Goal: Task Accomplishment & Management: Use online tool/utility

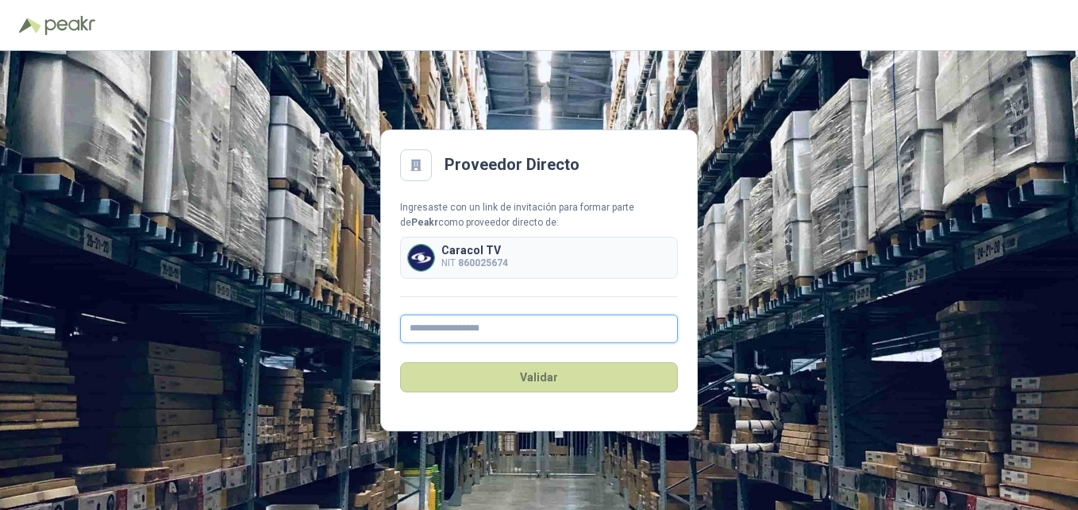
click at [654, 330] on input "text" at bounding box center [539, 328] width 278 height 29
paste input "**********"
type input "**********"
drag, startPoint x: 498, startPoint y: 394, endPoint x: 483, endPoint y: 417, distance: 27.1
click at [483, 417] on main "**********" at bounding box center [539, 280] width 318 height 302
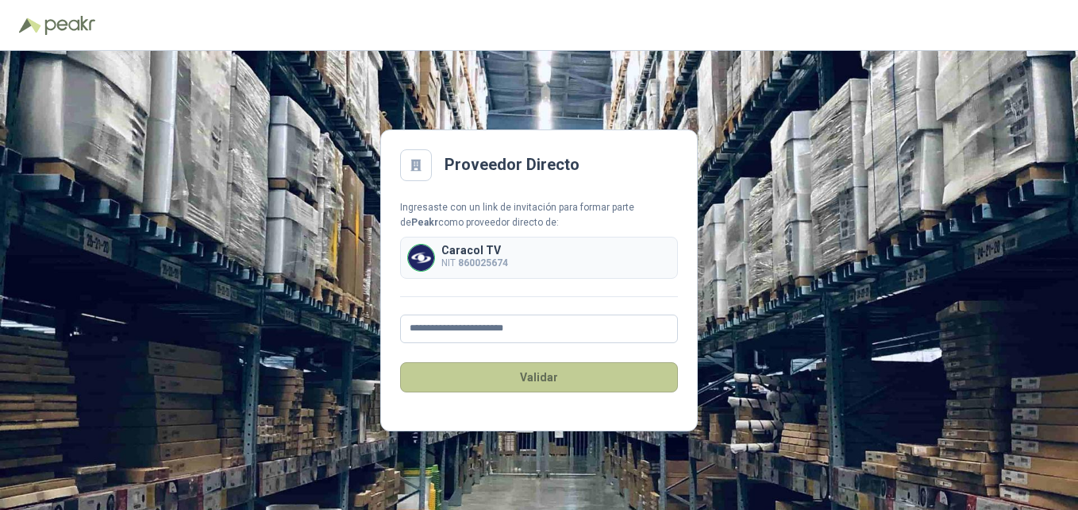
click at [545, 380] on button "Validar" at bounding box center [539, 377] width 278 height 30
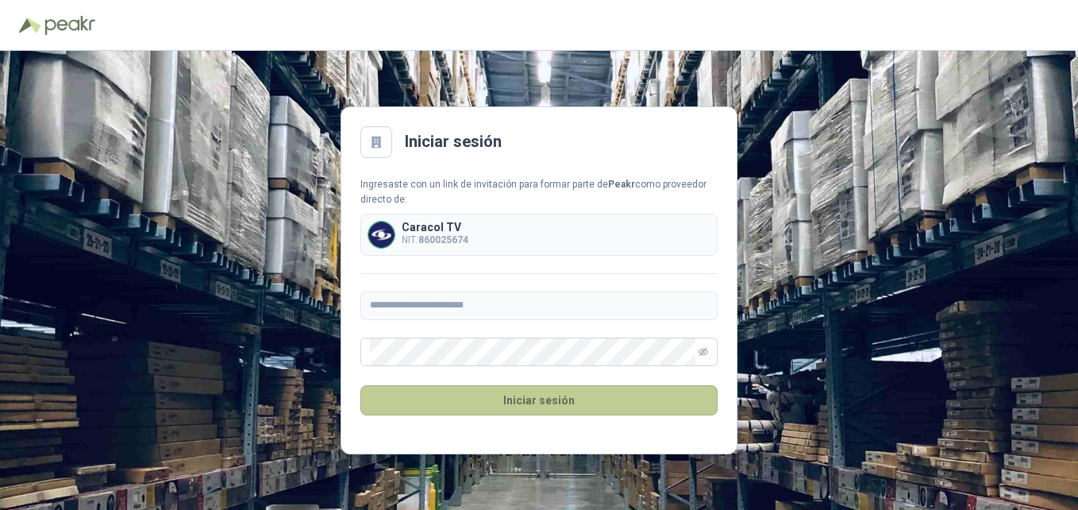
click at [536, 401] on button "Iniciar sesión" at bounding box center [538, 400] width 357 height 30
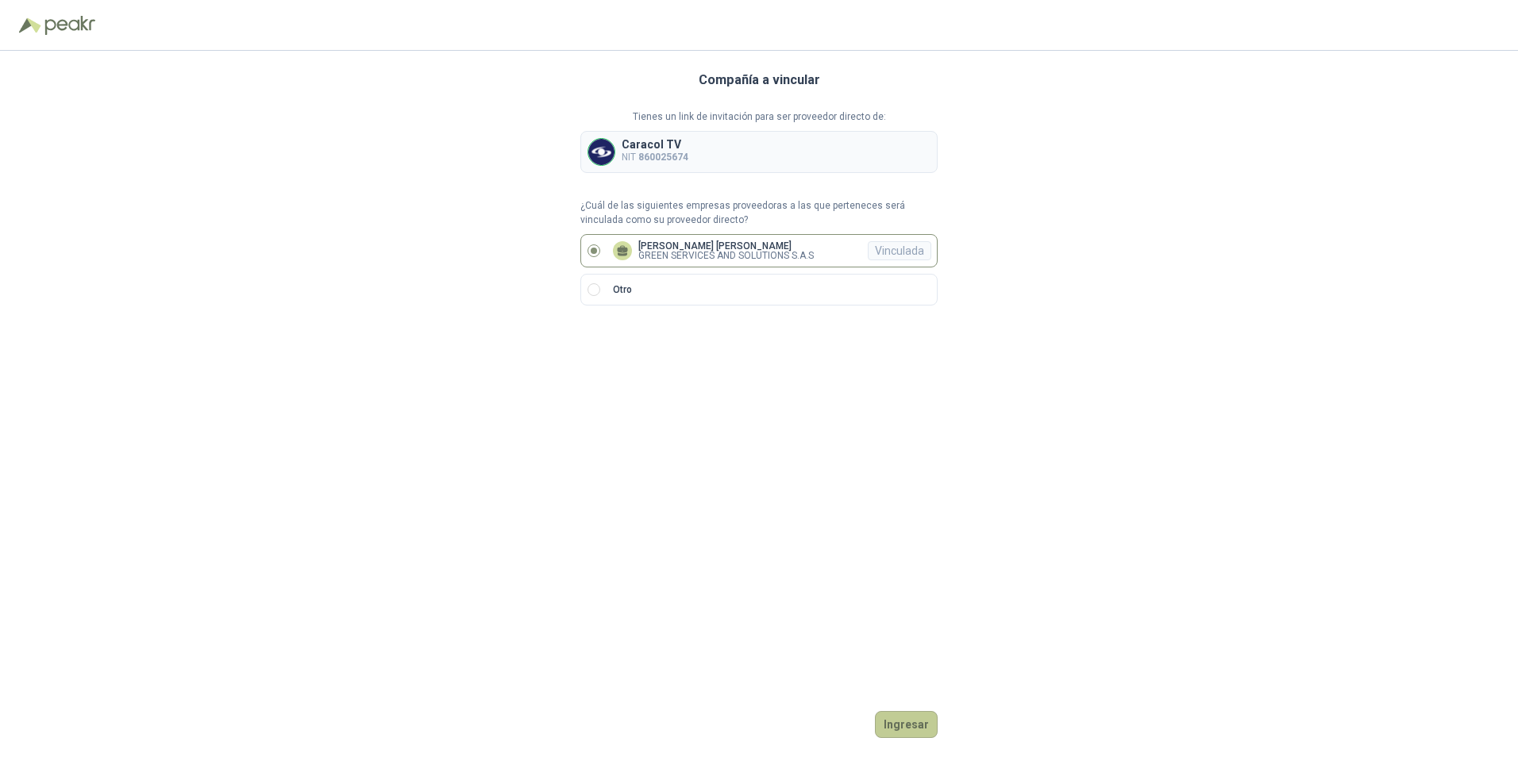
click at [905, 509] on button "Ingresar" at bounding box center [906, 724] width 63 height 27
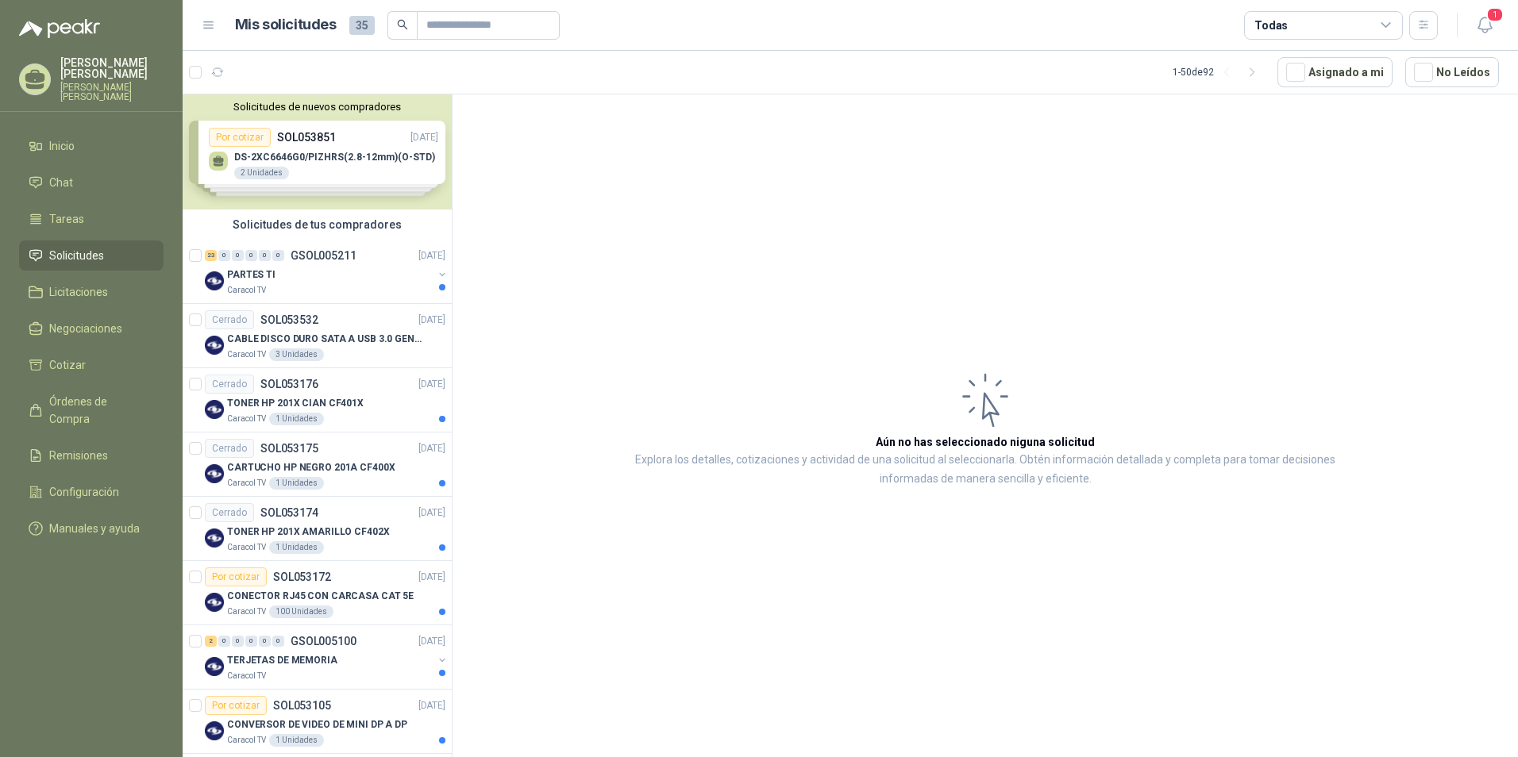
click at [287, 152] on div "Solicitudes de nuevos compradores Por cotizar SOL053851 [DATE] DS-2XC6646G0/PIZ…" at bounding box center [317, 151] width 269 height 115
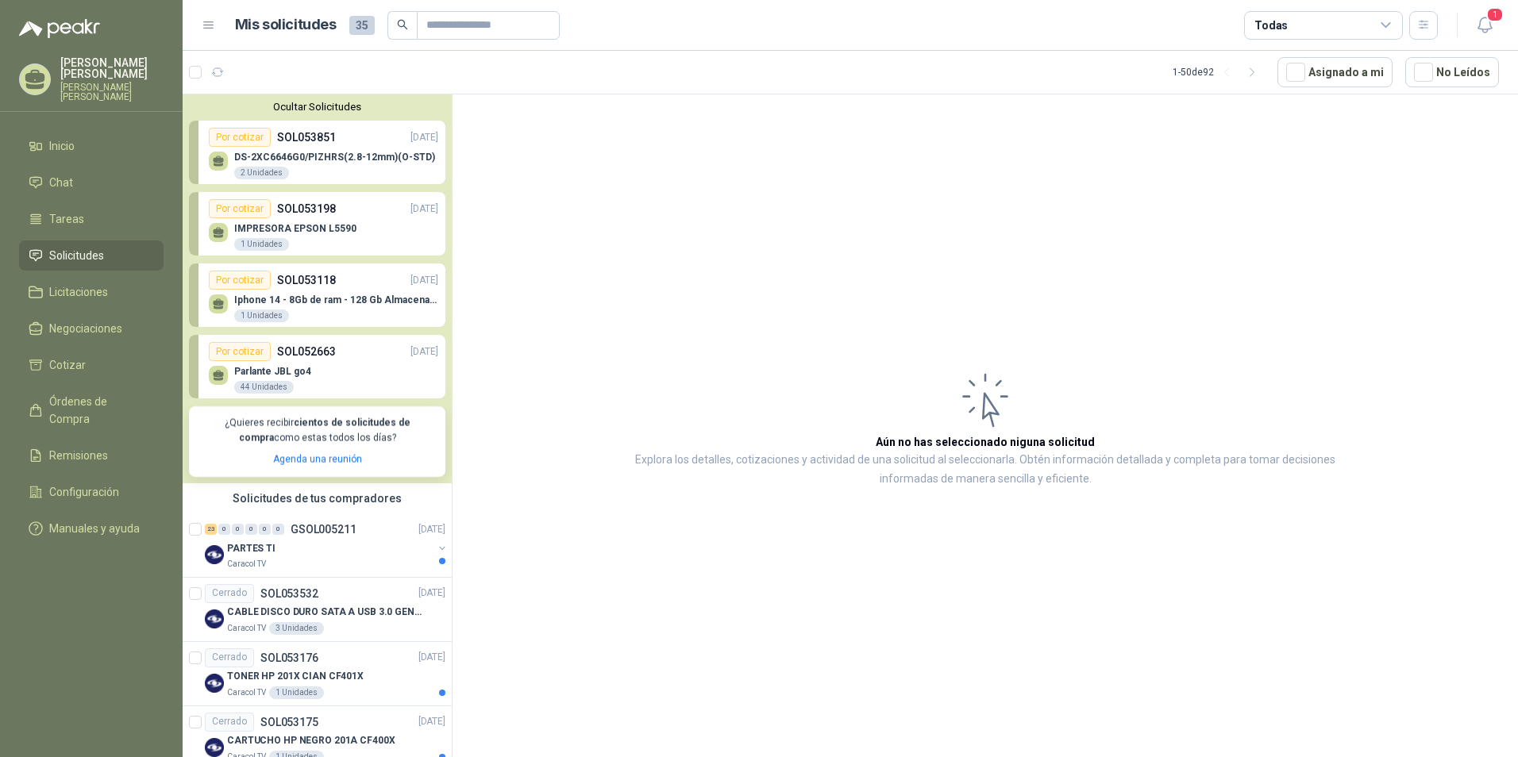
click at [610, 345] on article "Aún no has seleccionado niguna solicitud Explora los detalles, cotizaciones y a…" at bounding box center [984, 428] width 1065 height 668
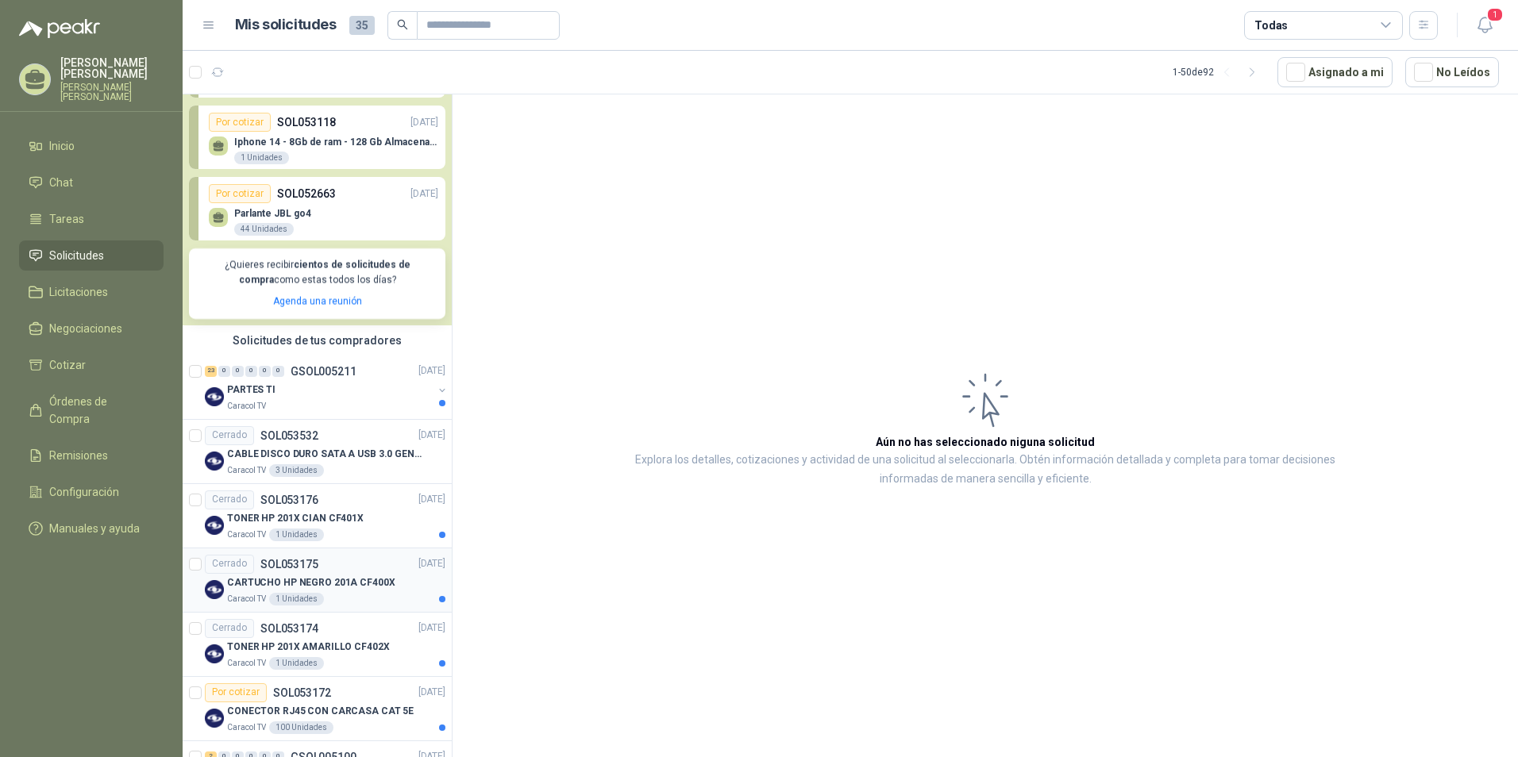
scroll to position [159, 0]
click at [268, 399] on div "Caracol TV" at bounding box center [330, 405] width 206 height 13
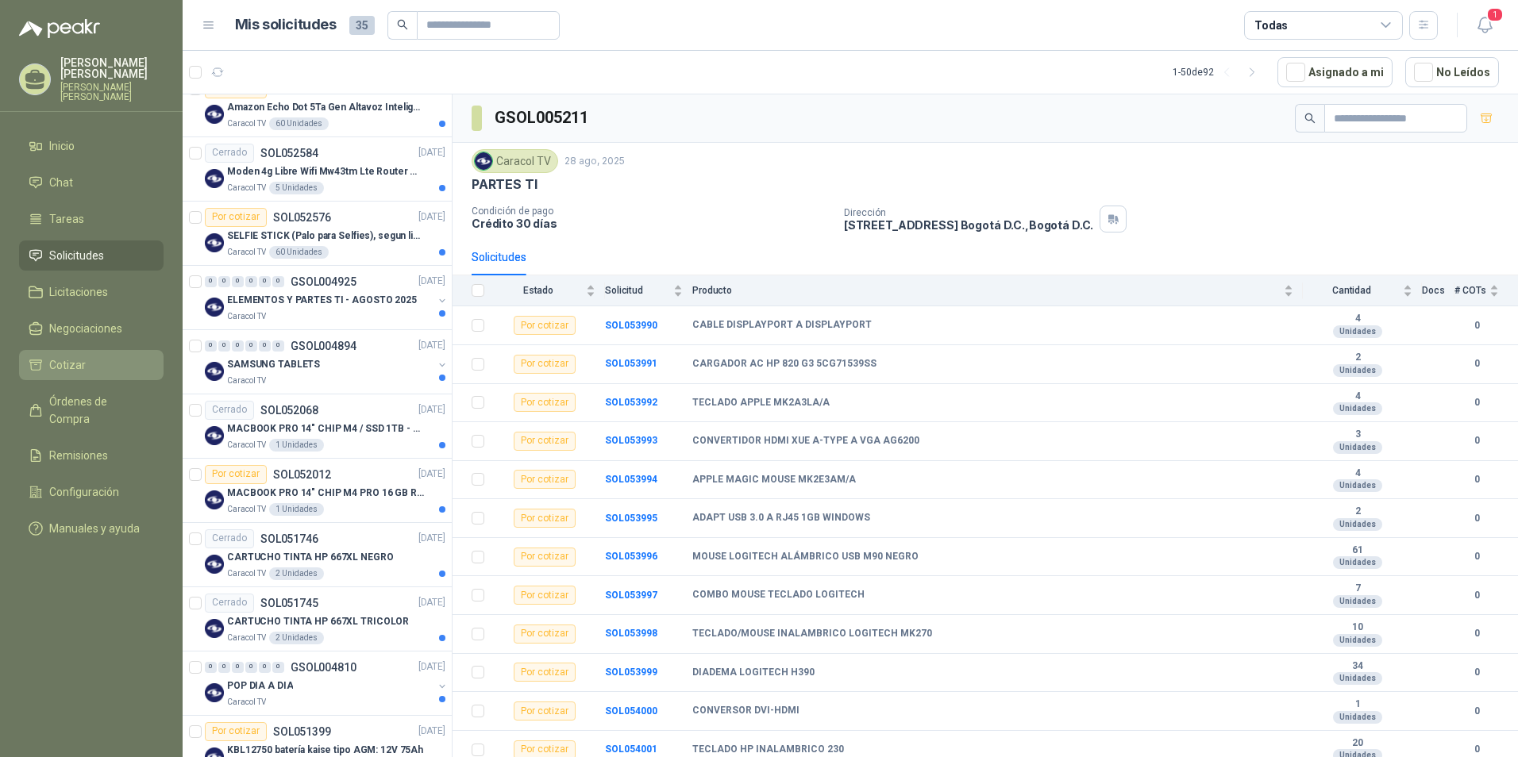
click at [77, 364] on span "Cotizar" at bounding box center [67, 364] width 37 height 17
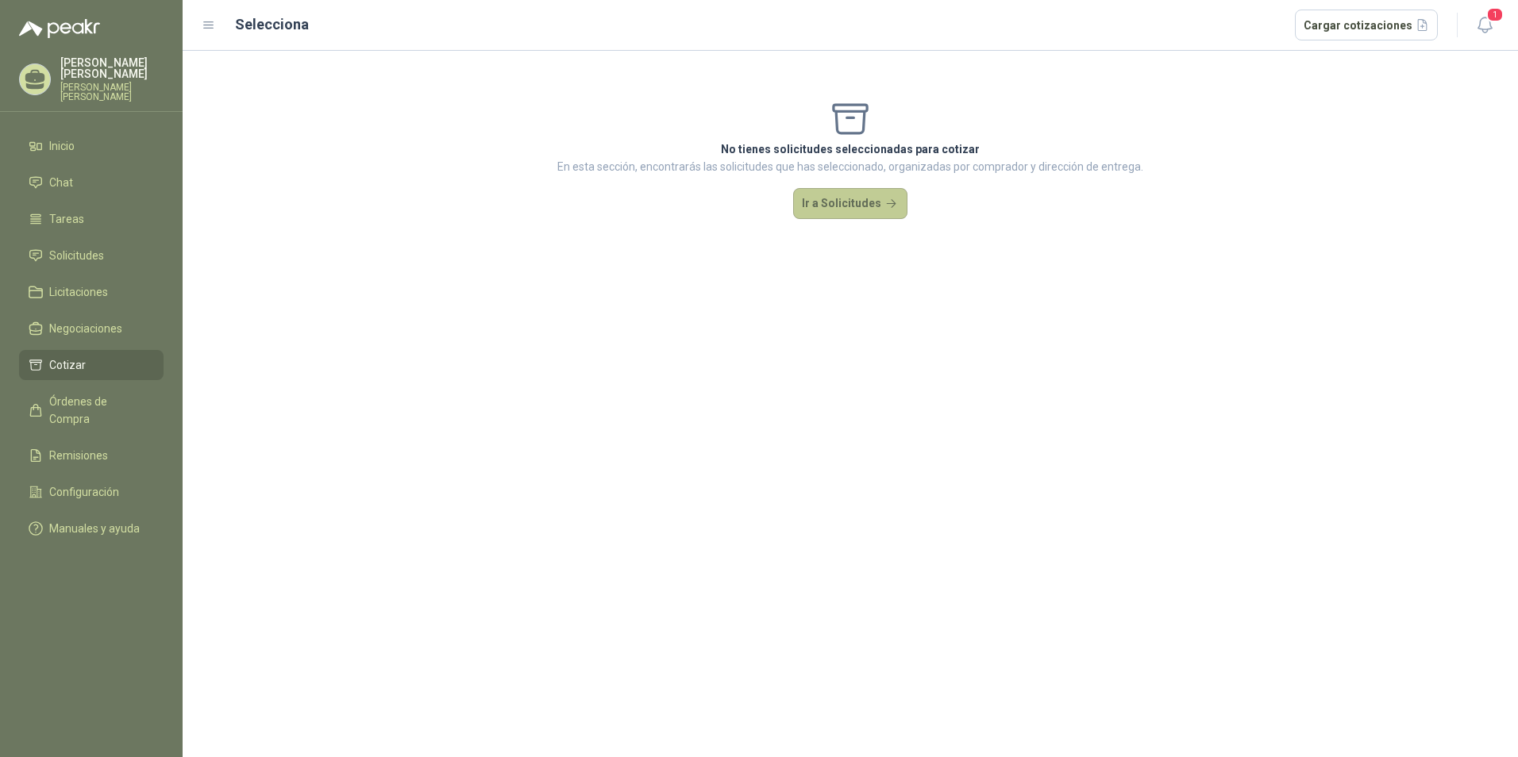
click at [845, 213] on button "Ir a Solicitudes" at bounding box center [850, 204] width 114 height 32
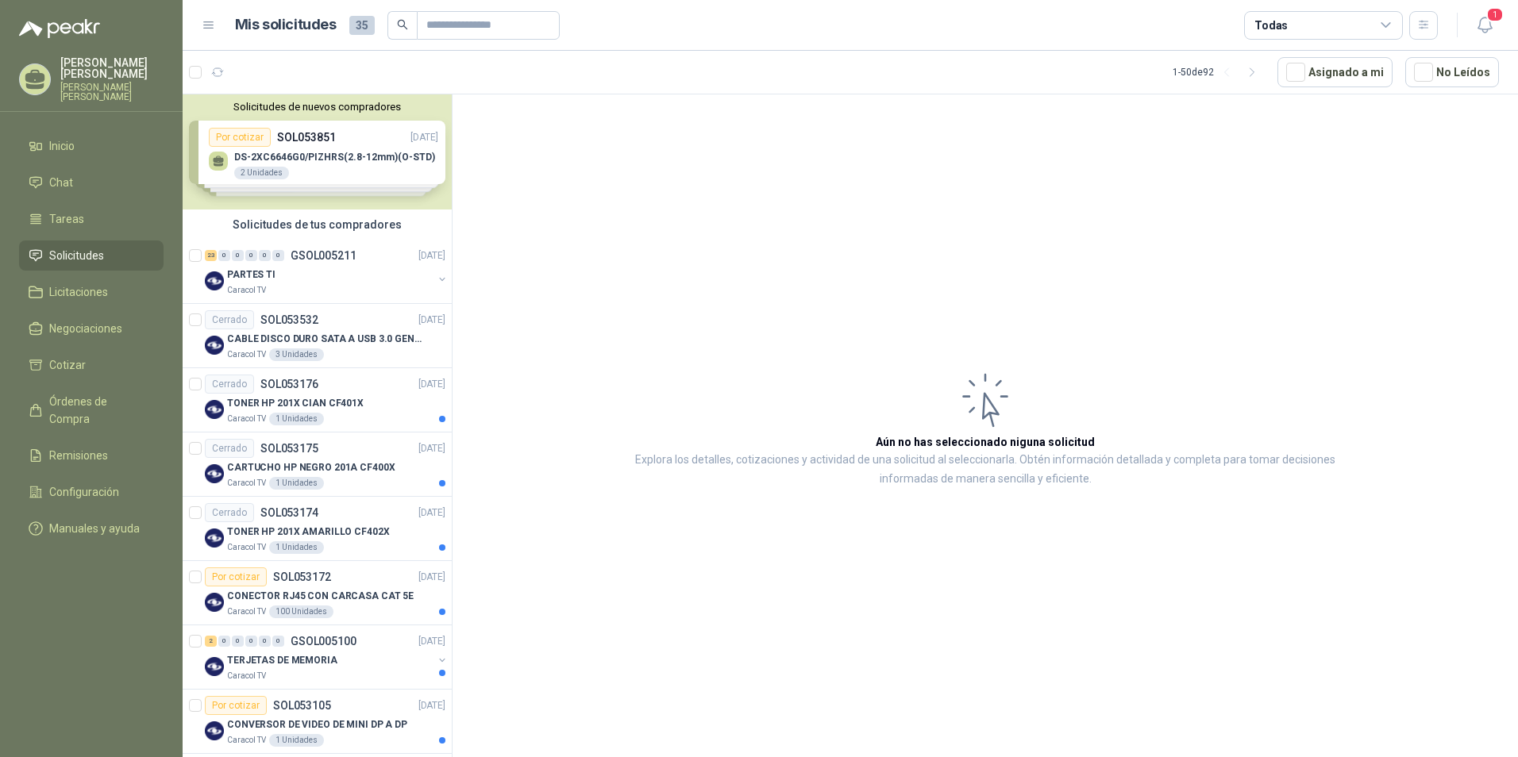
click at [250, 140] on div "Solicitudes de nuevos compradores Por cotizar SOL053851 [DATE] DS-2XC6646G0/PIZ…" at bounding box center [317, 151] width 269 height 115
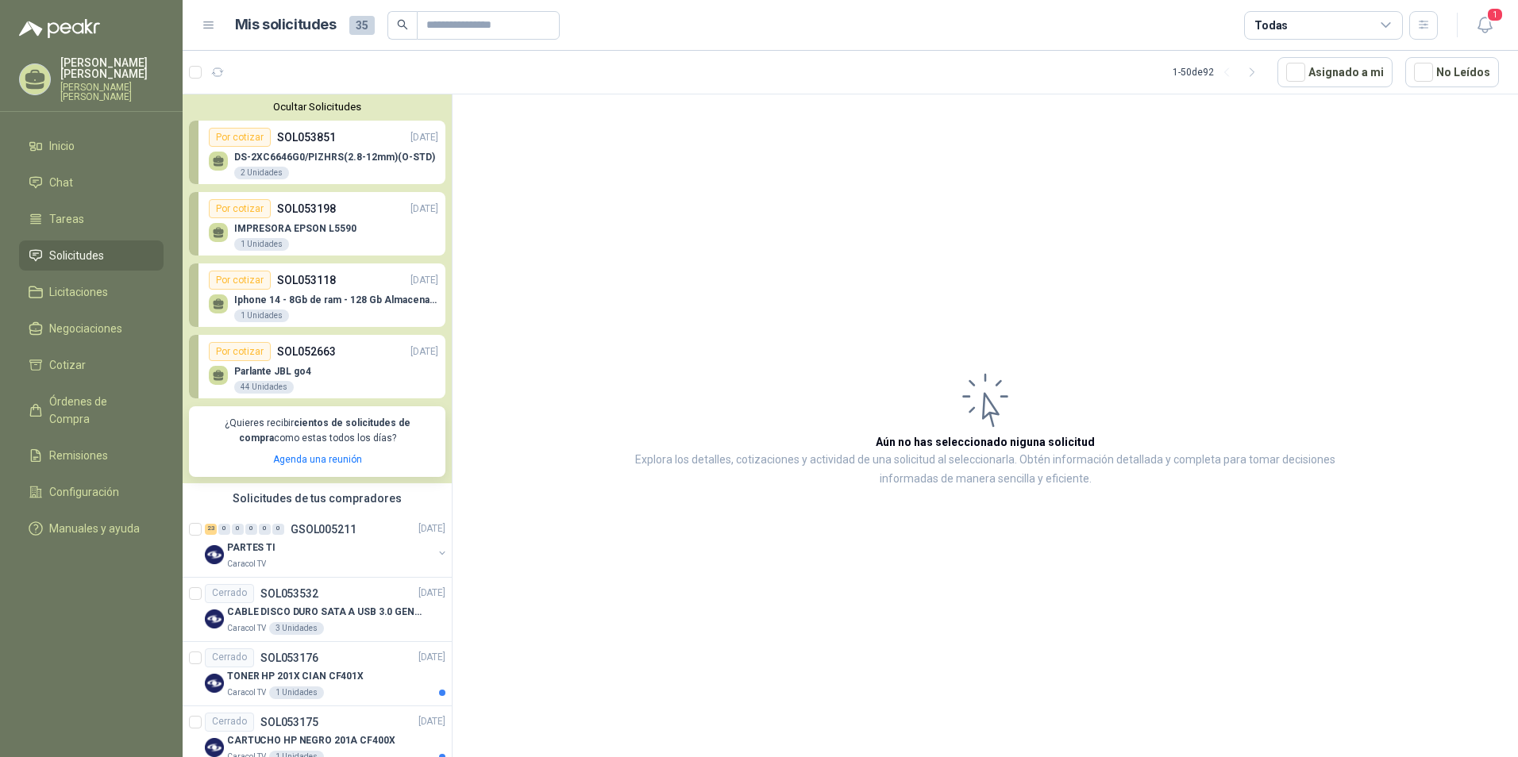
click at [317, 157] on p "DS-2XC6646G0/PIZHRS(2.8-12mm)(O-STD)" at bounding box center [334, 157] width 201 height 11
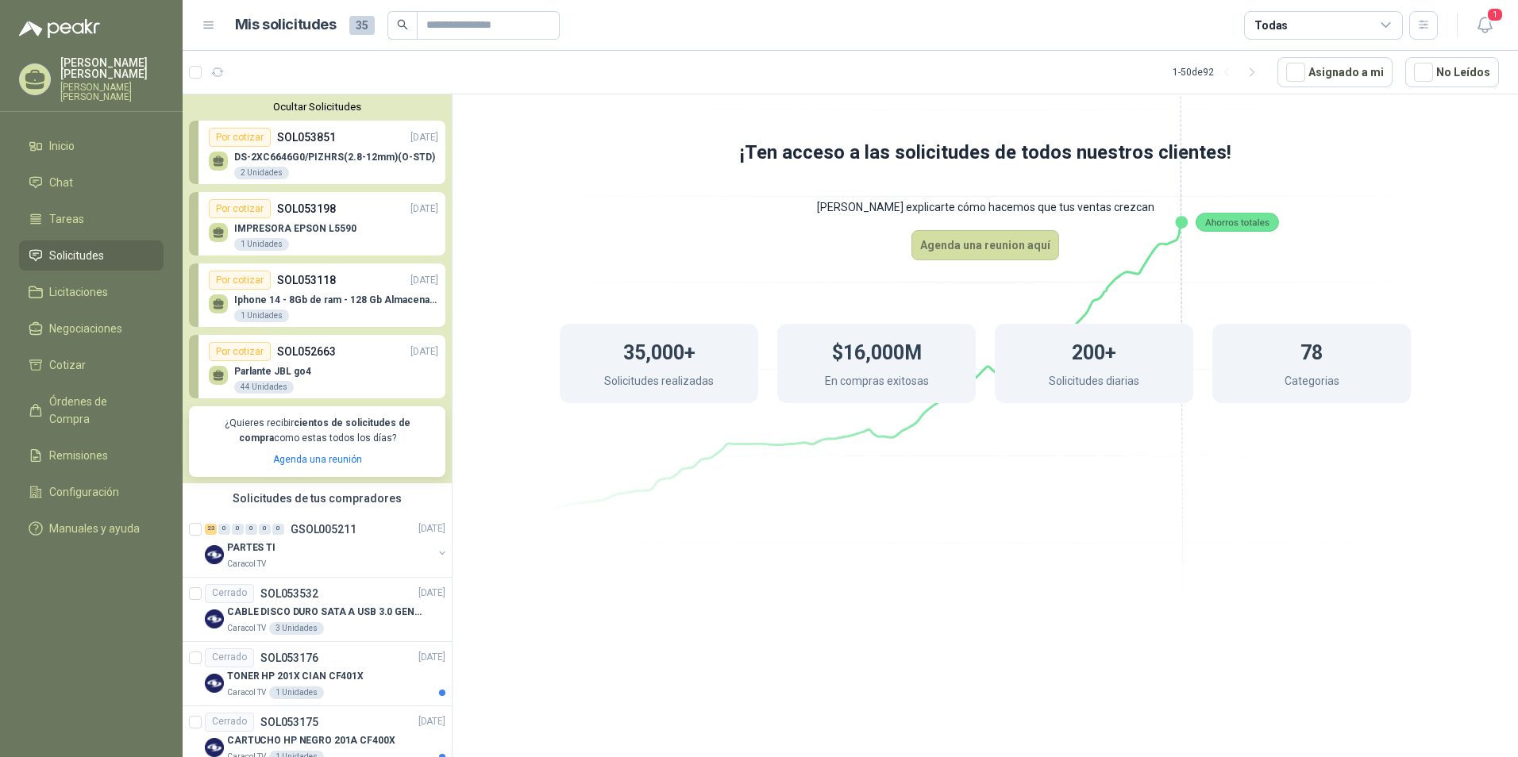
click at [302, 229] on p "IMPRESORA EPSON L5590" at bounding box center [295, 228] width 122 height 11
click at [241, 138] on div "Por cotizar" at bounding box center [240, 137] width 62 height 19
click at [87, 248] on span "Solicitudes" at bounding box center [76, 255] width 55 height 17
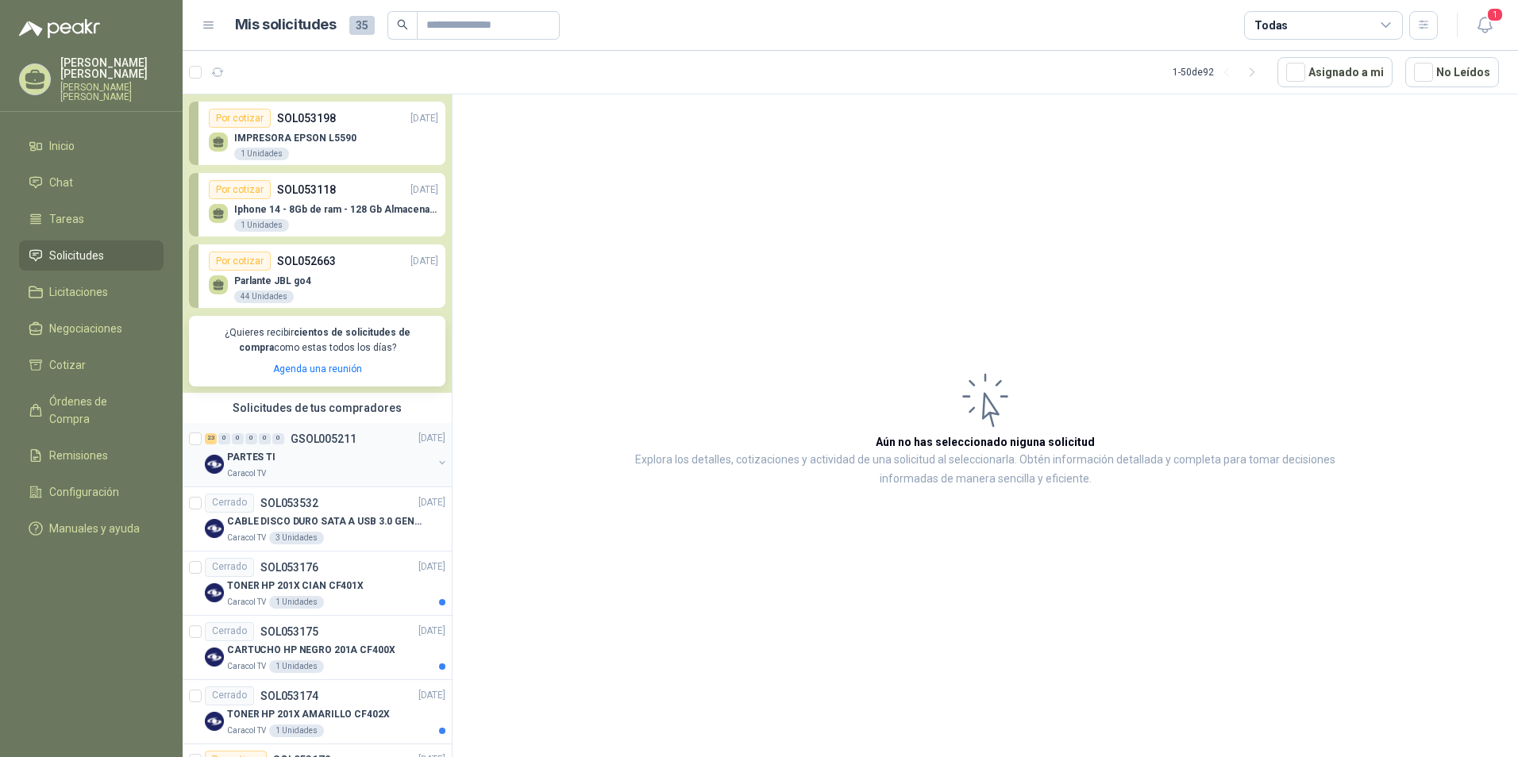
scroll to position [159, 0]
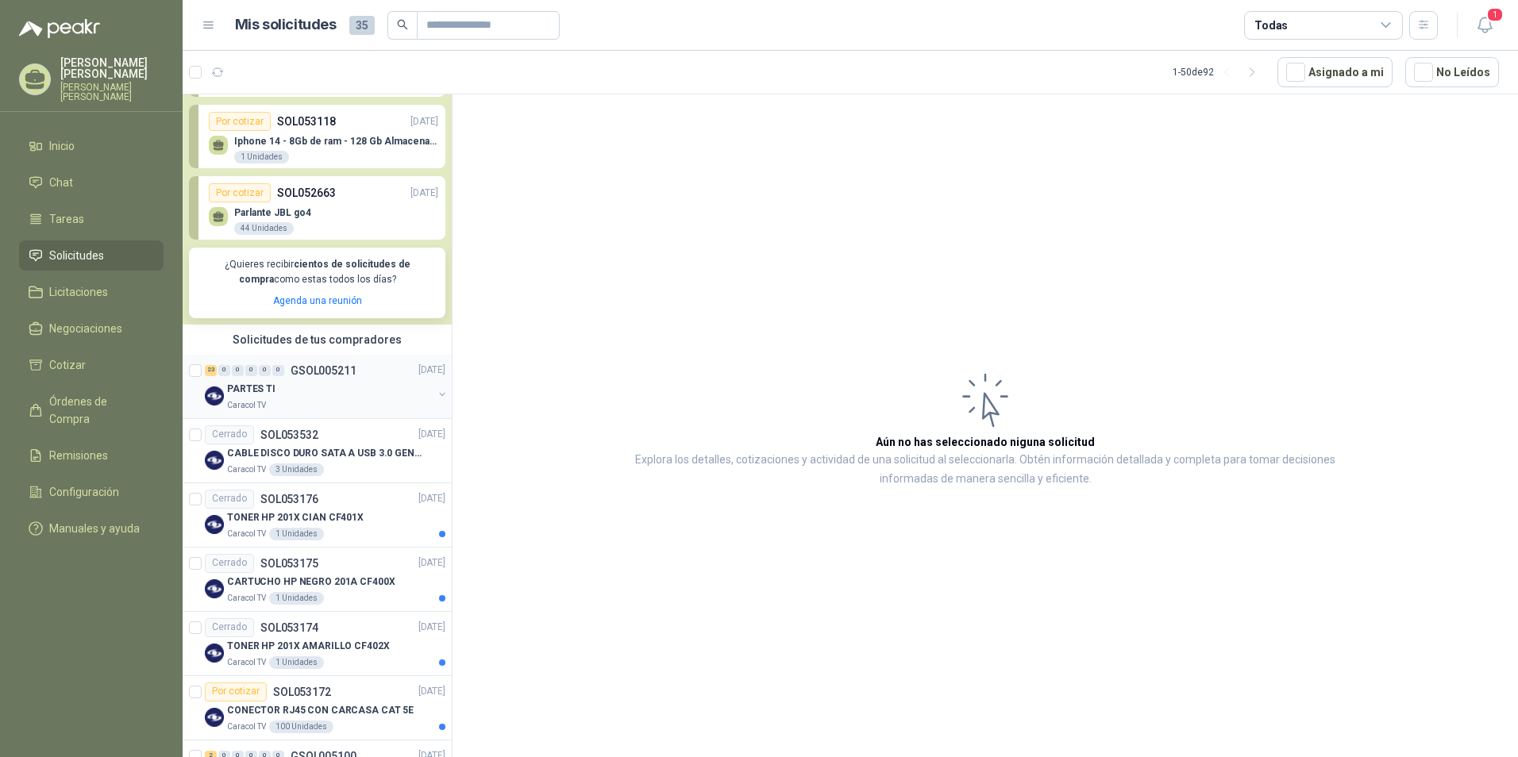
click at [287, 395] on div "PARTES TI" at bounding box center [330, 389] width 206 height 19
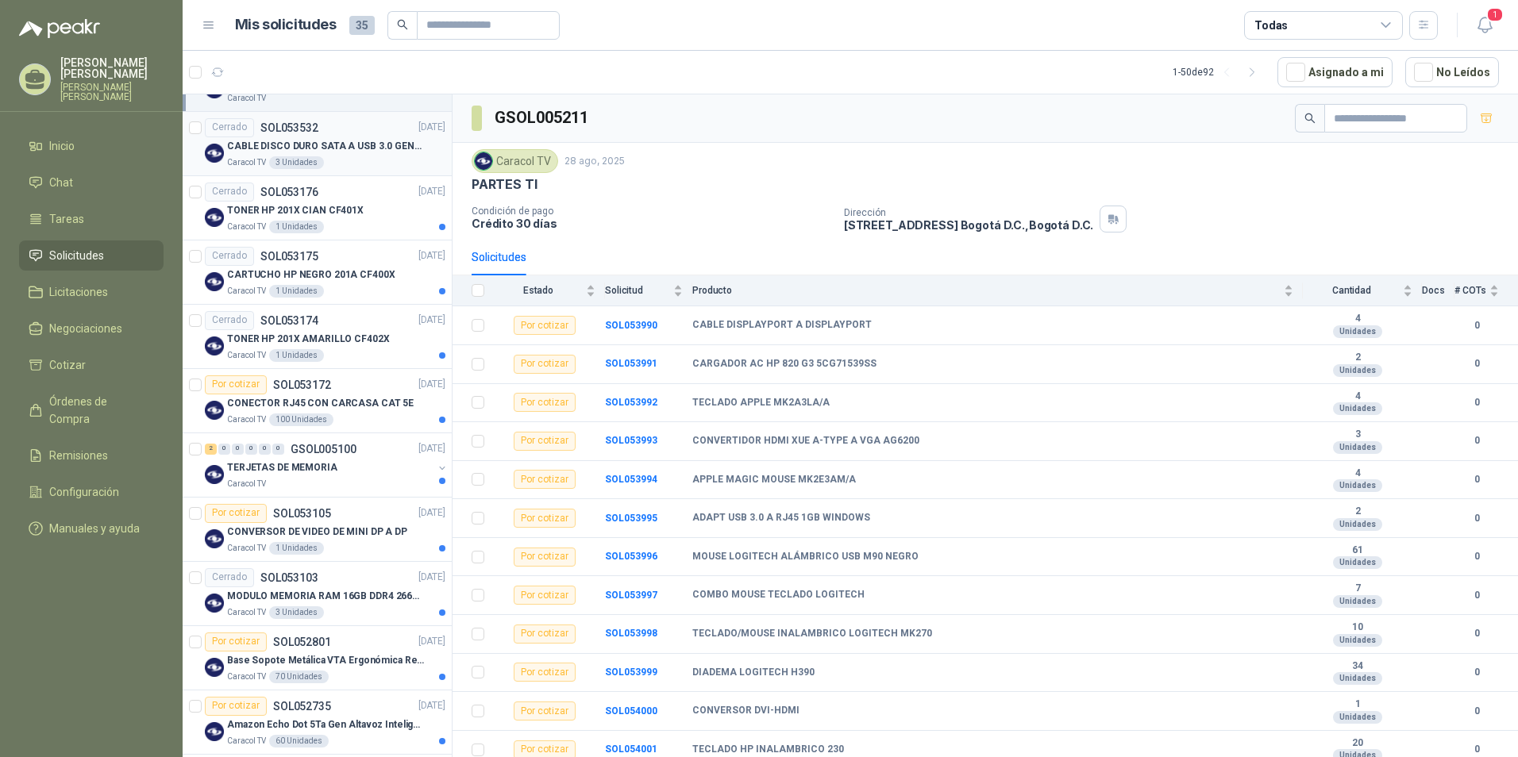
scroll to position [476, 0]
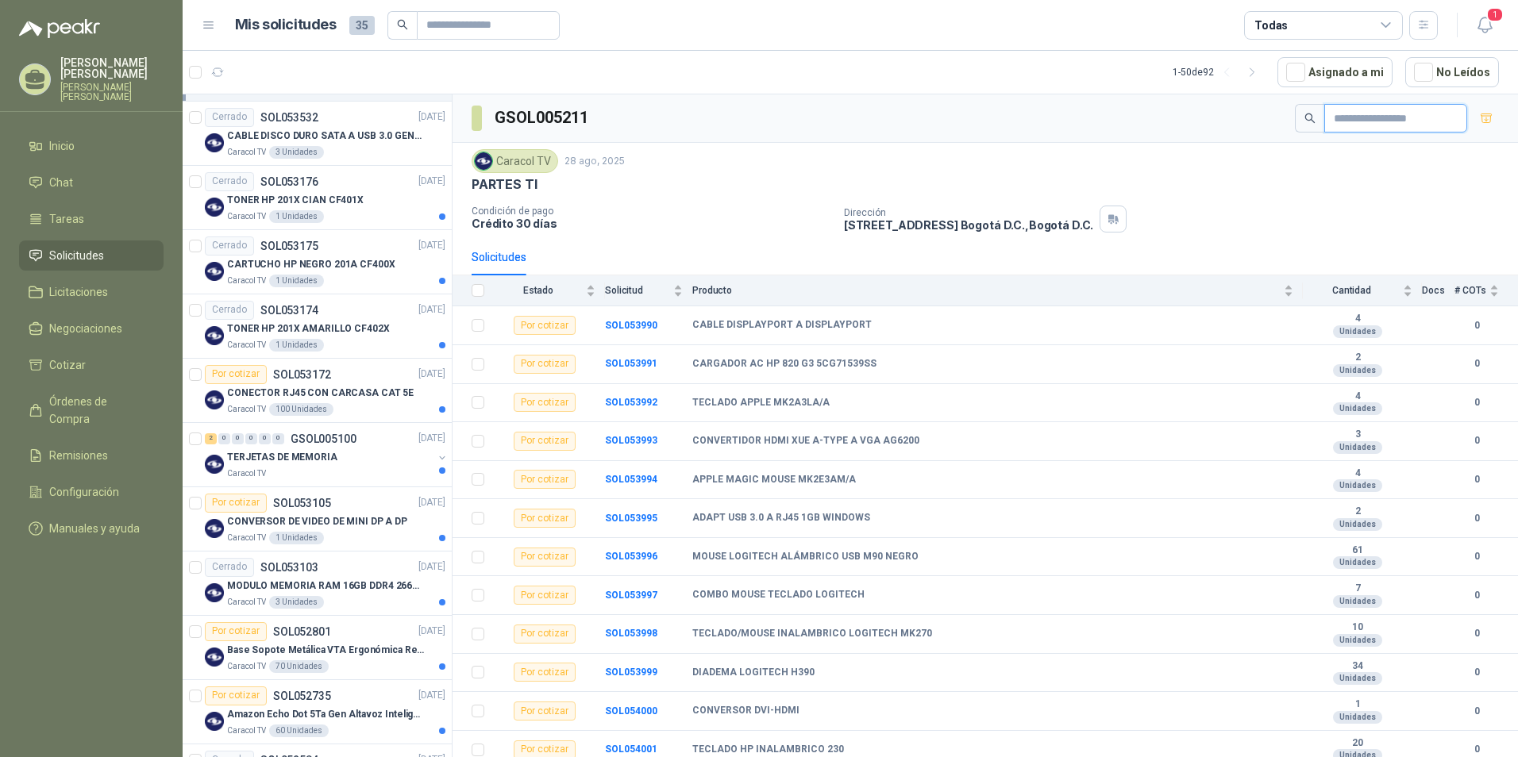
click at [1077, 125] on input "text" at bounding box center [1389, 118] width 111 height 27
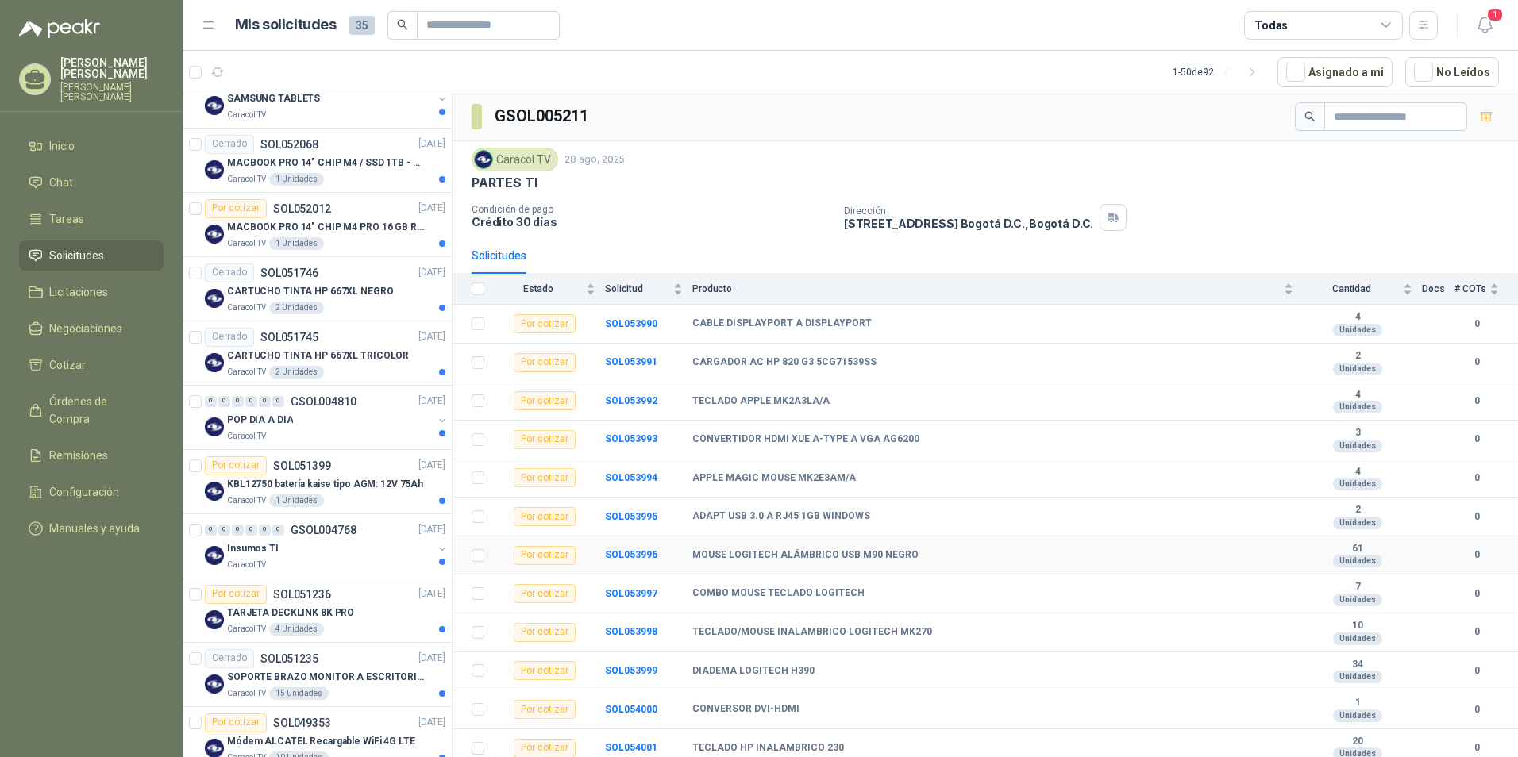
scroll to position [0, 0]
click at [1077, 118] on input "text" at bounding box center [1389, 118] width 111 height 27
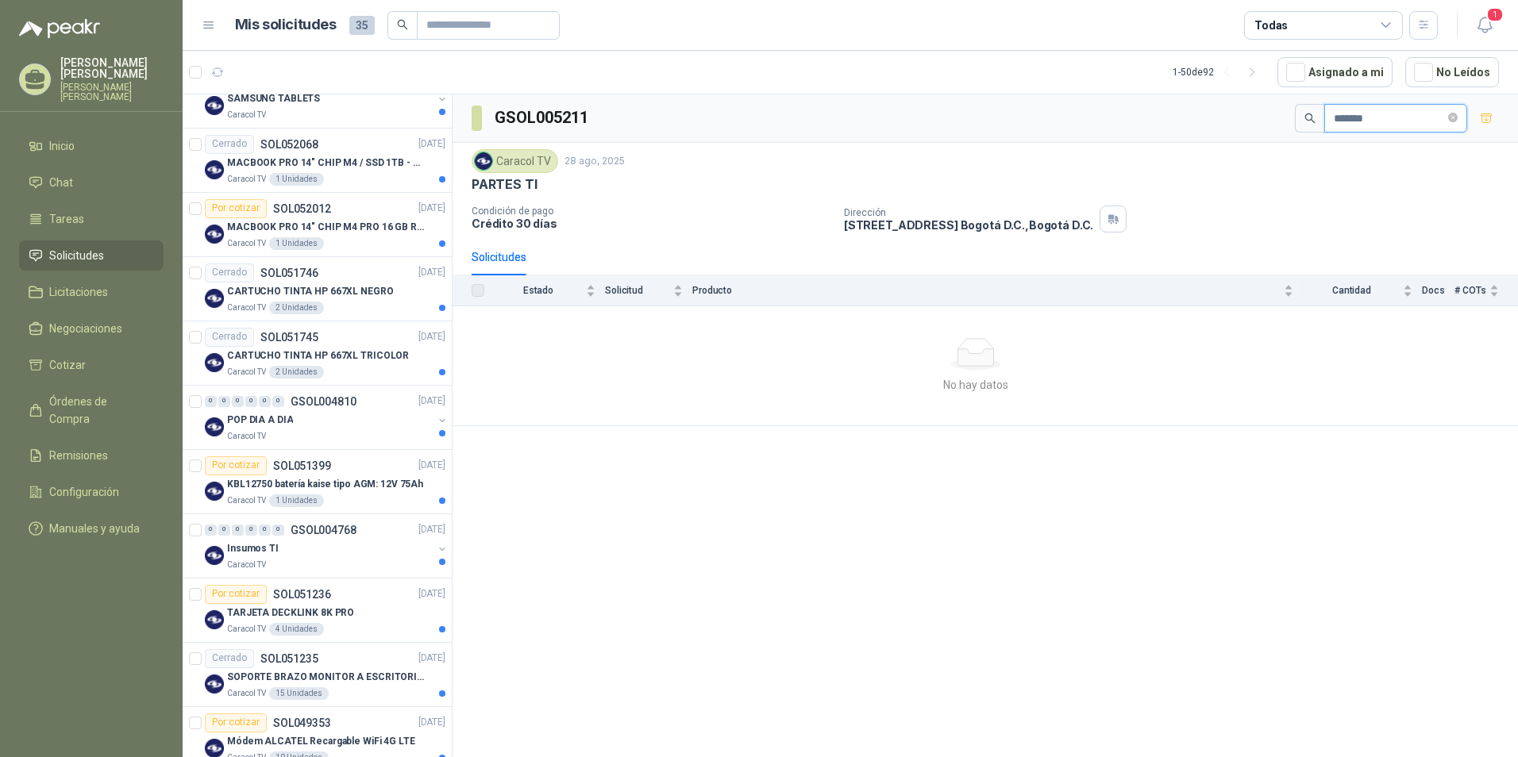
type input "*******"
click at [1077, 121] on span at bounding box center [1309, 118] width 29 height 29
click at [1077, 119] on icon "search" at bounding box center [1309, 118] width 11 height 11
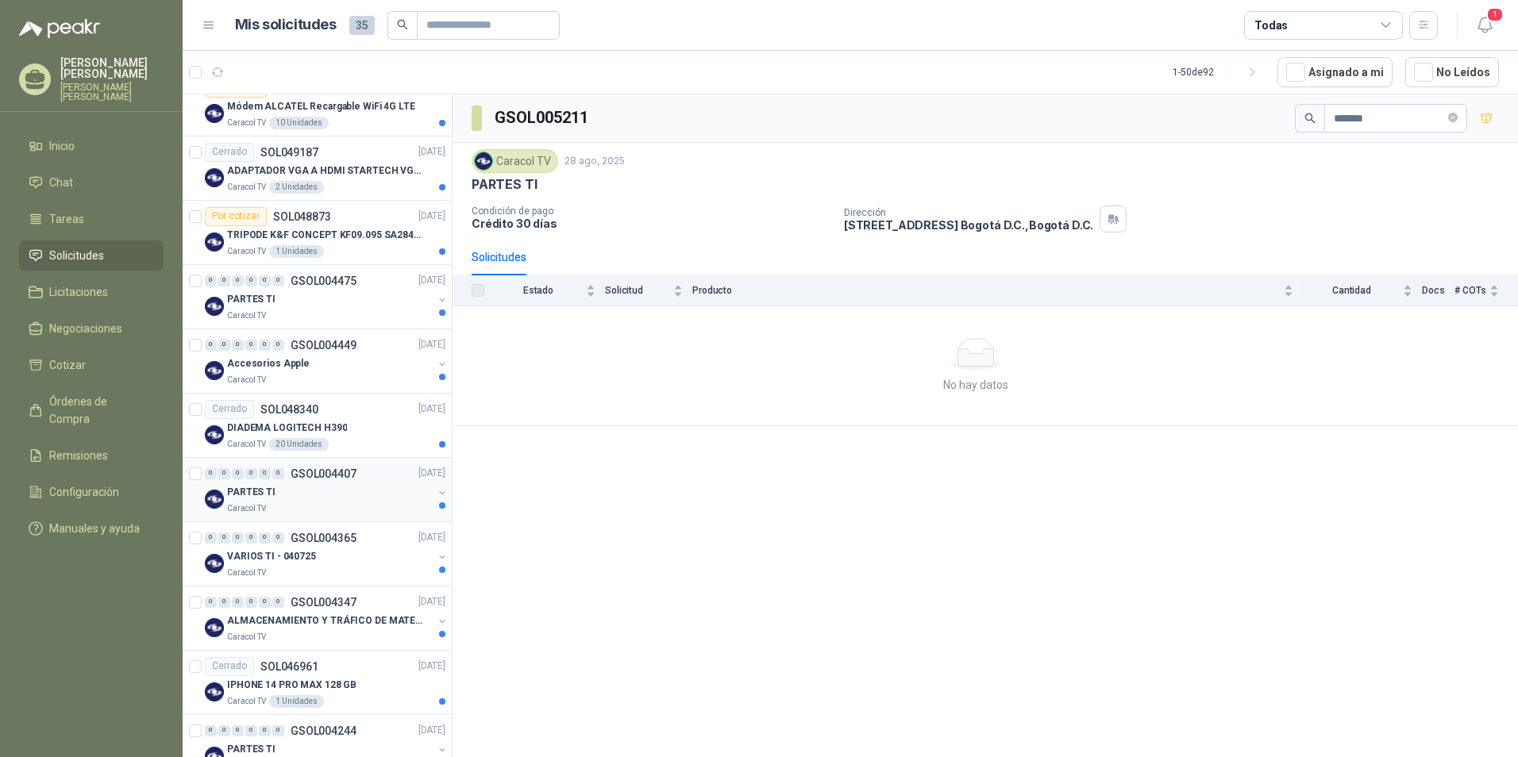
scroll to position [2064, 0]
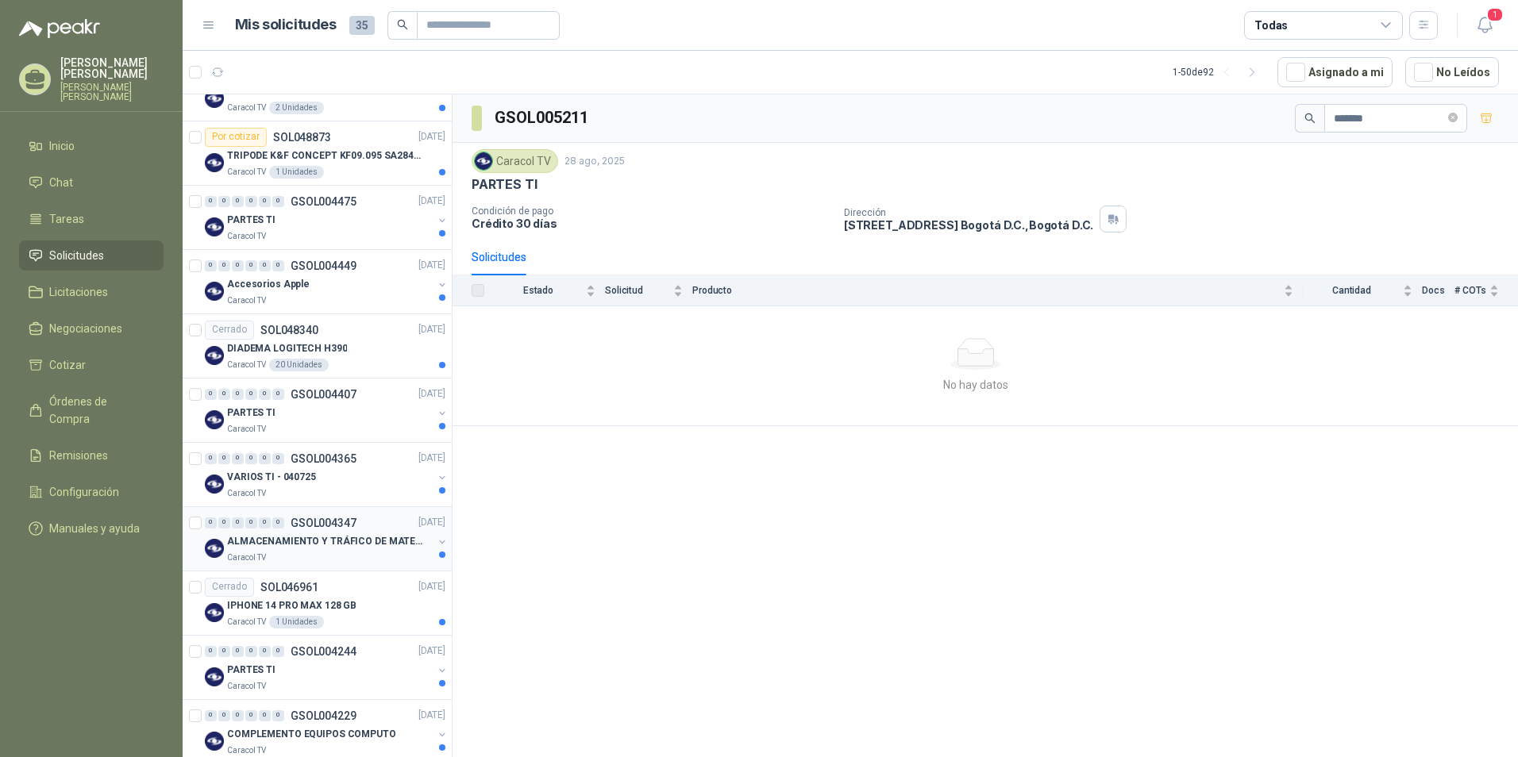
click at [355, 509] on p "ALMACENAMIENTO Y TRÁFICO DE MATERIAL" at bounding box center [326, 541] width 198 height 15
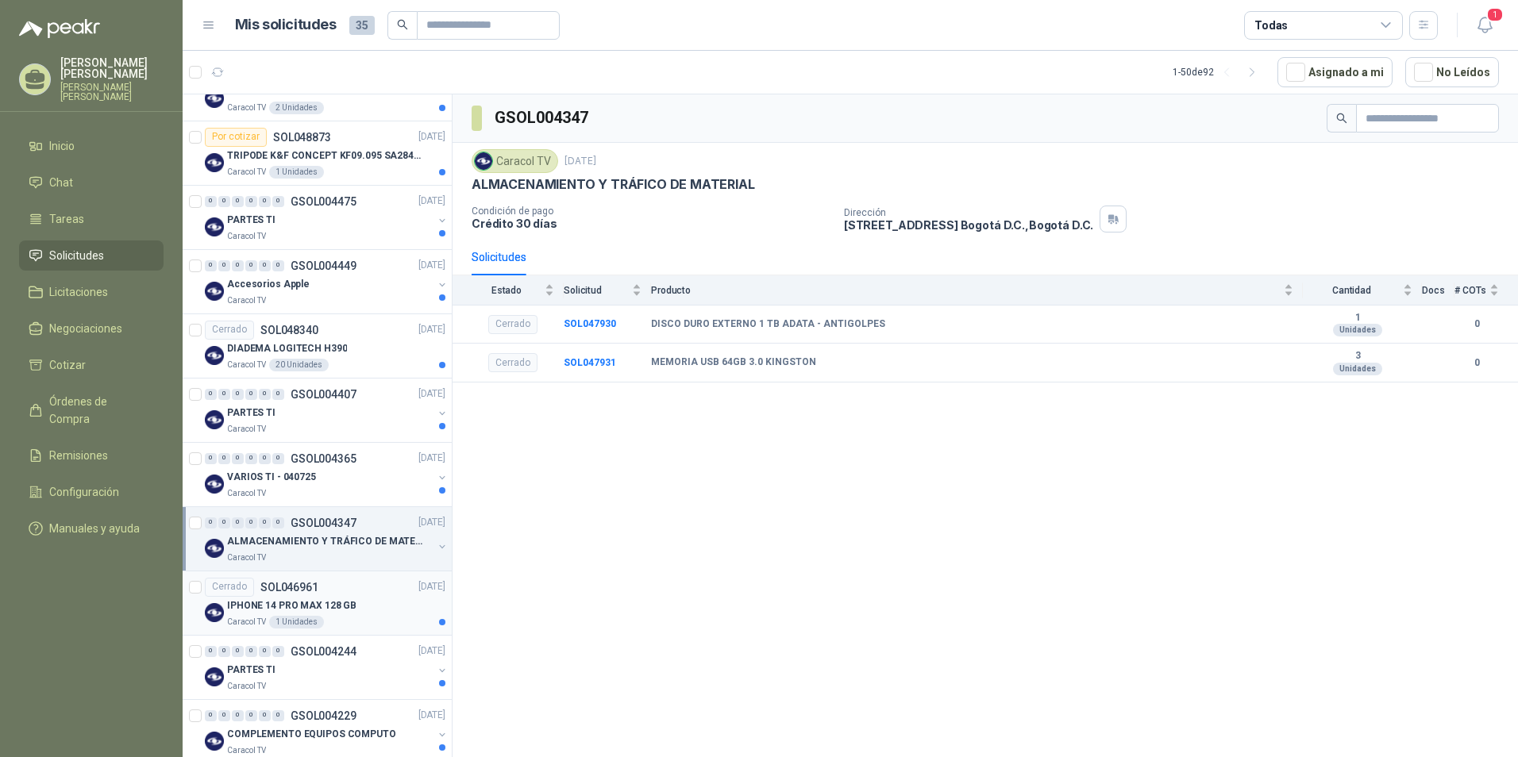
click at [312, 509] on p "IPHONE 14 PRO MAX 128 GB" at bounding box center [291, 606] width 129 height 15
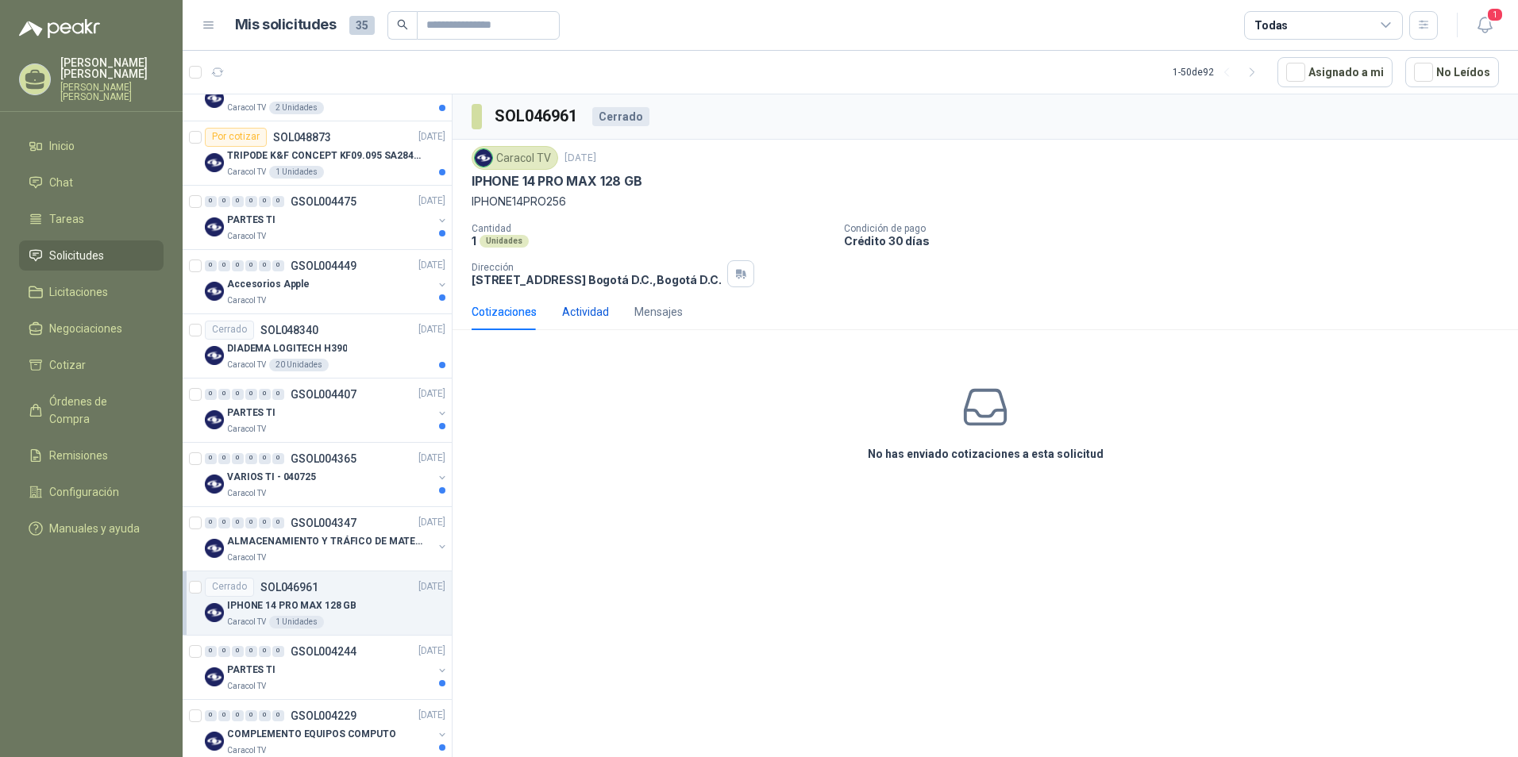
click at [590, 310] on div "Actividad" at bounding box center [585, 311] width 47 height 17
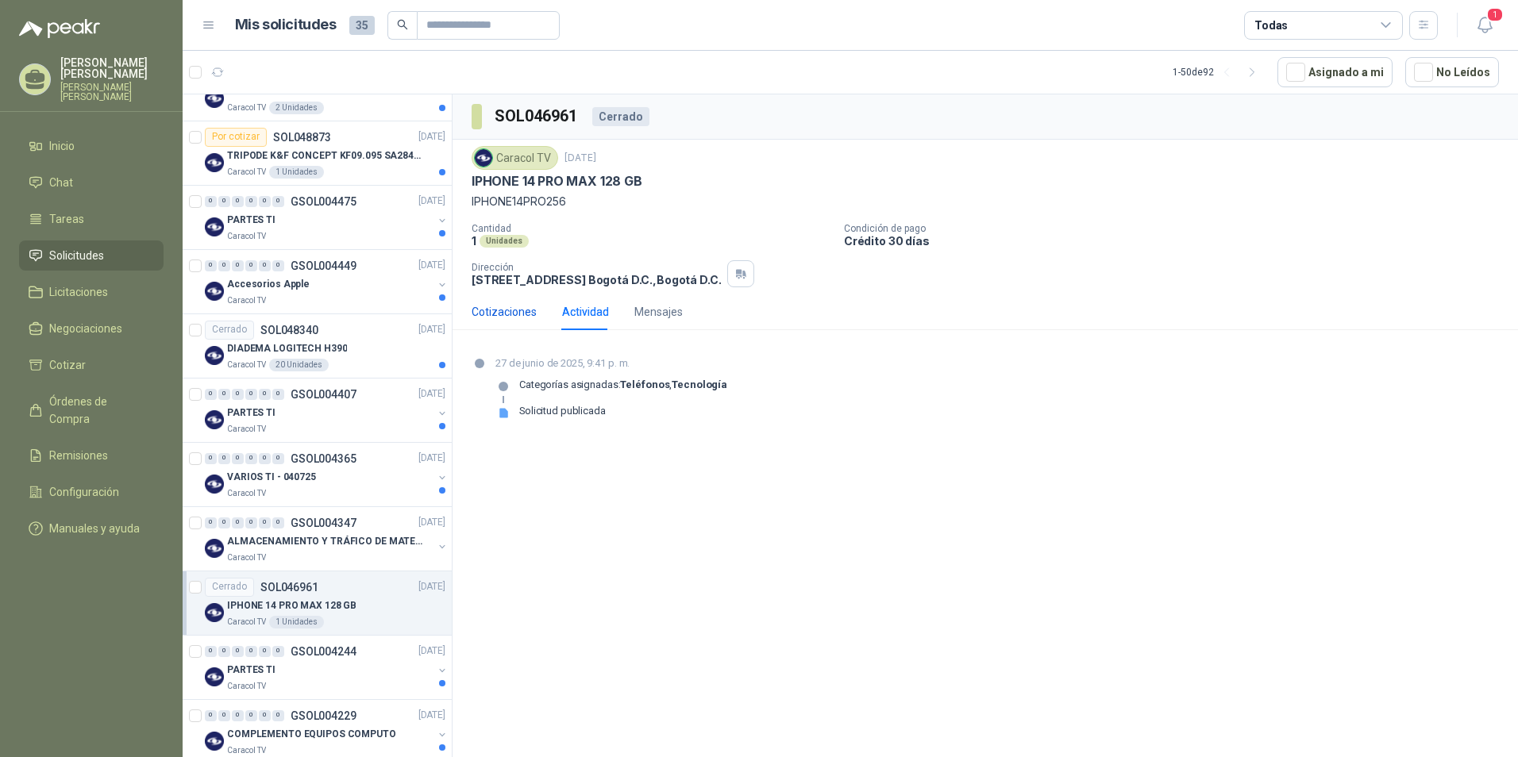
click at [502, 317] on div "Cotizaciones" at bounding box center [504, 311] width 65 height 17
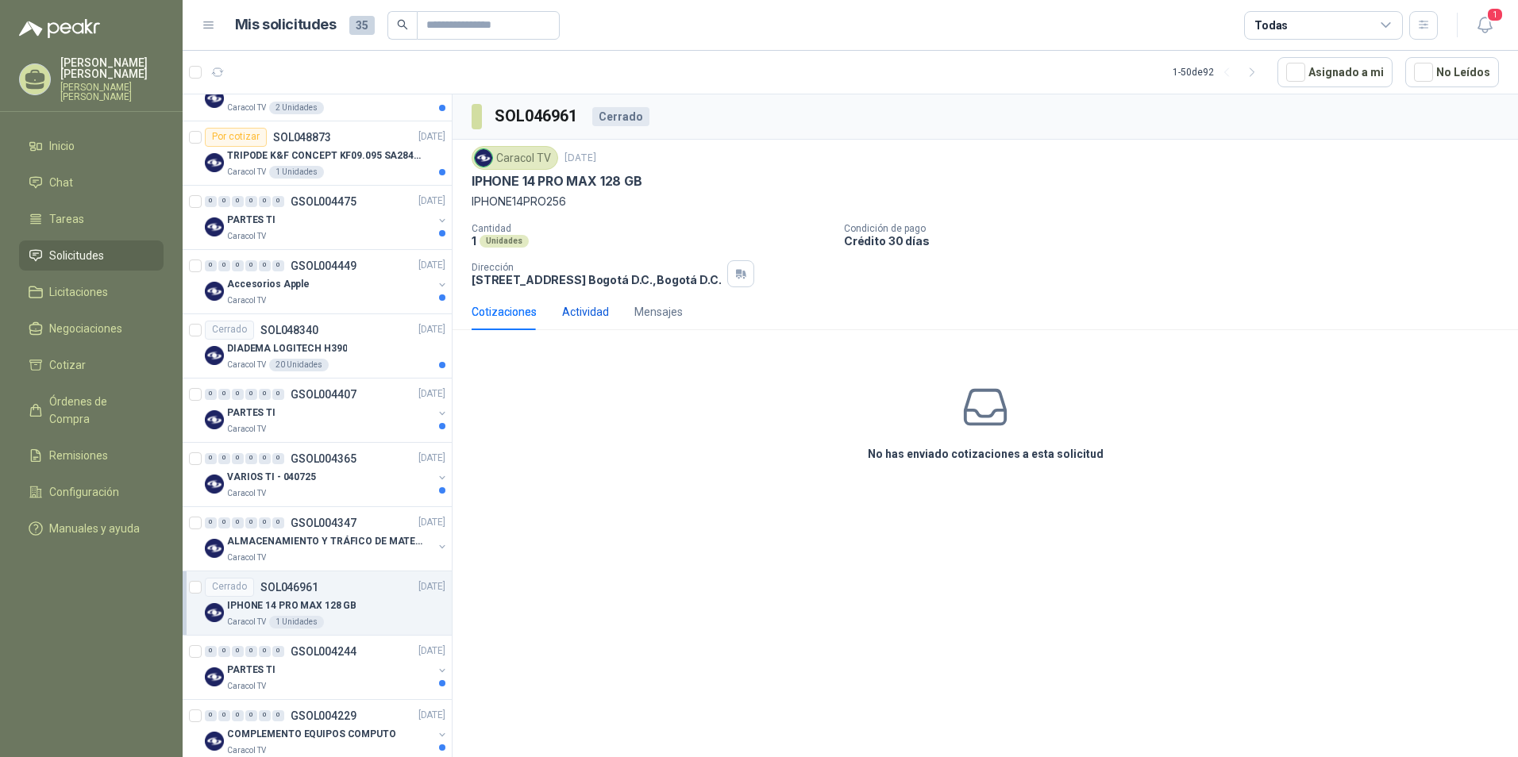
click at [572, 310] on div "Actividad" at bounding box center [585, 311] width 47 height 17
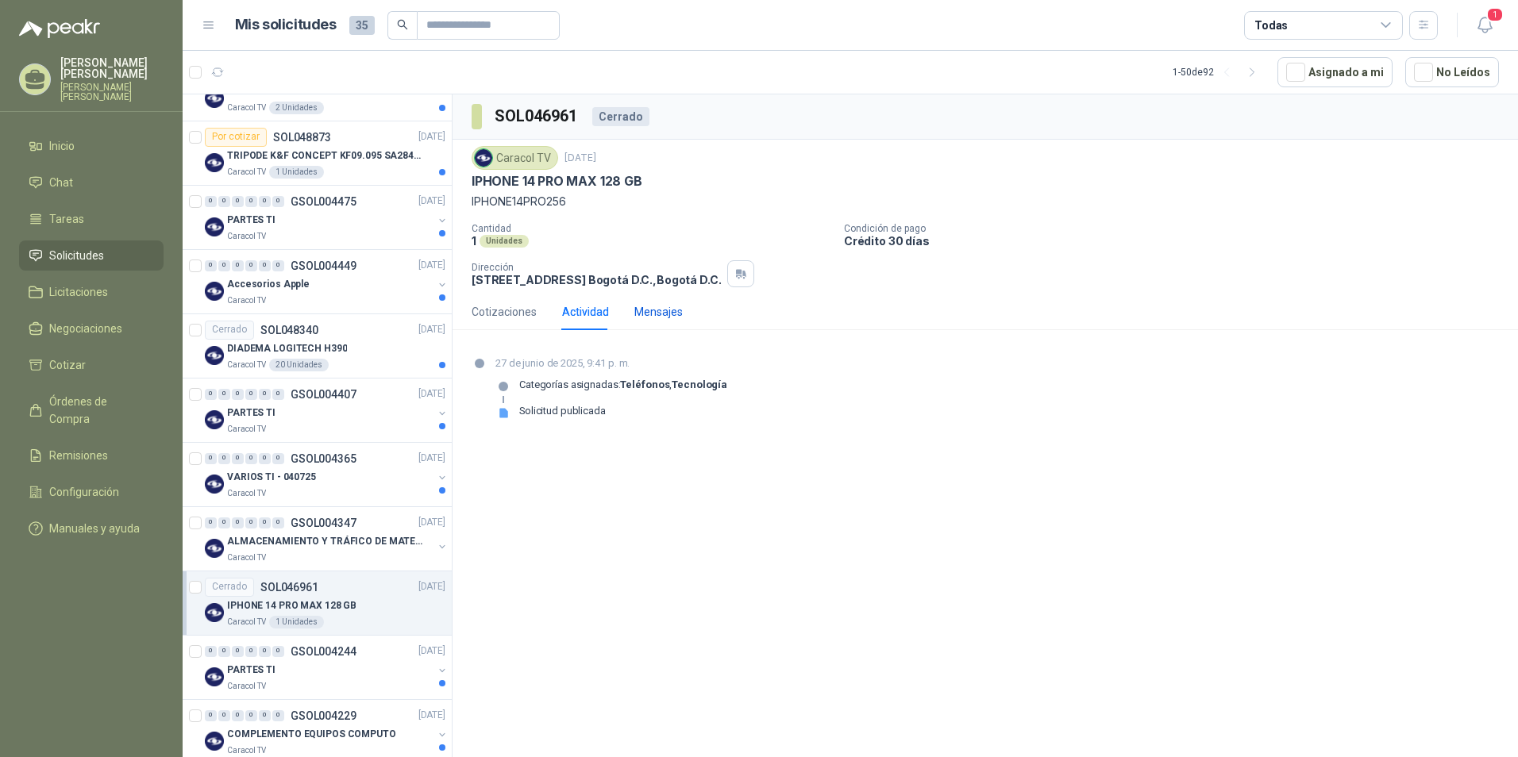
click at [641, 313] on div "Mensajes" at bounding box center [658, 311] width 48 height 17
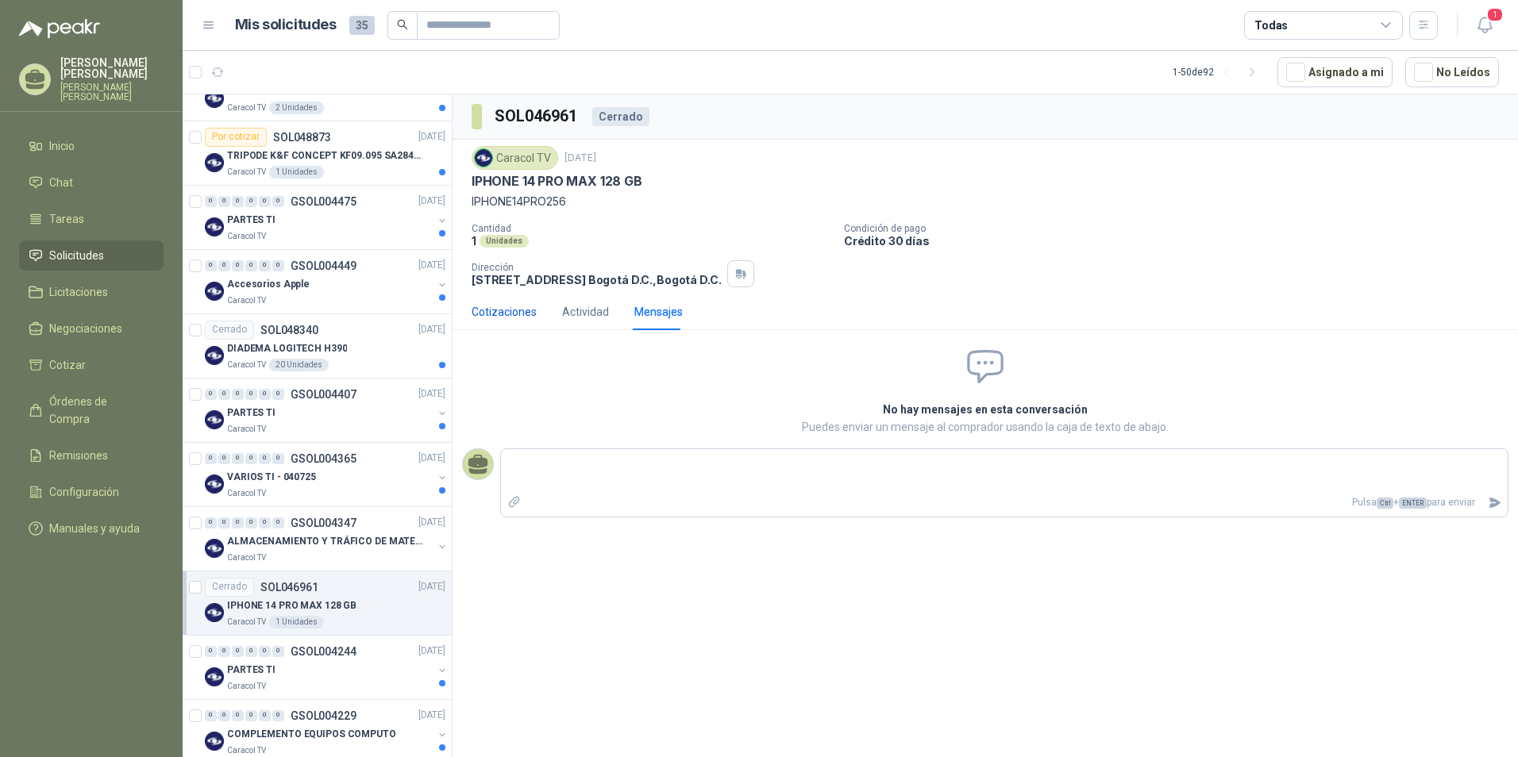
click at [513, 308] on div "Cotizaciones" at bounding box center [504, 311] width 65 height 17
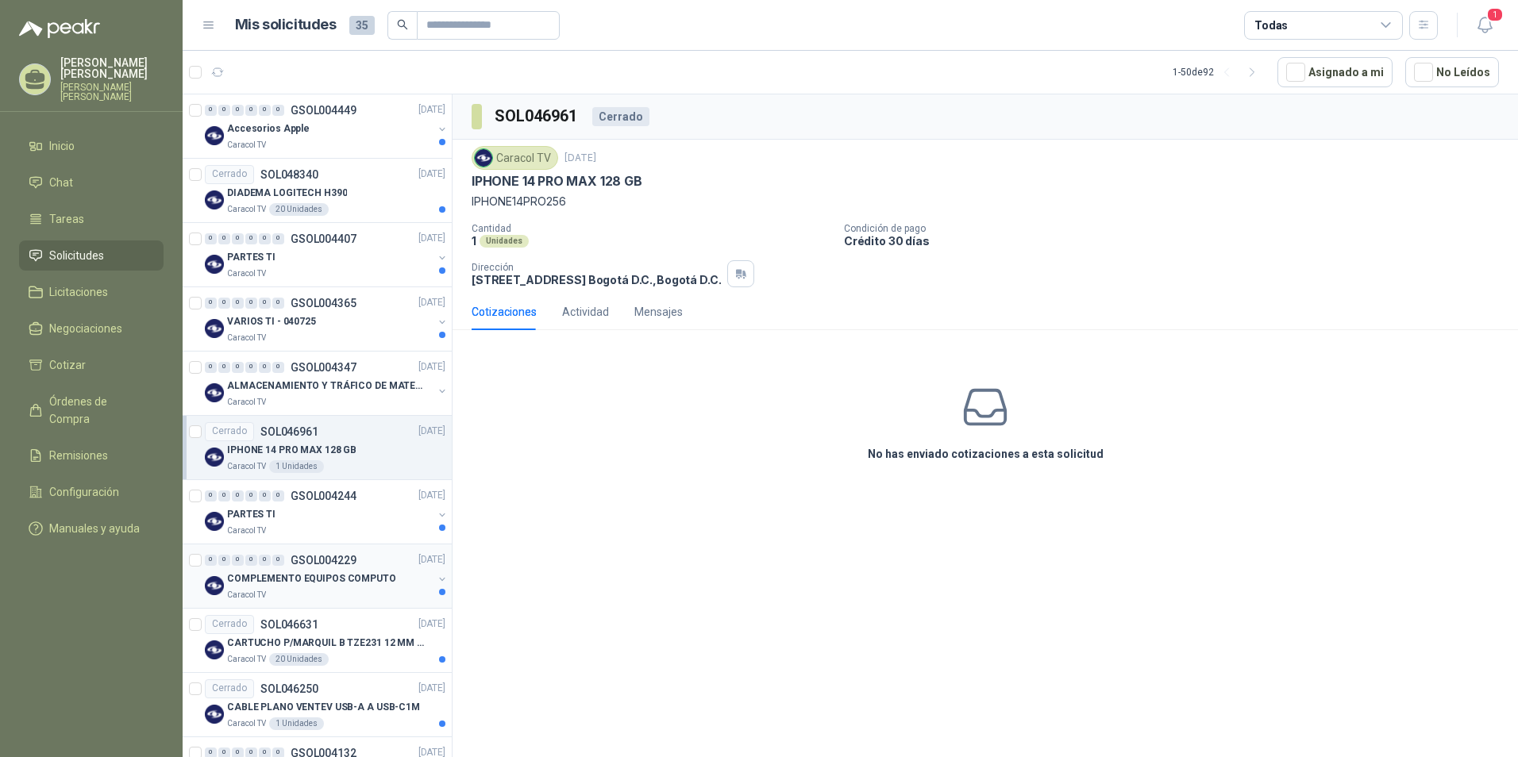
scroll to position [2223, 0]
click at [310, 508] on div "PARTES TI" at bounding box center [330, 511] width 206 height 19
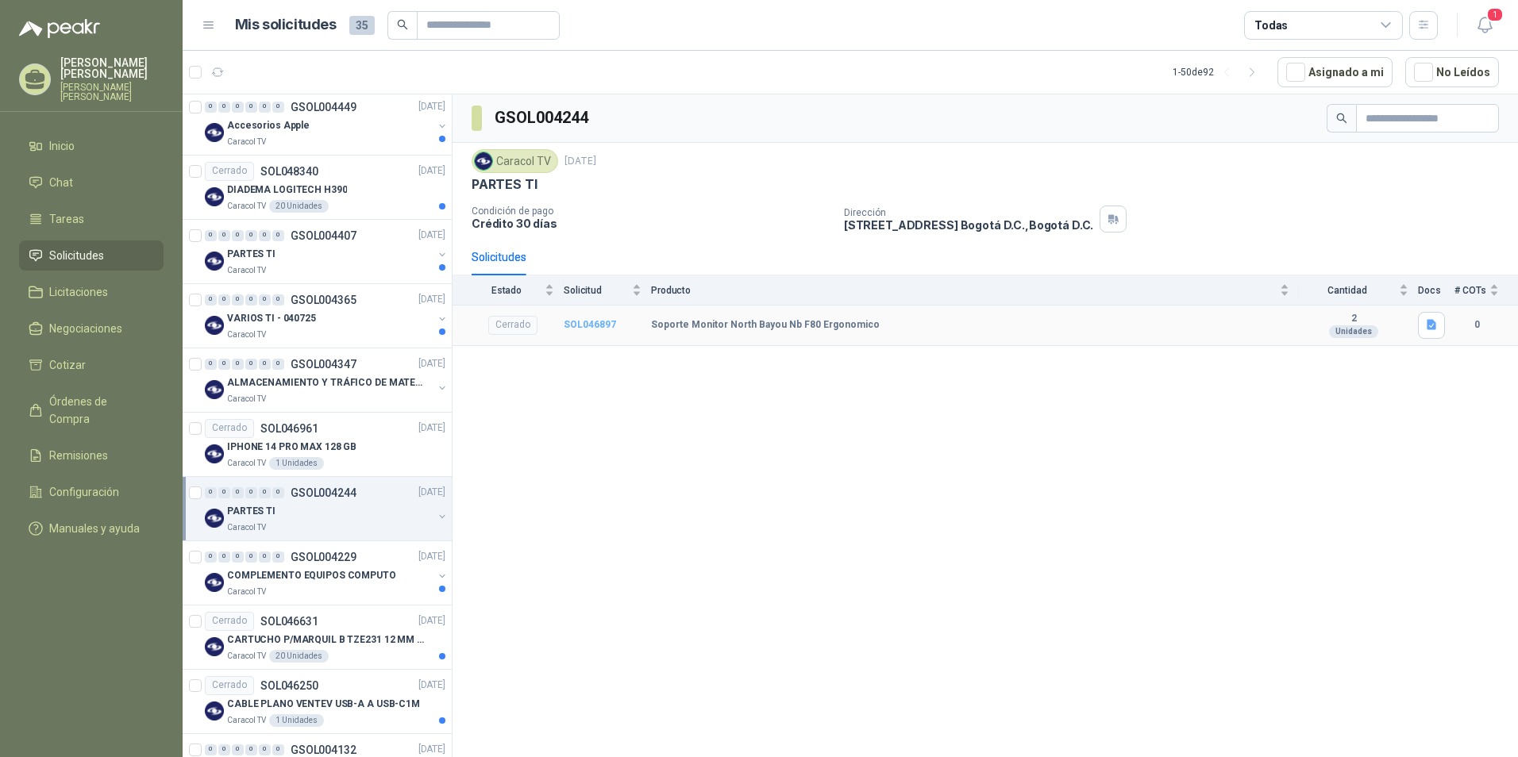
click at [592, 326] on b "SOL046897" at bounding box center [590, 324] width 52 height 11
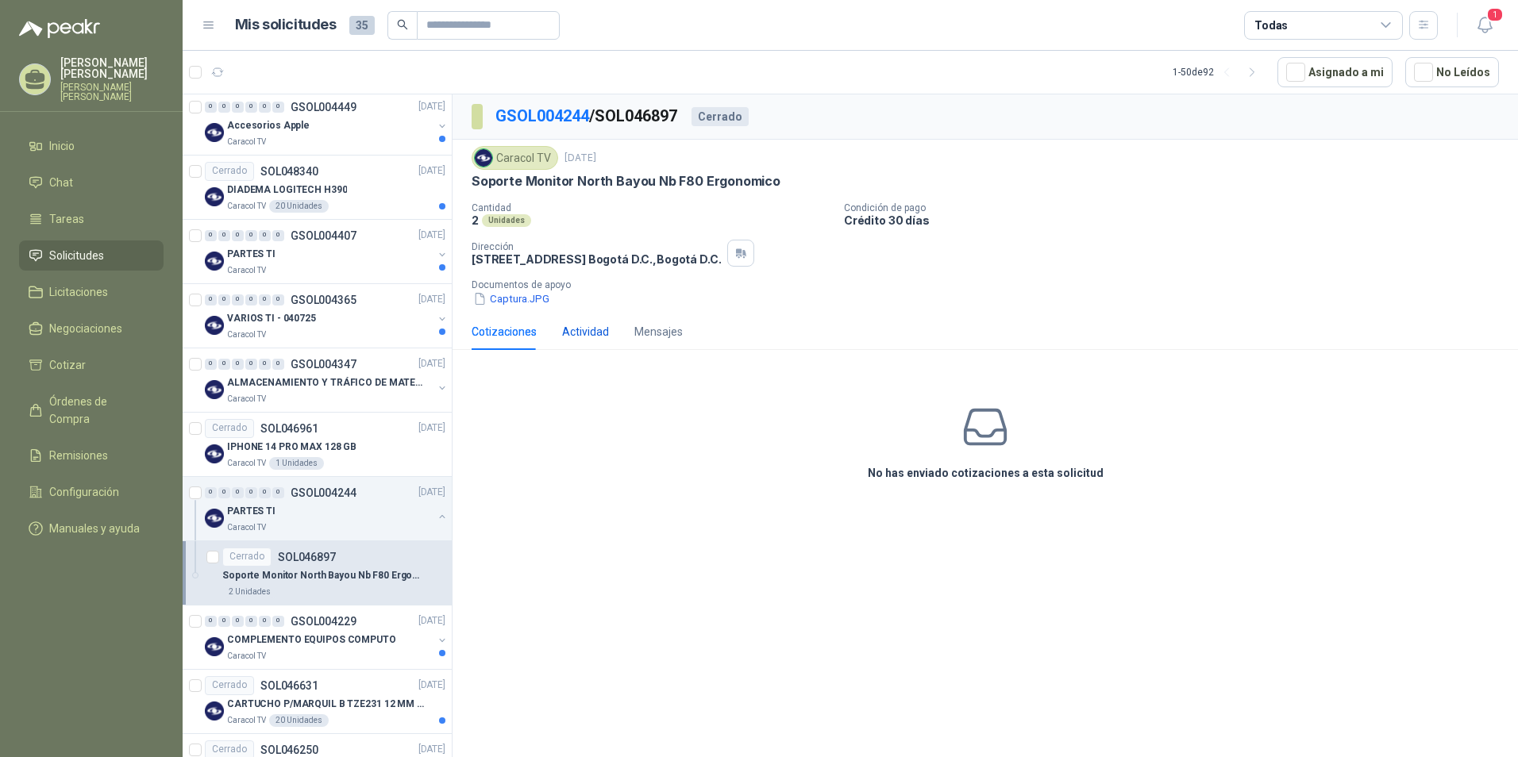
click at [598, 332] on div "Actividad" at bounding box center [585, 331] width 47 height 17
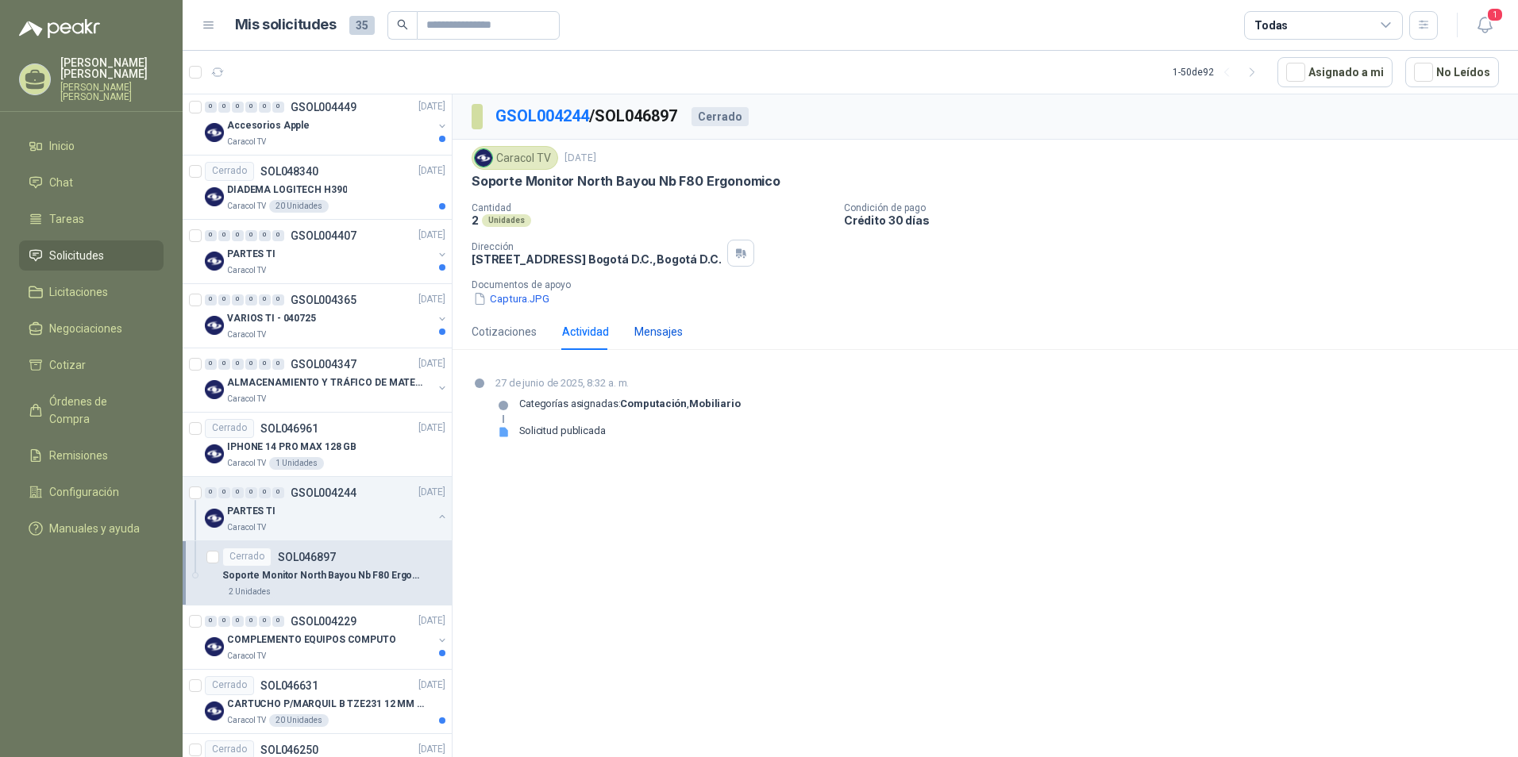
click at [642, 333] on div "Mensajes" at bounding box center [658, 331] width 48 height 17
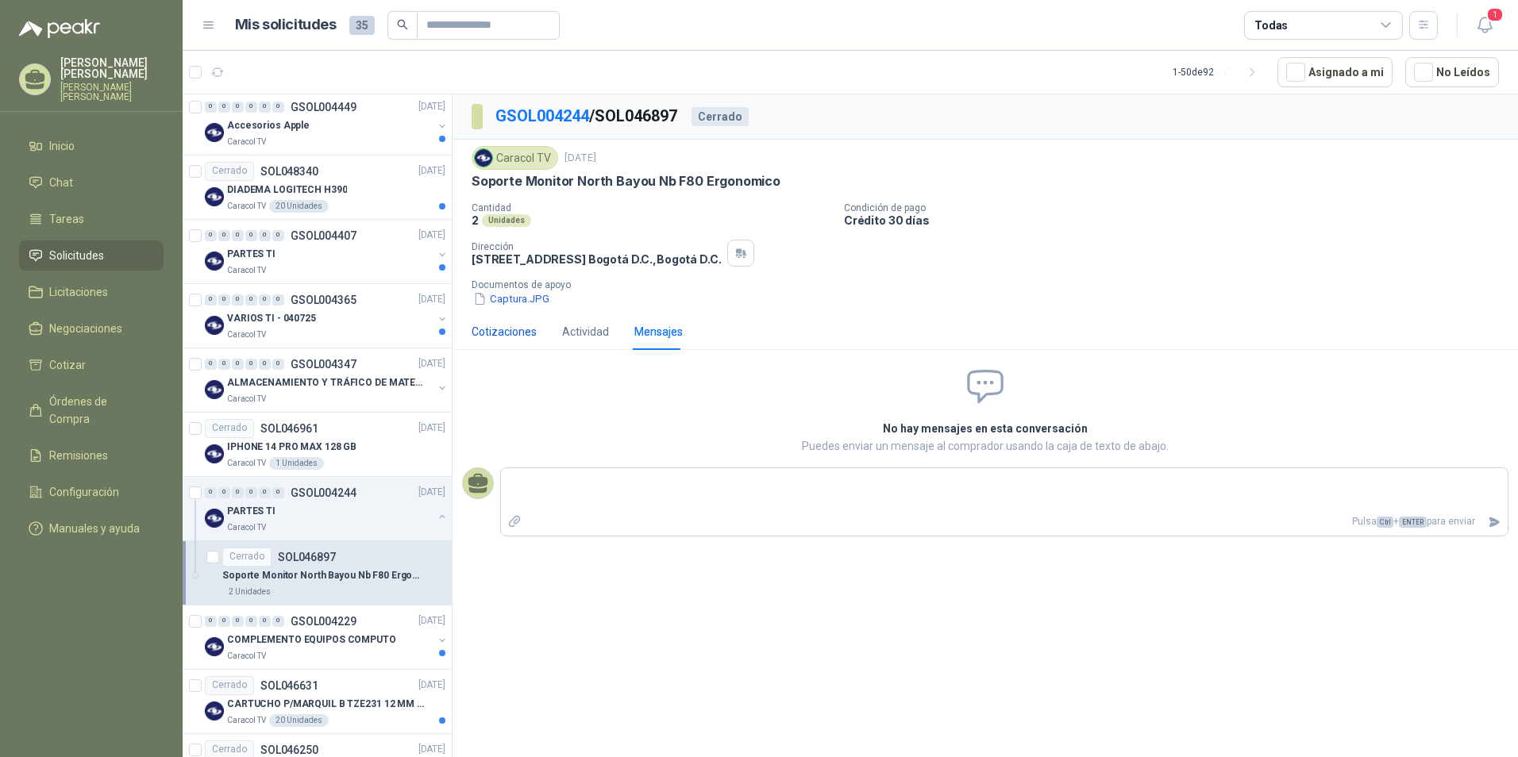
click at [515, 333] on div "Cotizaciones" at bounding box center [504, 331] width 65 height 17
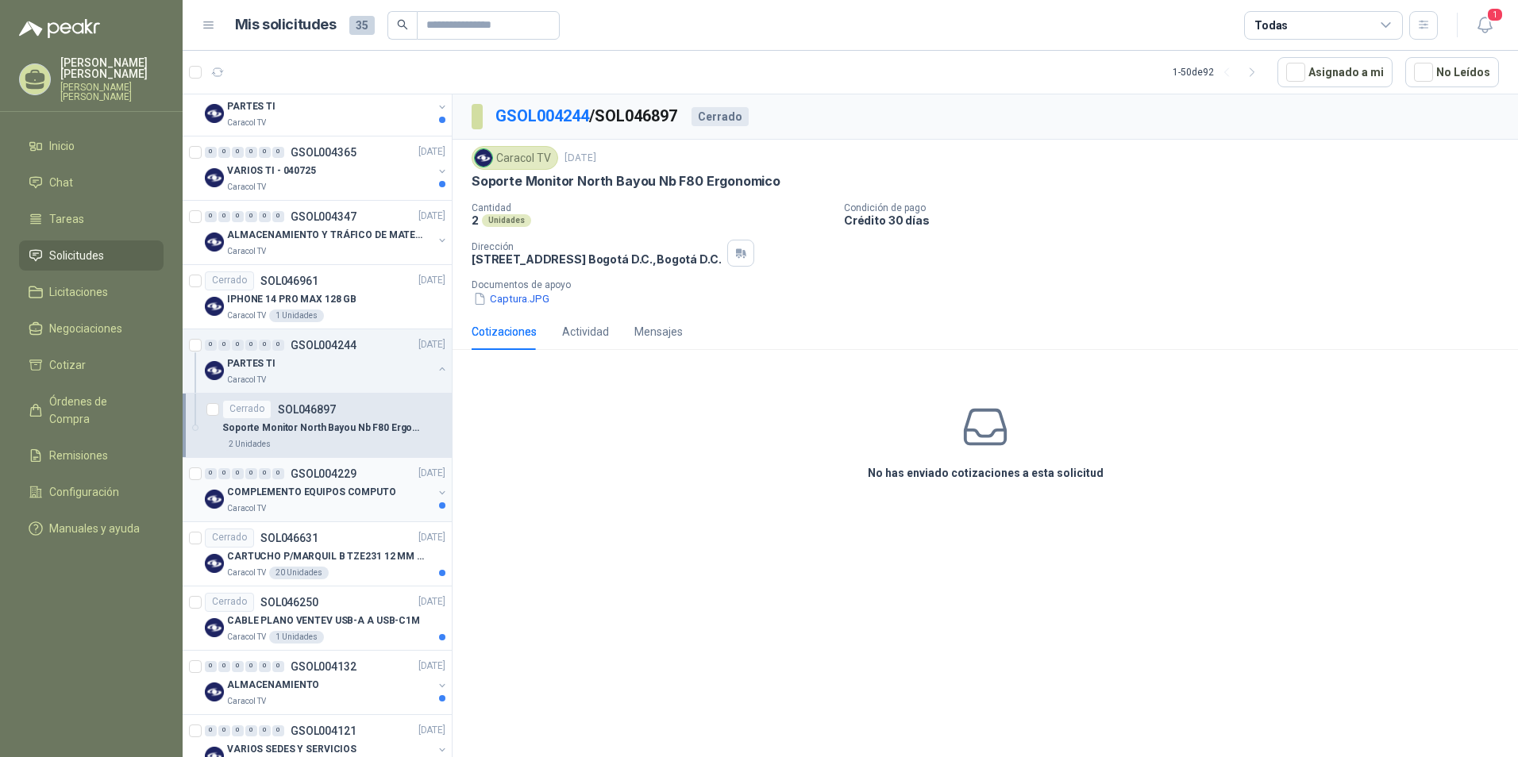
scroll to position [2381, 0]
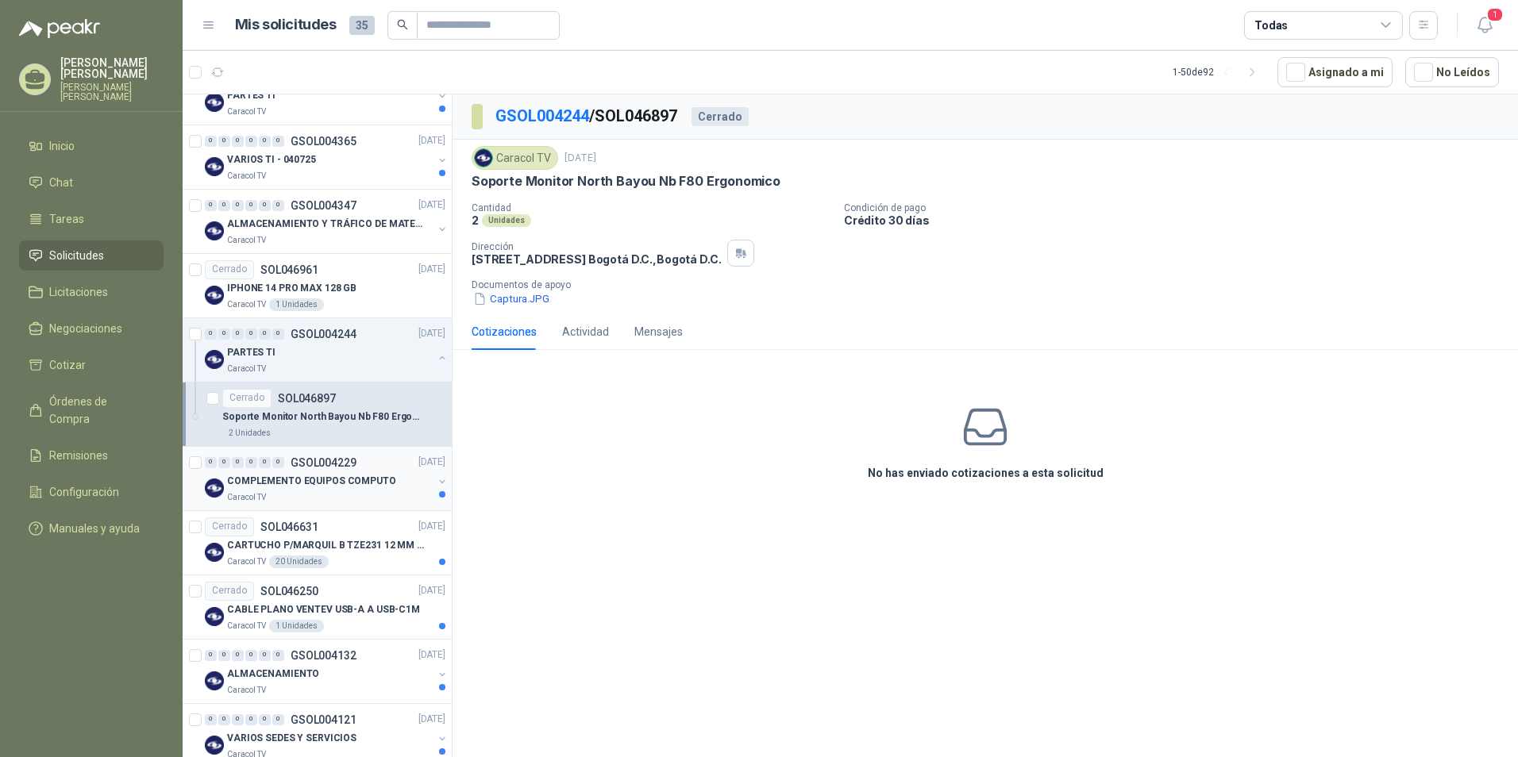
click at [314, 494] on div "Caracol TV" at bounding box center [330, 497] width 206 height 13
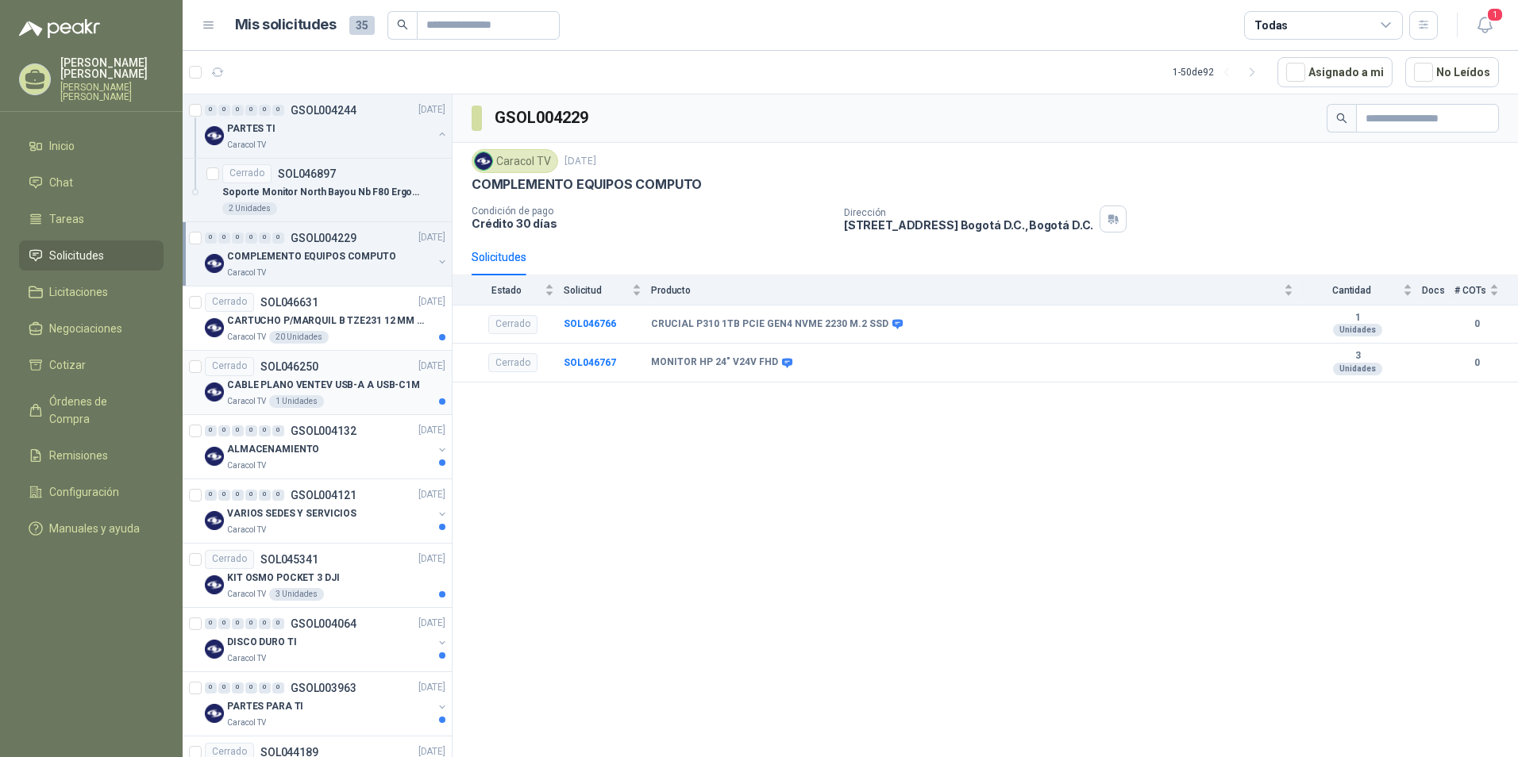
scroll to position [2620, 0]
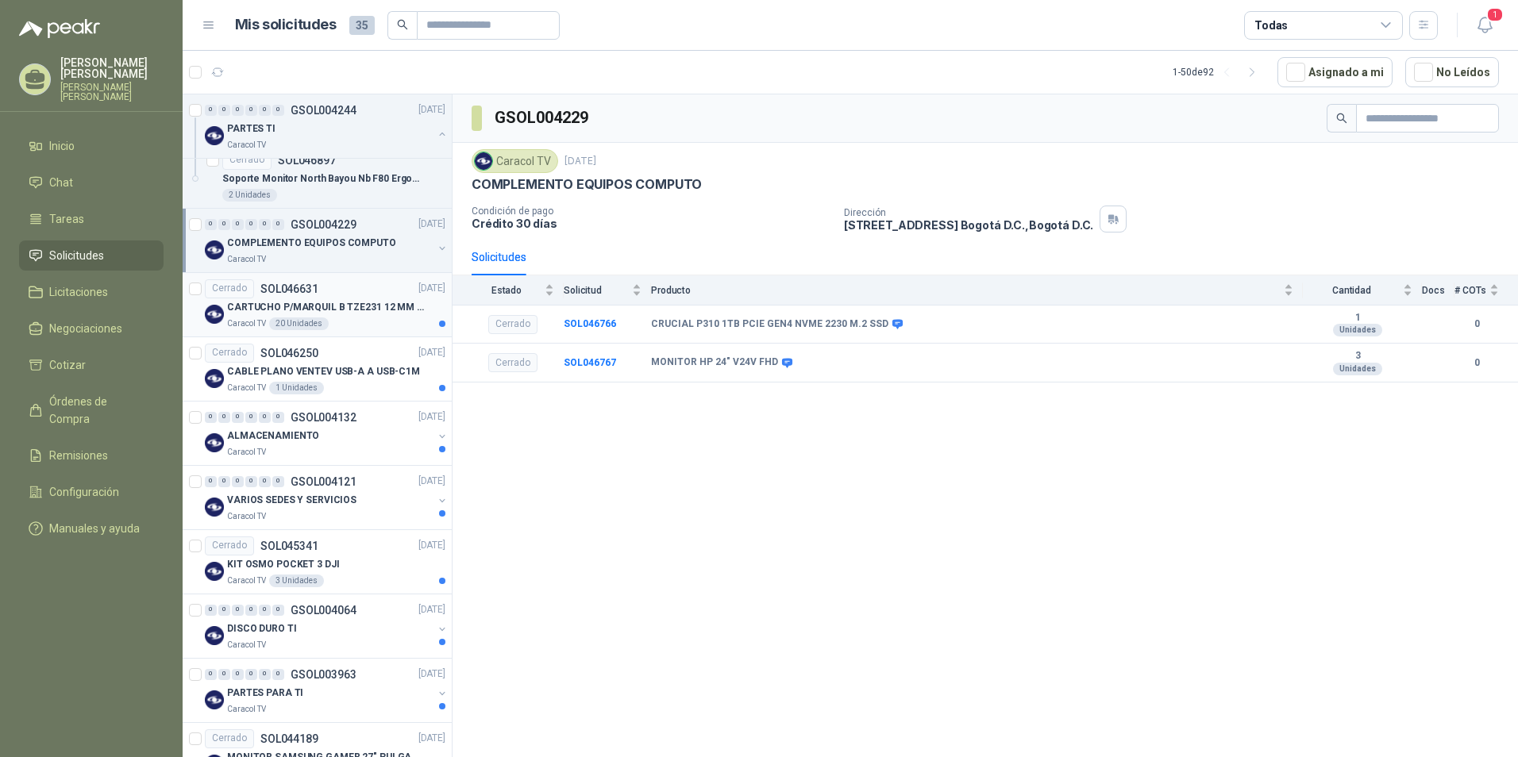
click at [291, 309] on p "CARTUCHO P/MARQUIL B TZE231 12 MM X 8MM" at bounding box center [326, 307] width 198 height 15
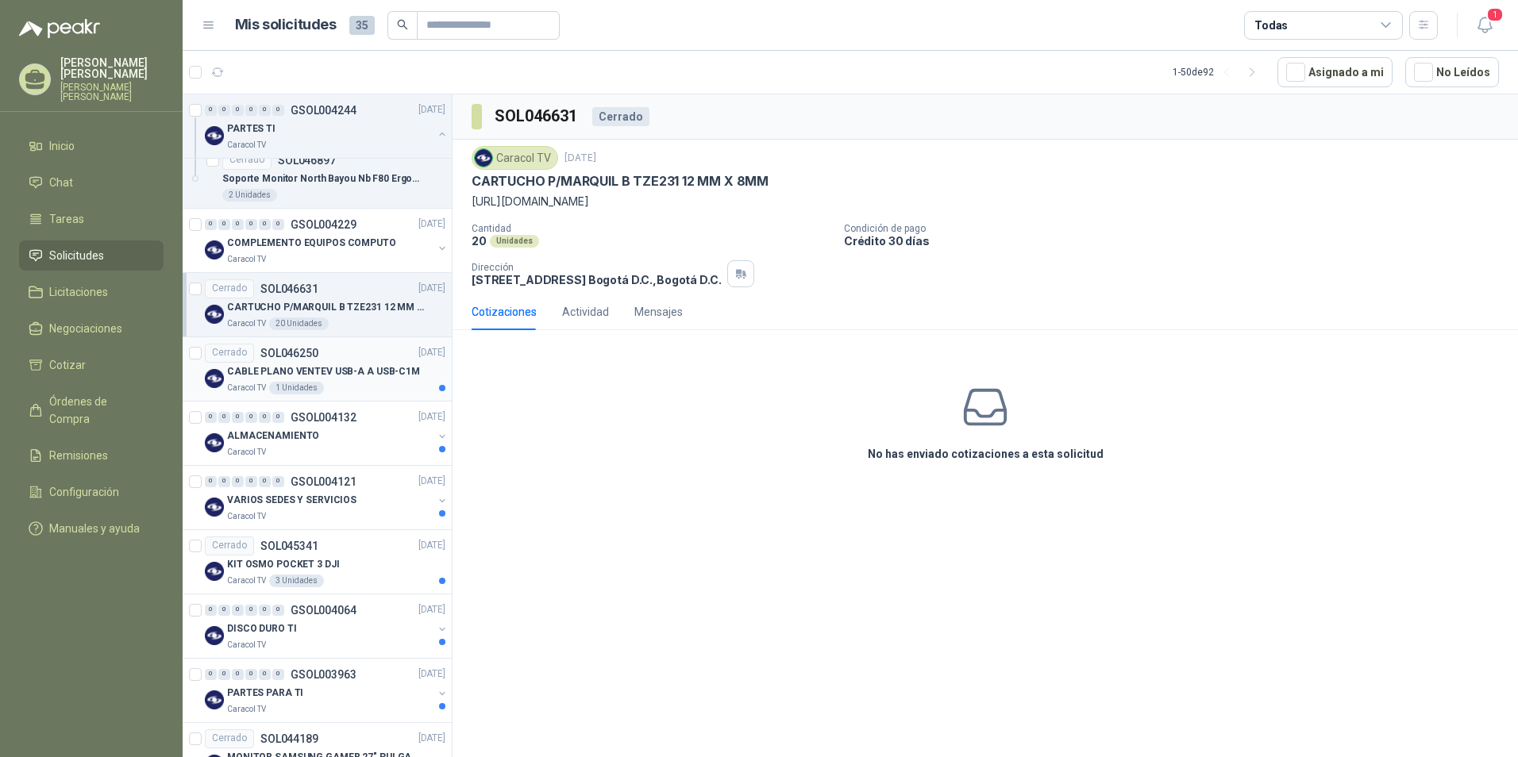
click at [292, 374] on p "CABLE PLANO VENTEV USB-A A USB-C1M" at bounding box center [323, 371] width 193 height 15
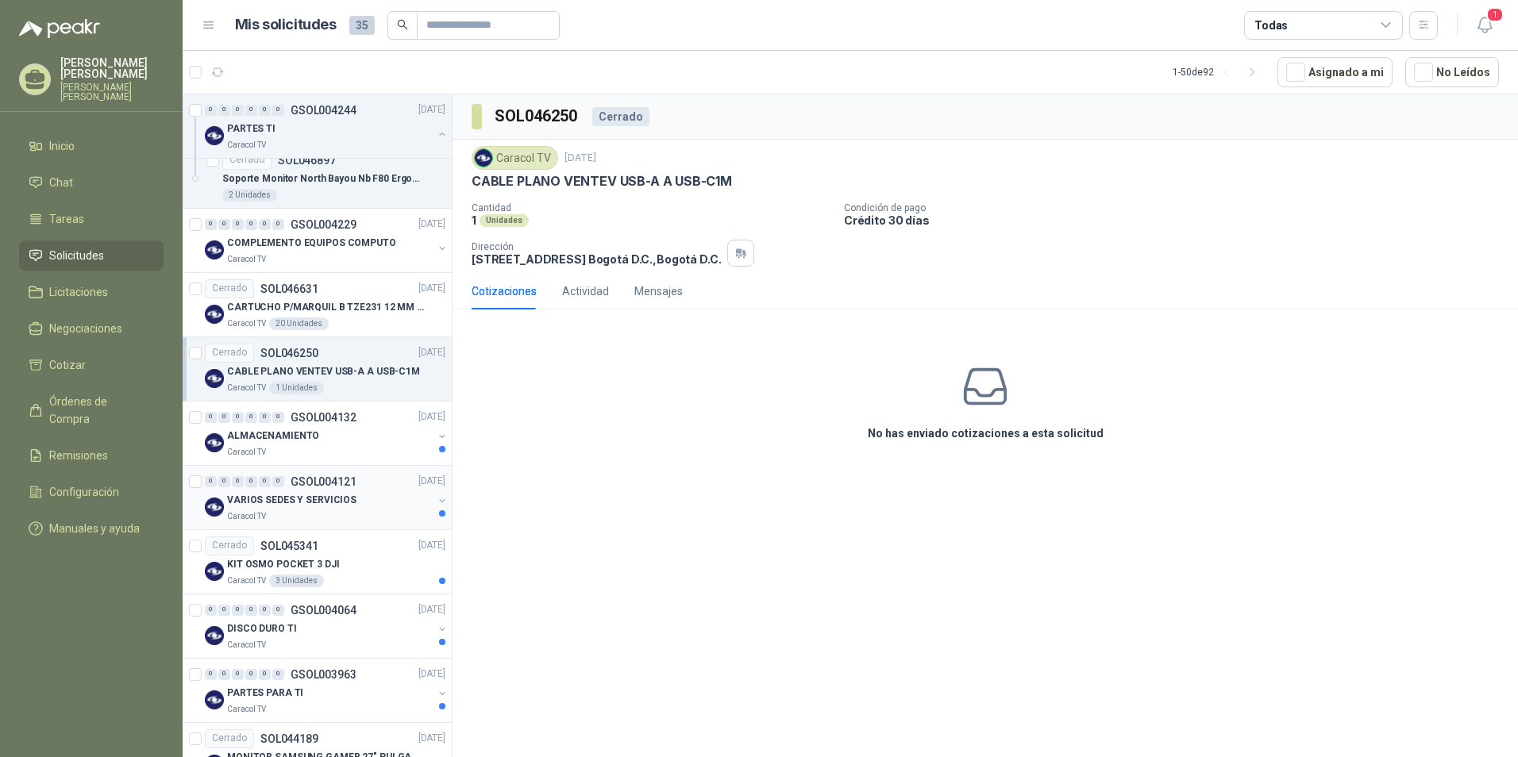
click at [287, 509] on div "VARIOS SEDES Y SERVICIOS" at bounding box center [330, 500] width 206 height 19
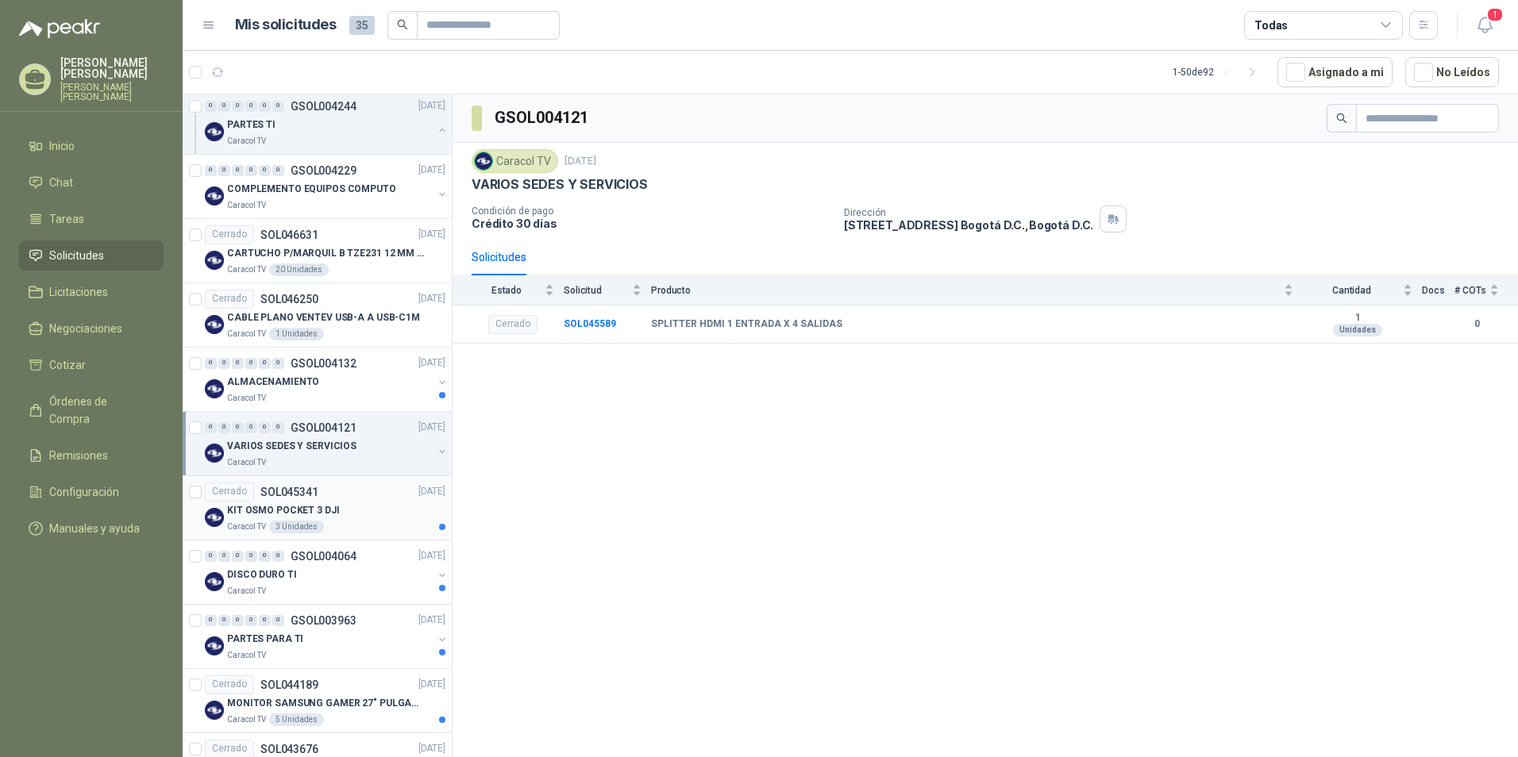
scroll to position [2699, 0]
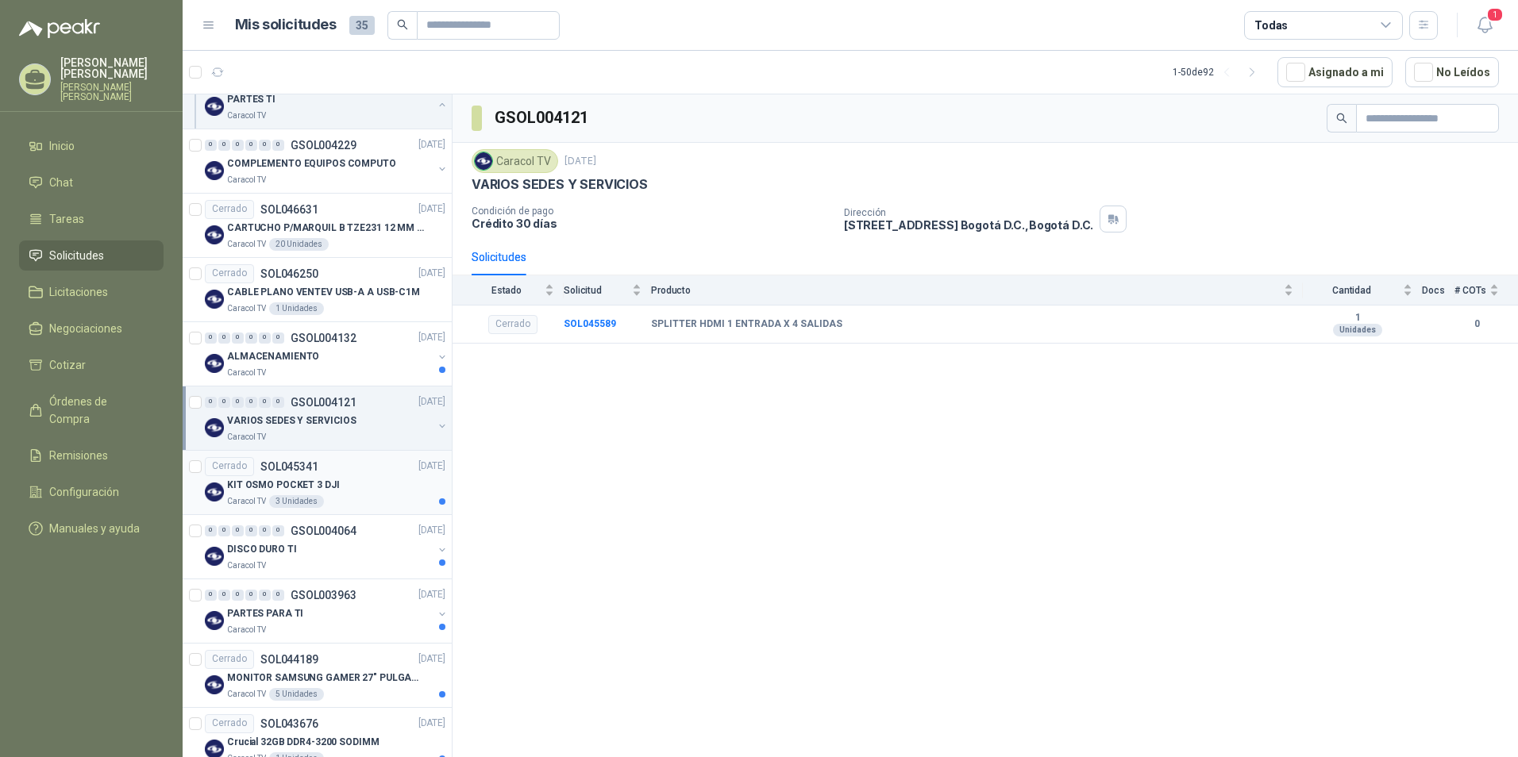
click at [304, 483] on p "KIT OSMO POCKET 3 DJI" at bounding box center [283, 485] width 112 height 15
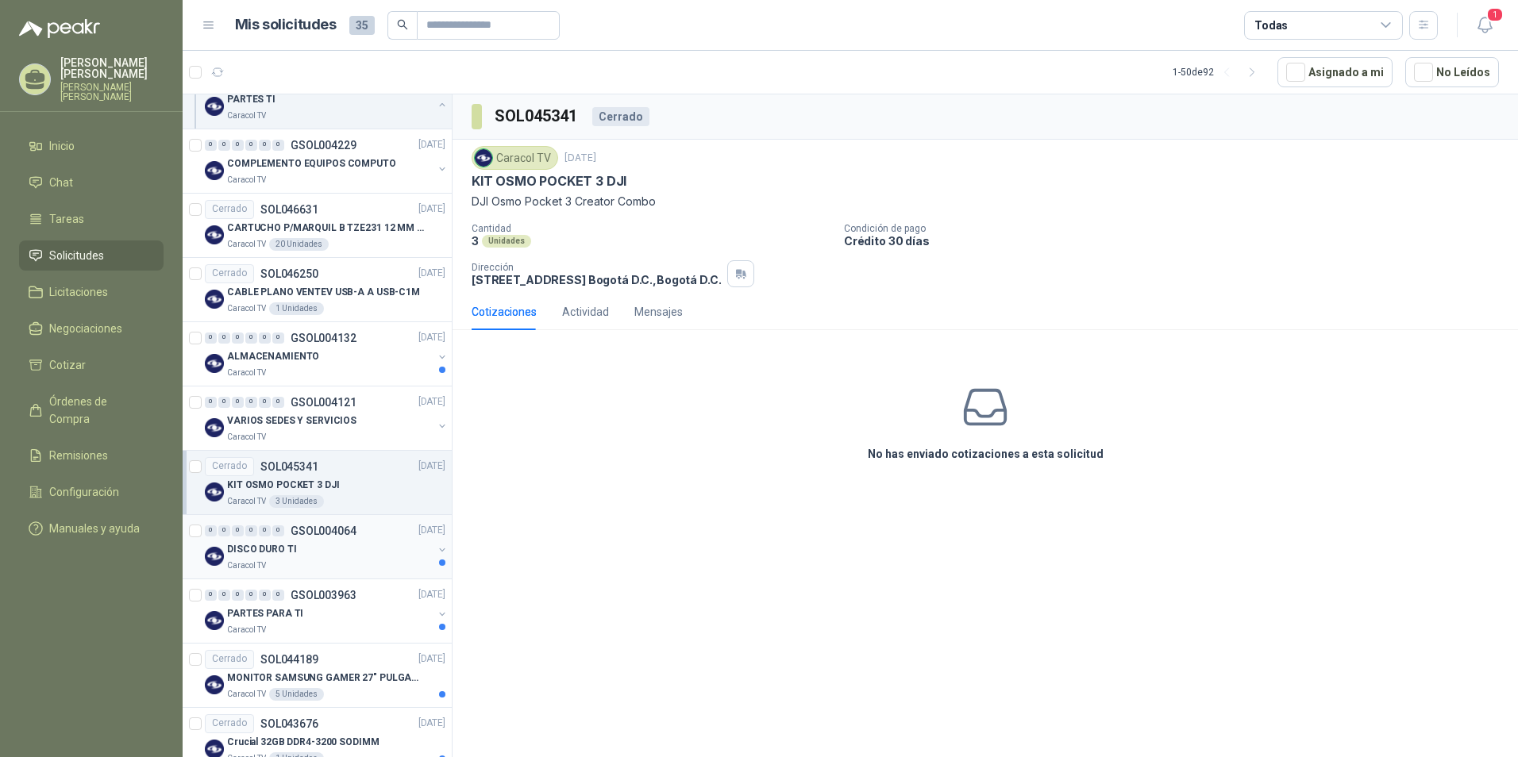
click at [271, 509] on div "Caracol TV" at bounding box center [330, 566] width 206 height 13
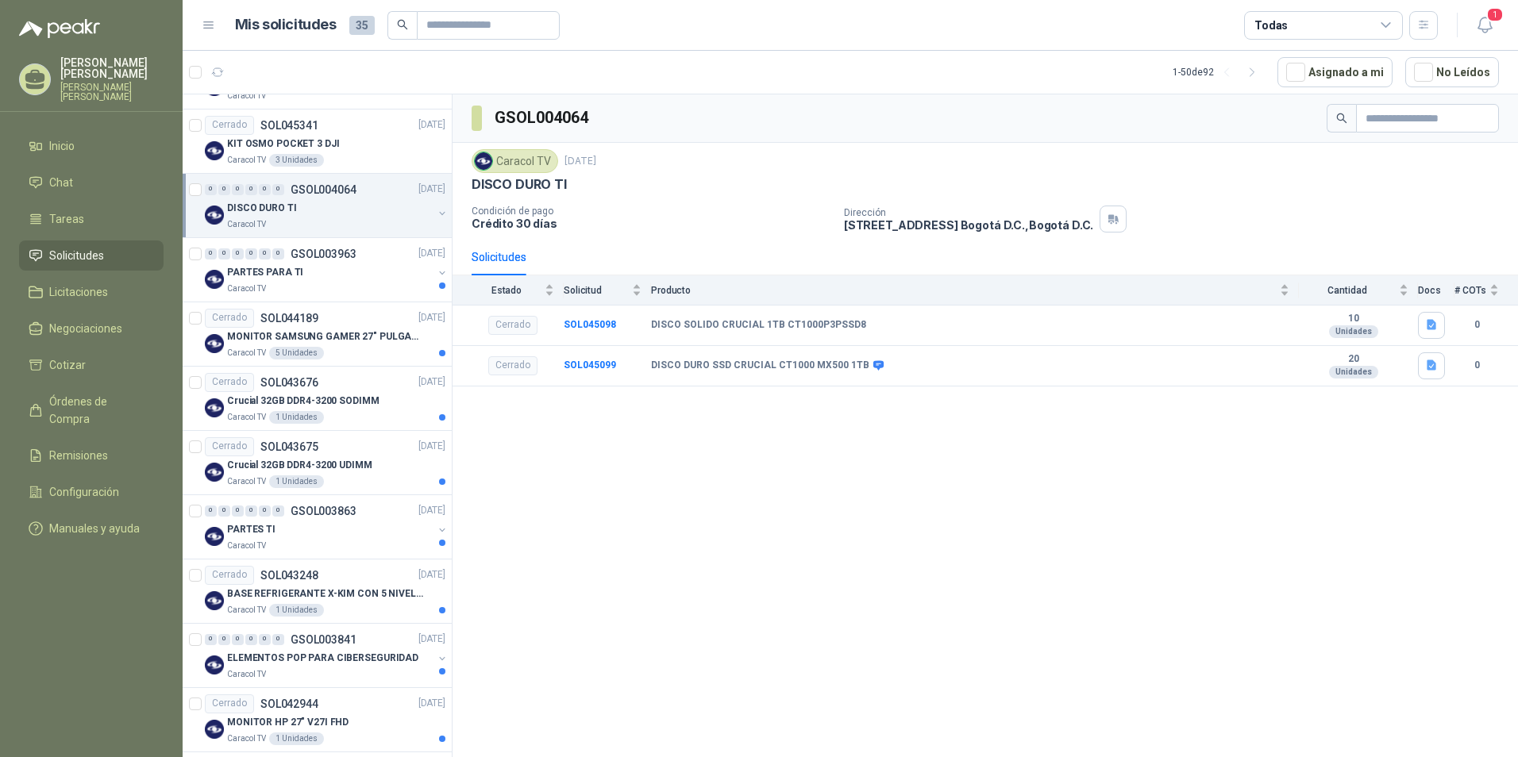
scroll to position [3053, 0]
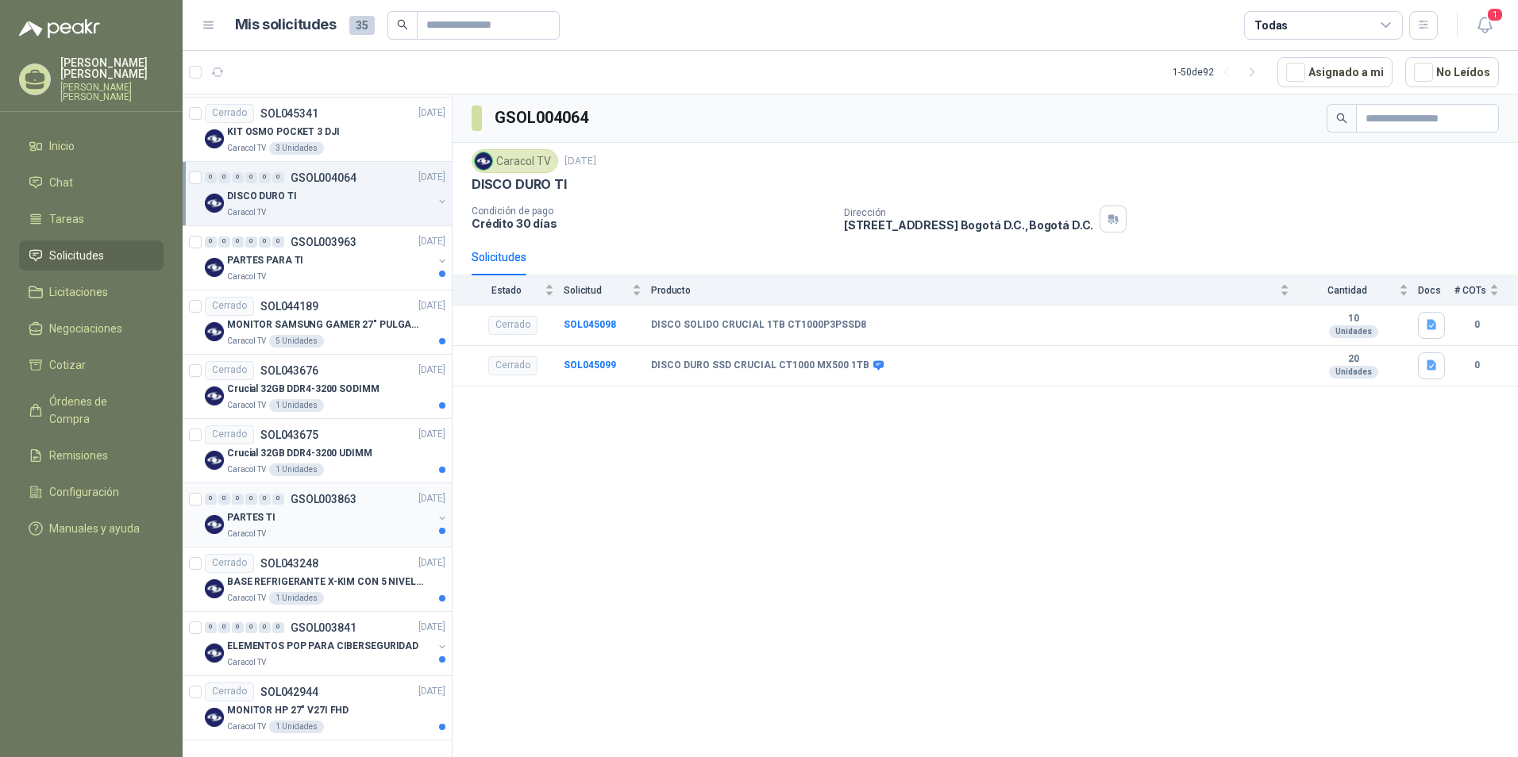
click at [332, 509] on div "PARTES TI" at bounding box center [330, 518] width 206 height 19
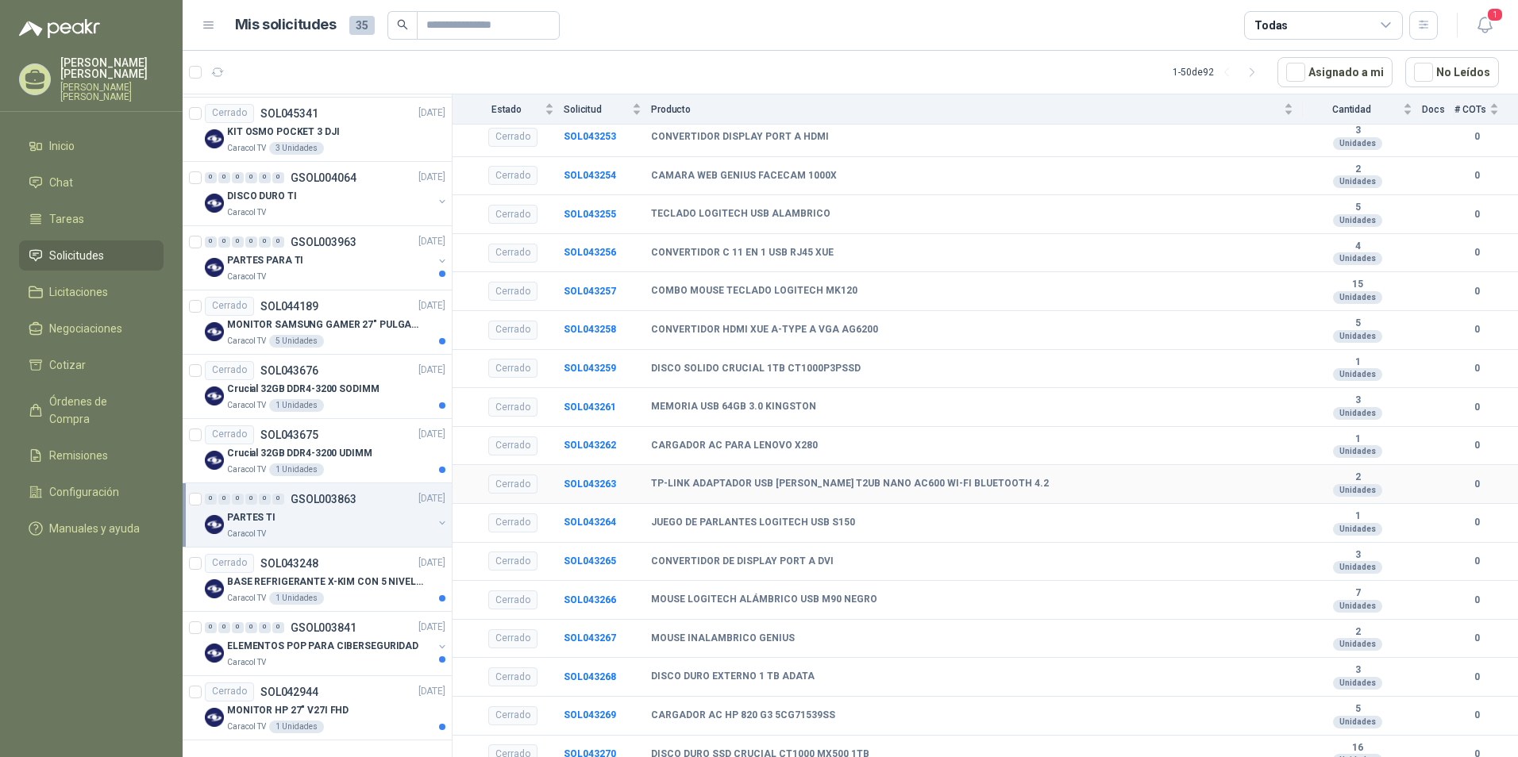
scroll to position [352, 0]
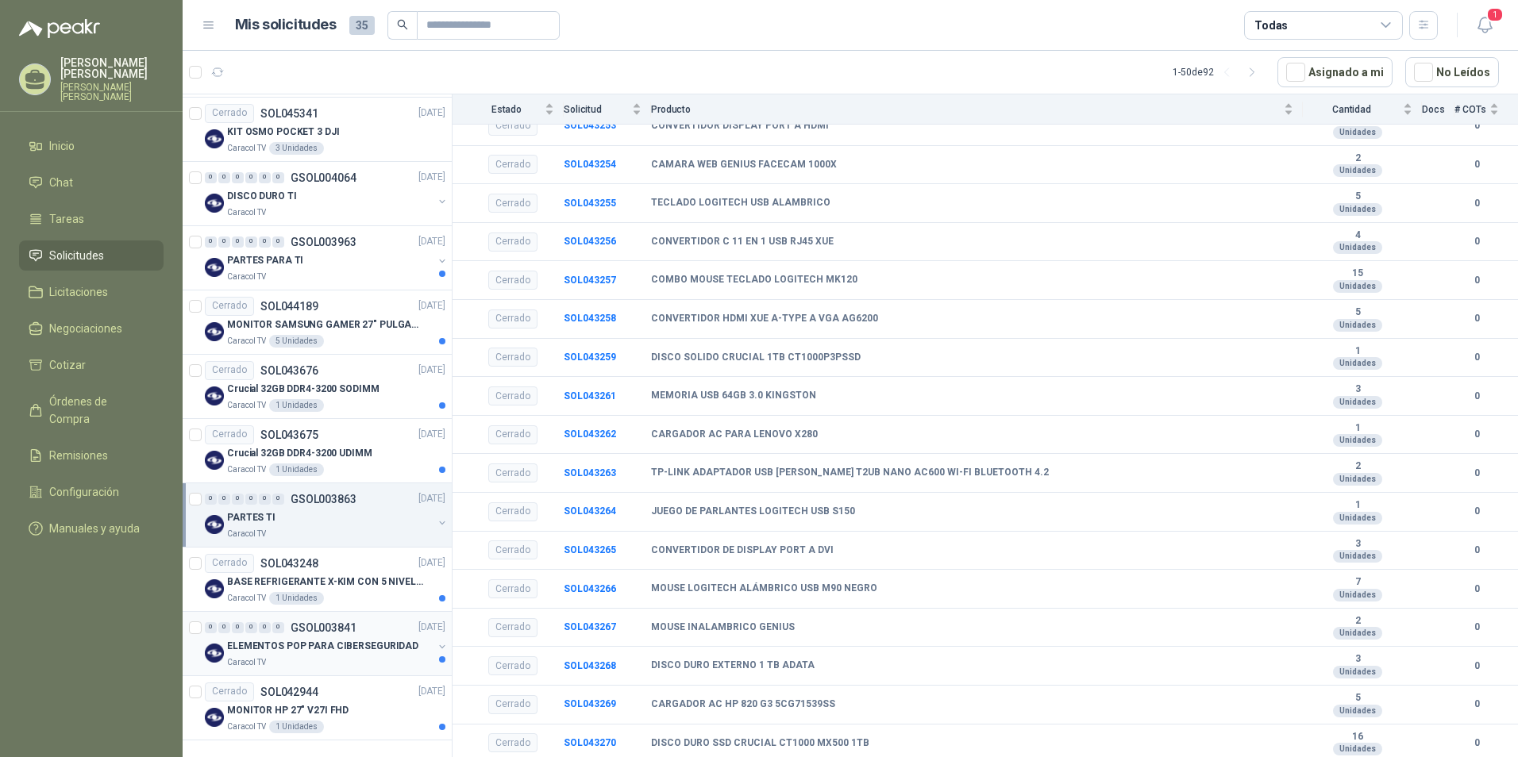
click at [285, 509] on p "ELEMENTOS POP PARA CIBERSEGURIDAD" at bounding box center [322, 646] width 191 height 15
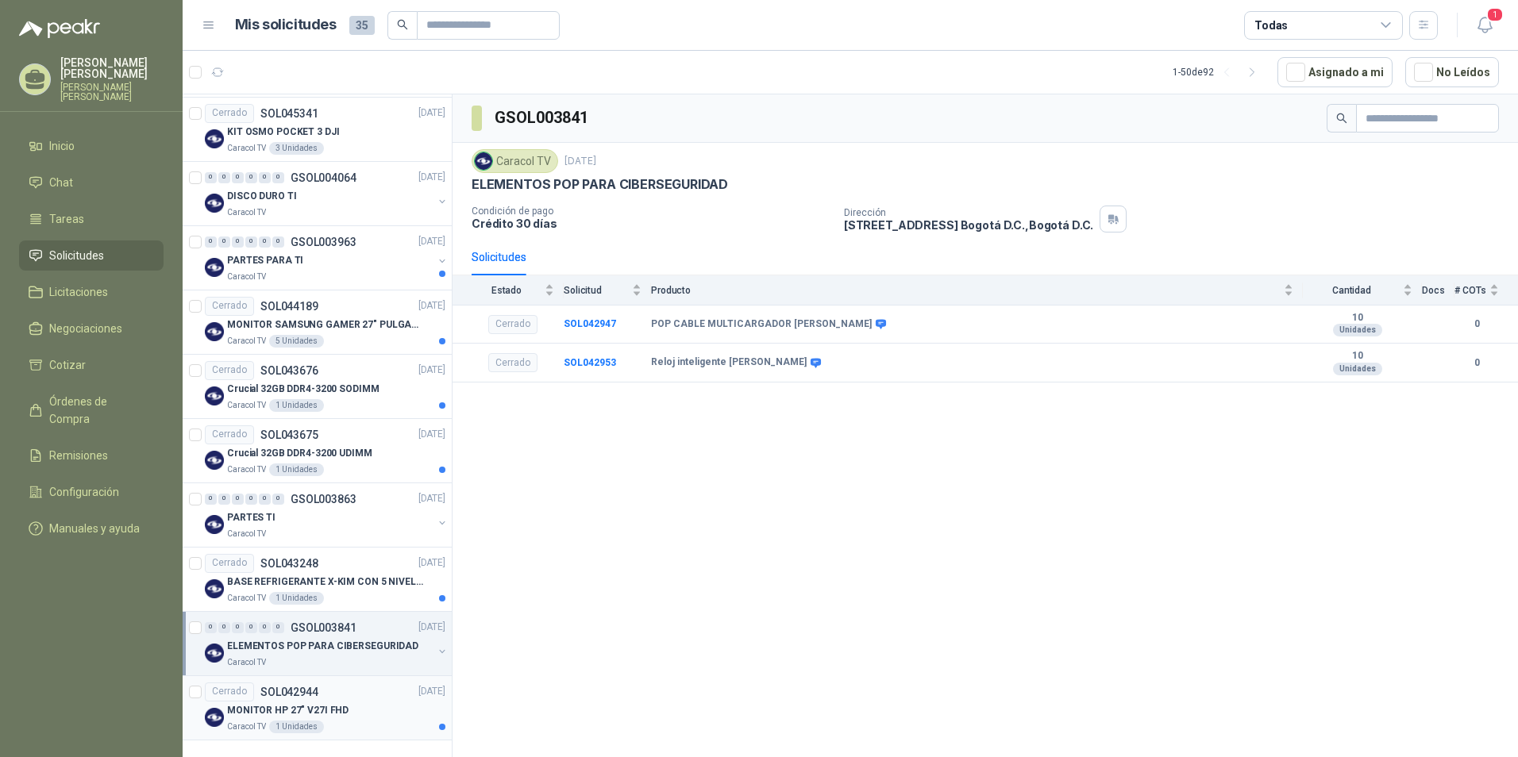
click at [324, 509] on p "MONITOR HP 27" V27I FHD" at bounding box center [287, 710] width 121 height 15
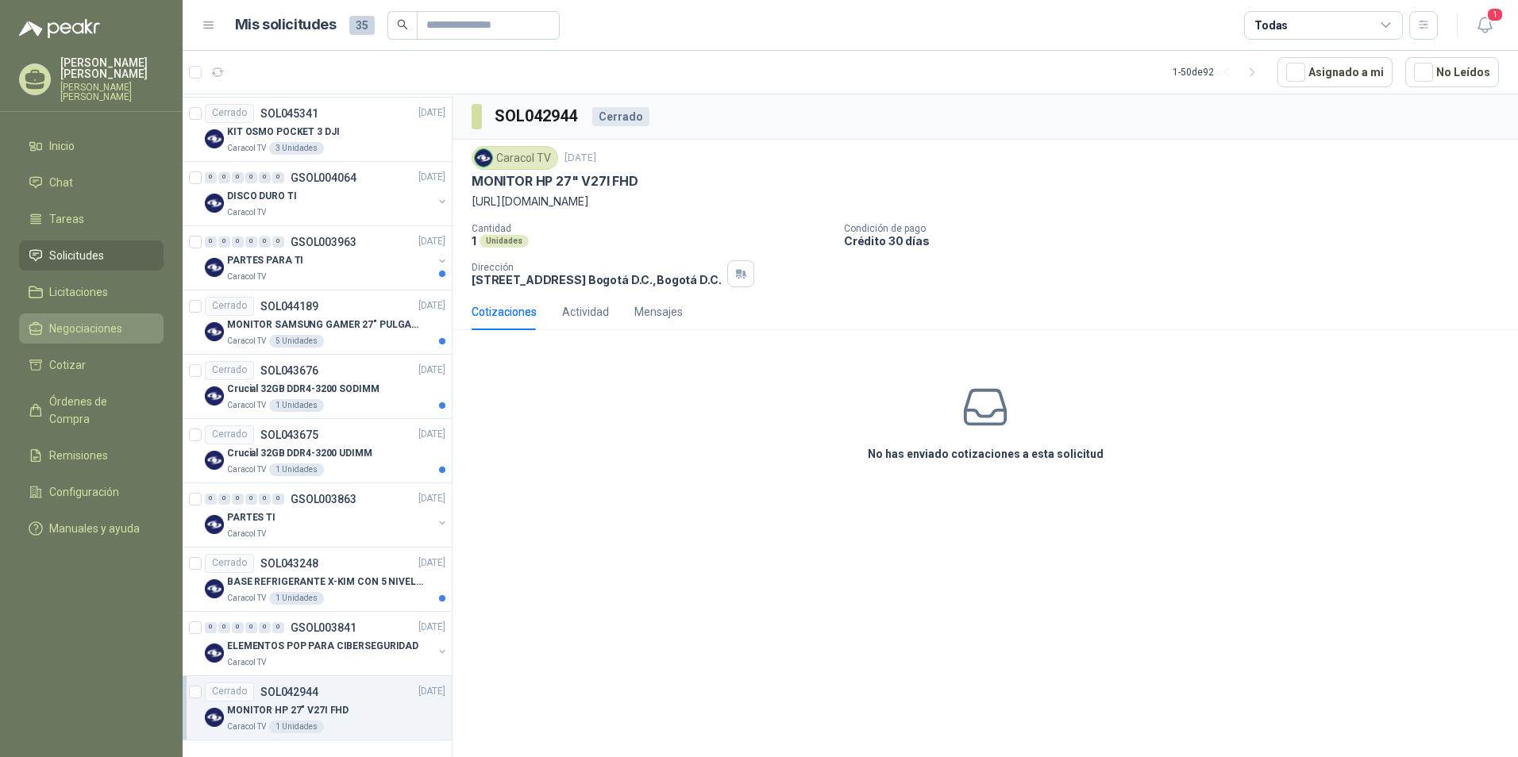
click at [96, 328] on span "Negociaciones" at bounding box center [85, 328] width 73 height 17
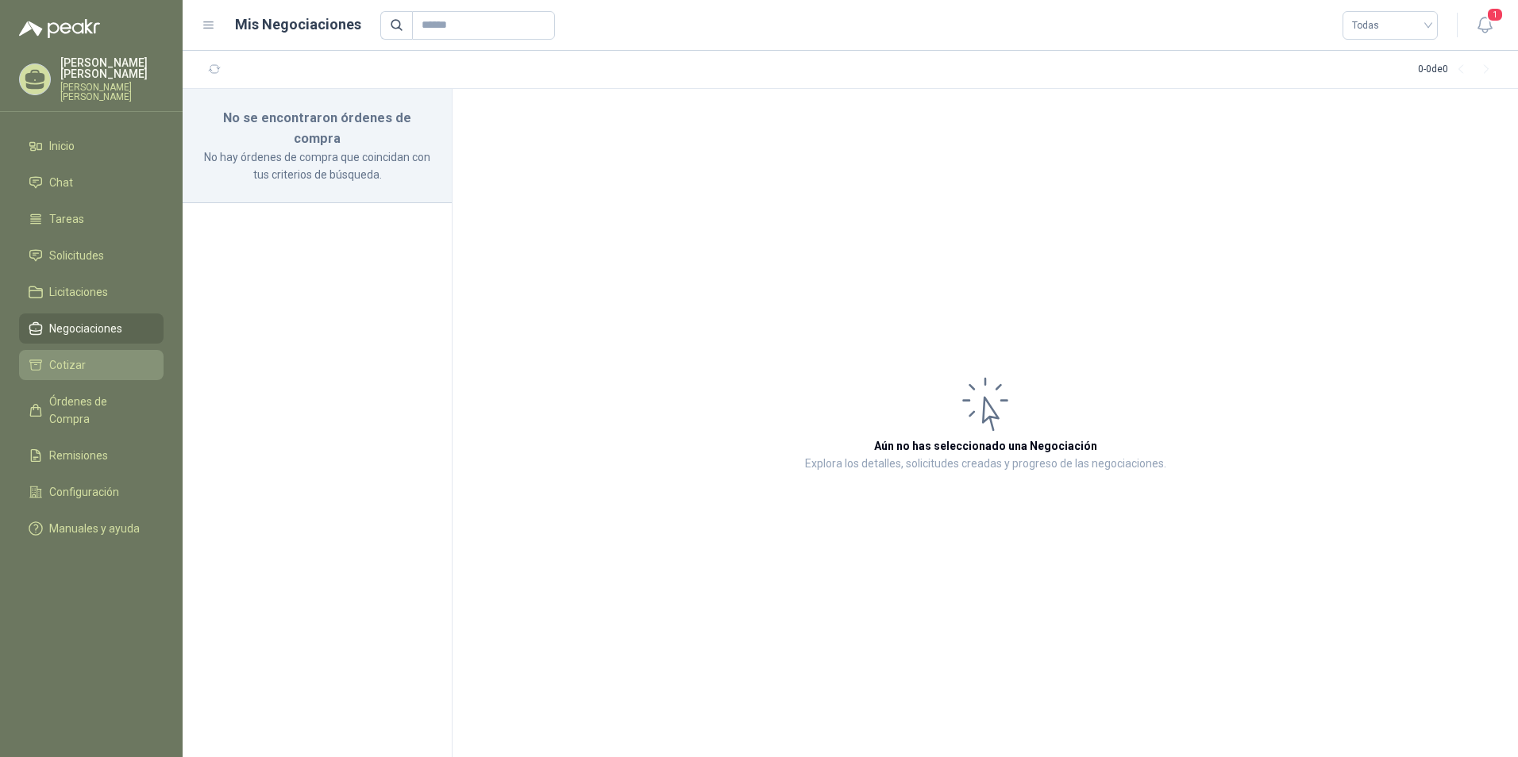
click at [67, 371] on span "Cotizar" at bounding box center [67, 364] width 37 height 17
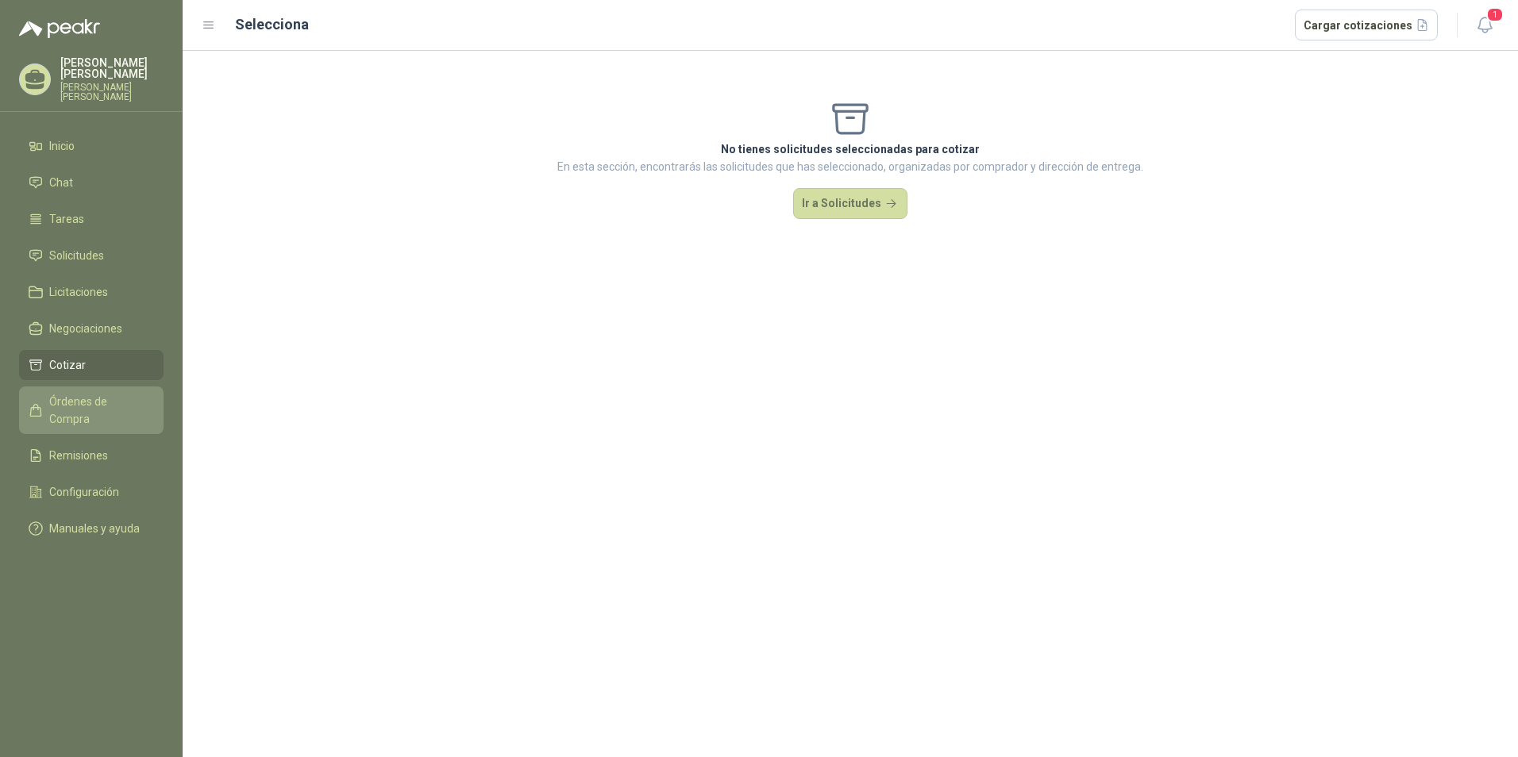
click at [86, 402] on span "Órdenes de Compra" at bounding box center [98, 410] width 99 height 35
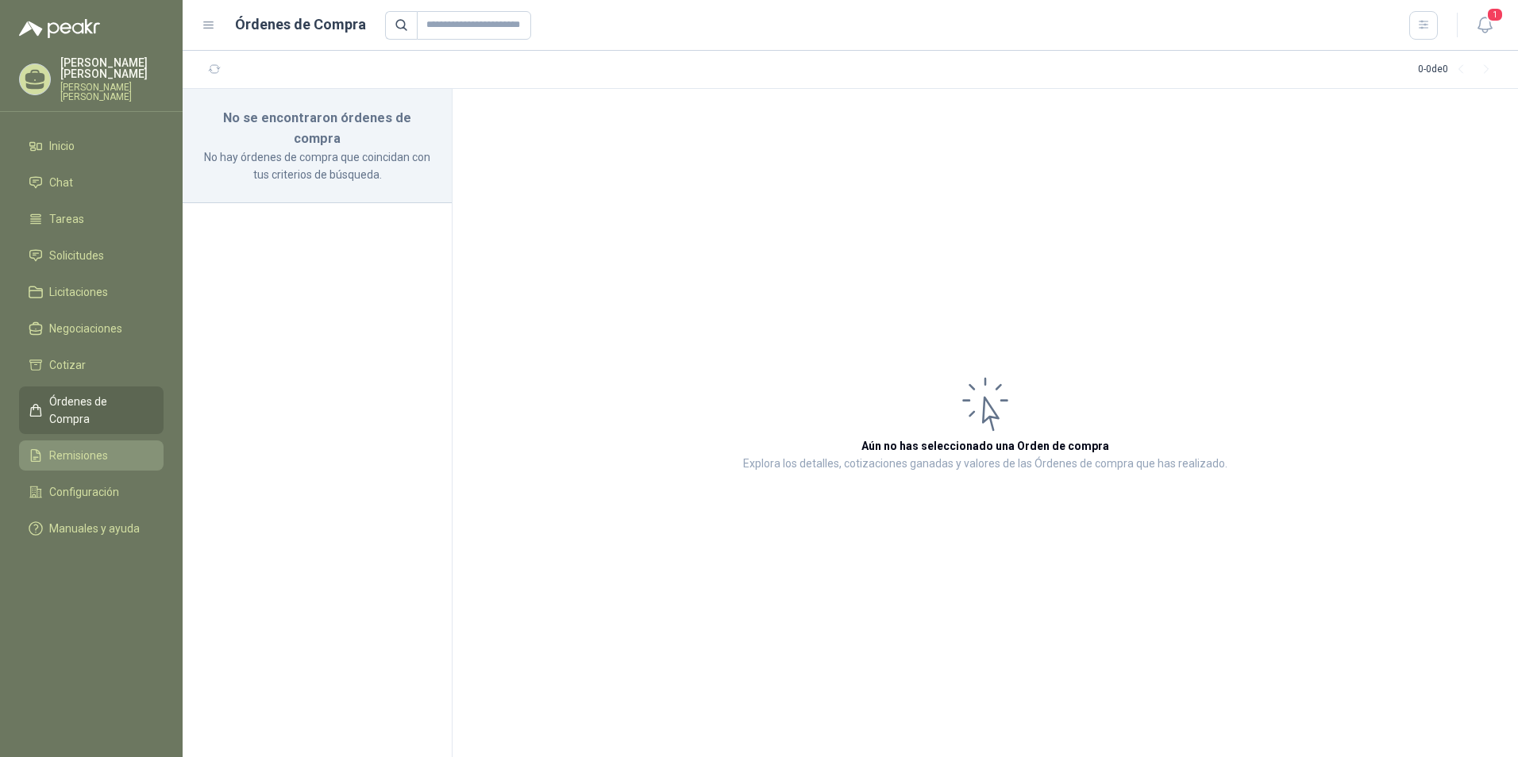
click at [97, 447] on span "Remisiones" at bounding box center [78, 455] width 59 height 17
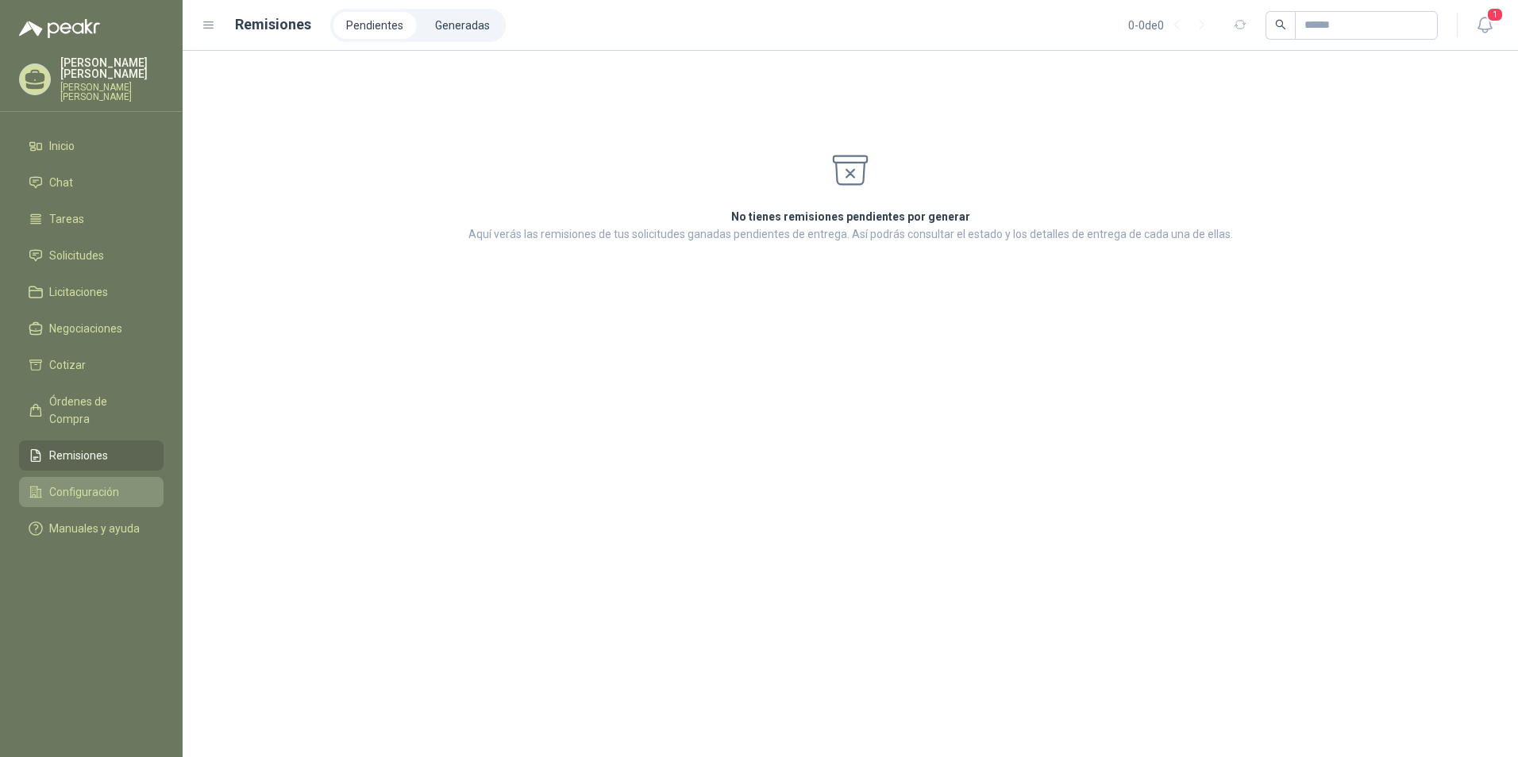
click at [103, 483] on span "Configuración" at bounding box center [84, 491] width 70 height 17
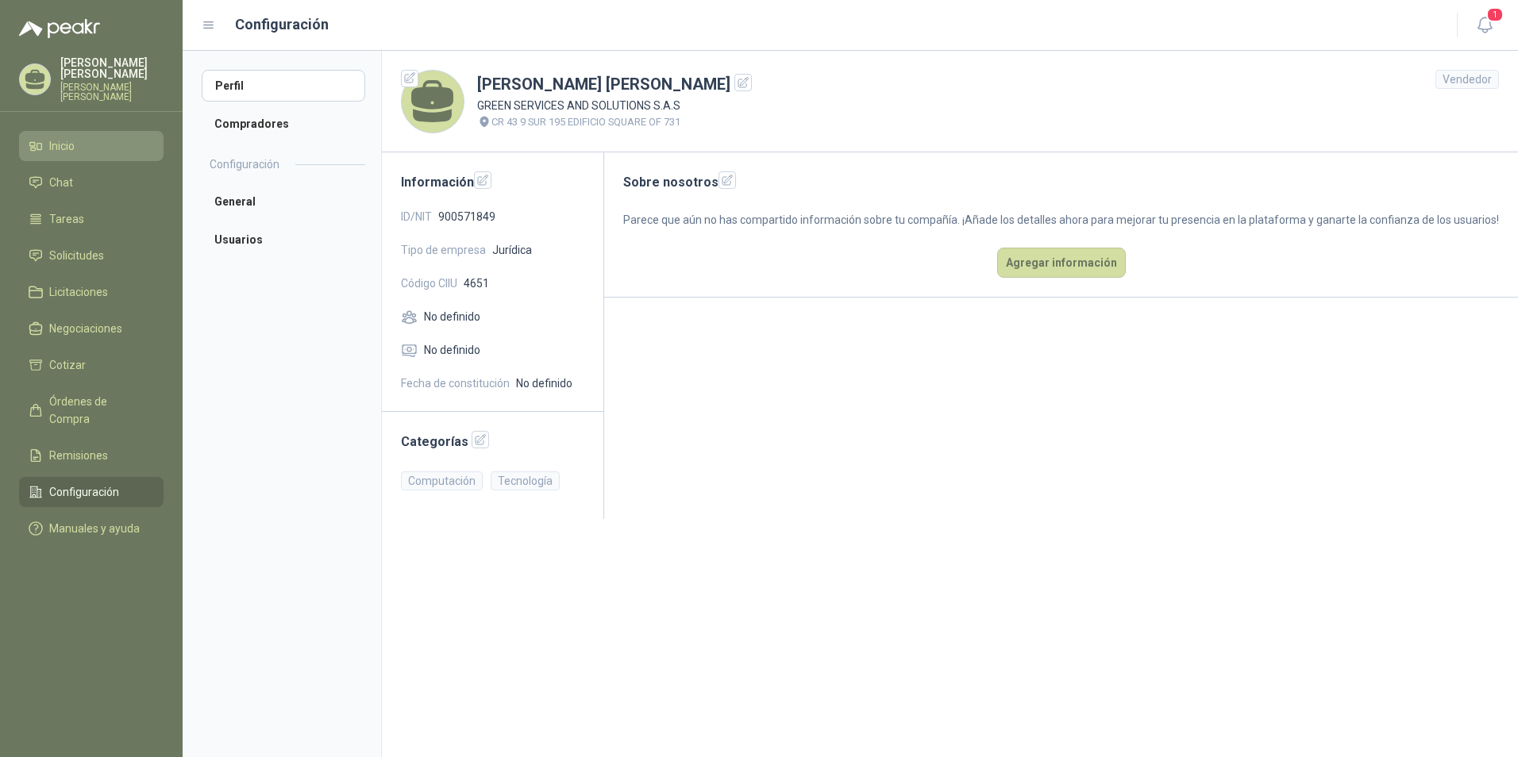
click at [101, 150] on li "Inicio" at bounding box center [91, 145] width 125 height 17
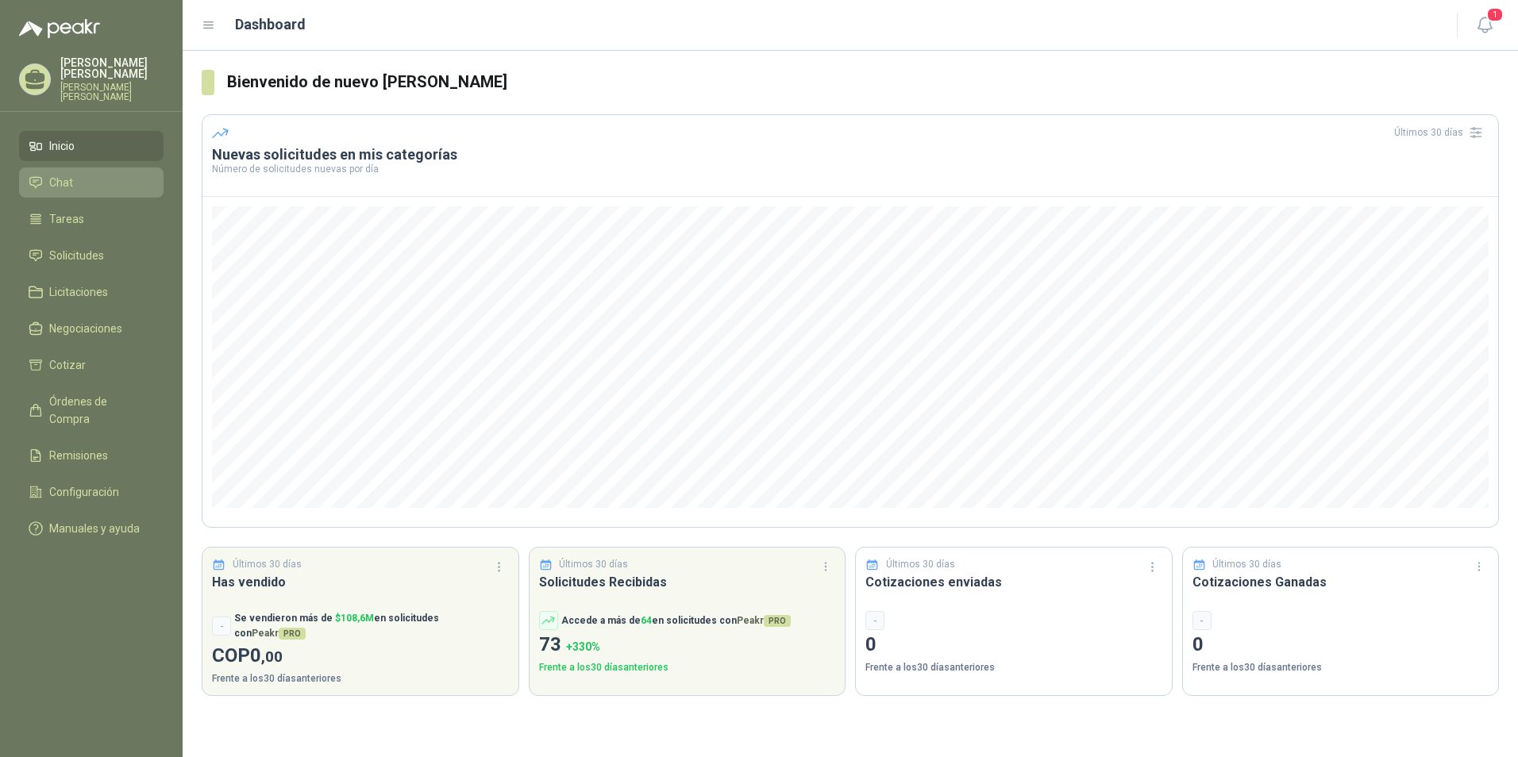
click at [84, 187] on li "Chat" at bounding box center [91, 182] width 125 height 17
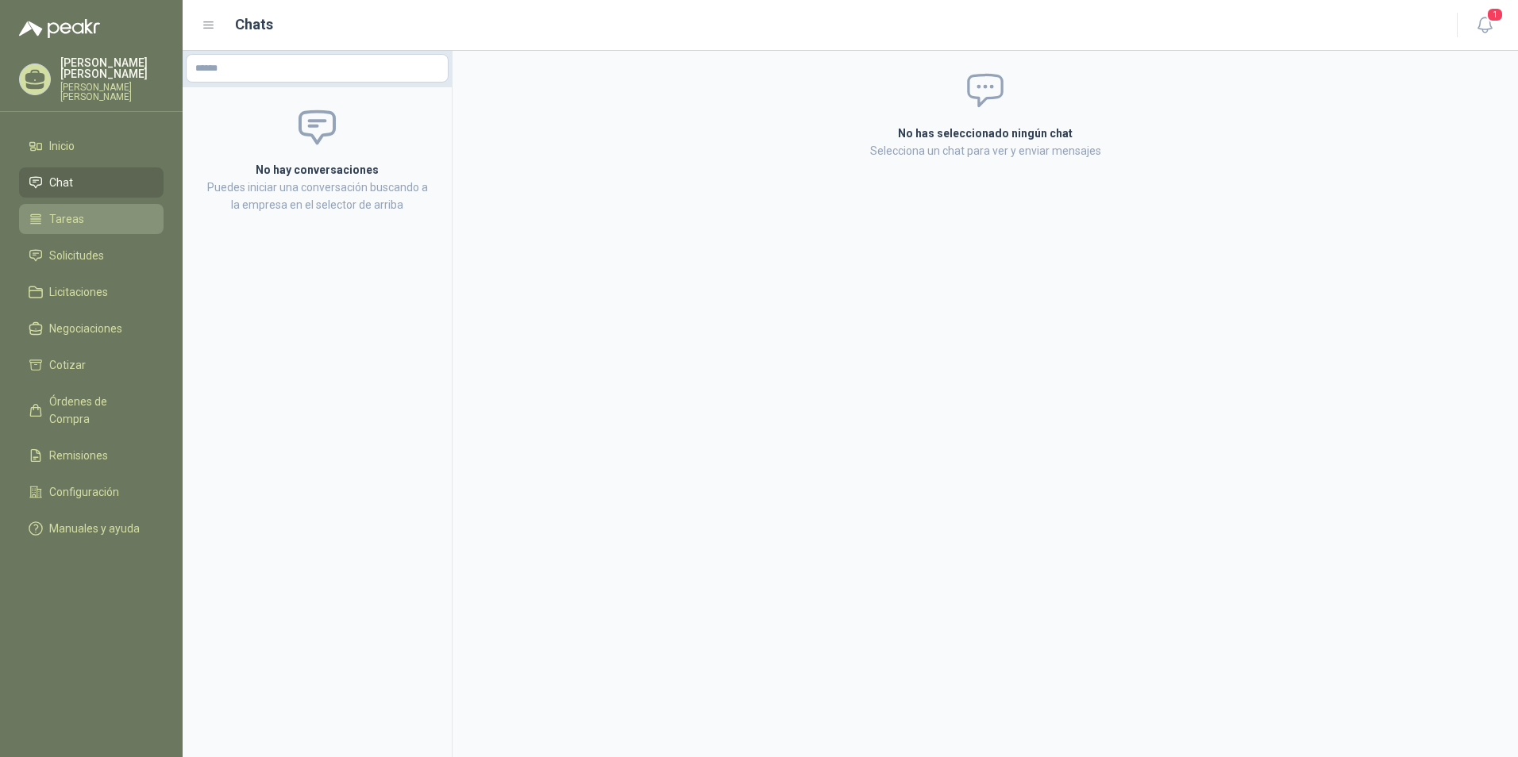
click at [84, 223] on li "Tareas" at bounding box center [91, 218] width 125 height 17
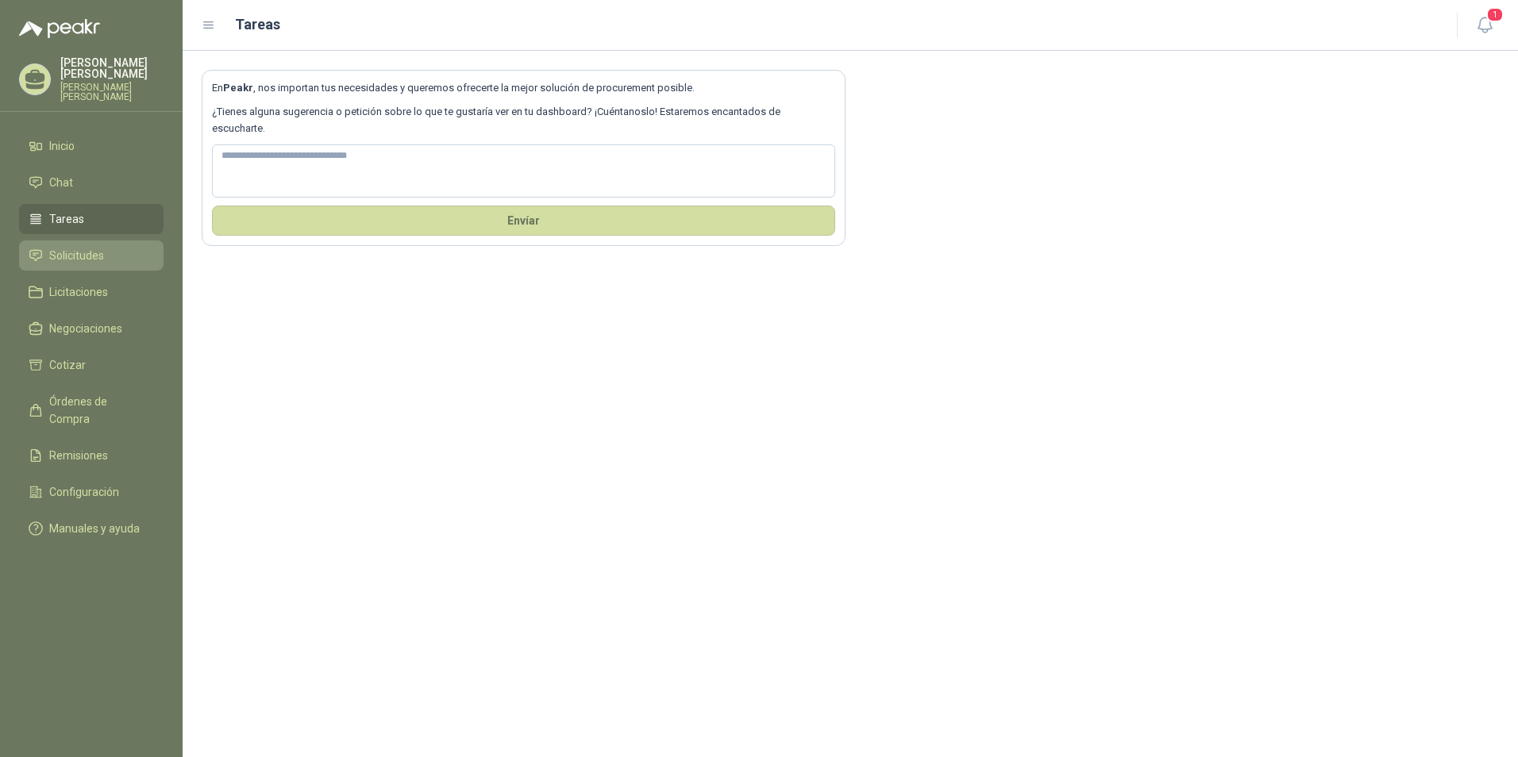
click at [103, 252] on span "Solicitudes" at bounding box center [76, 255] width 55 height 17
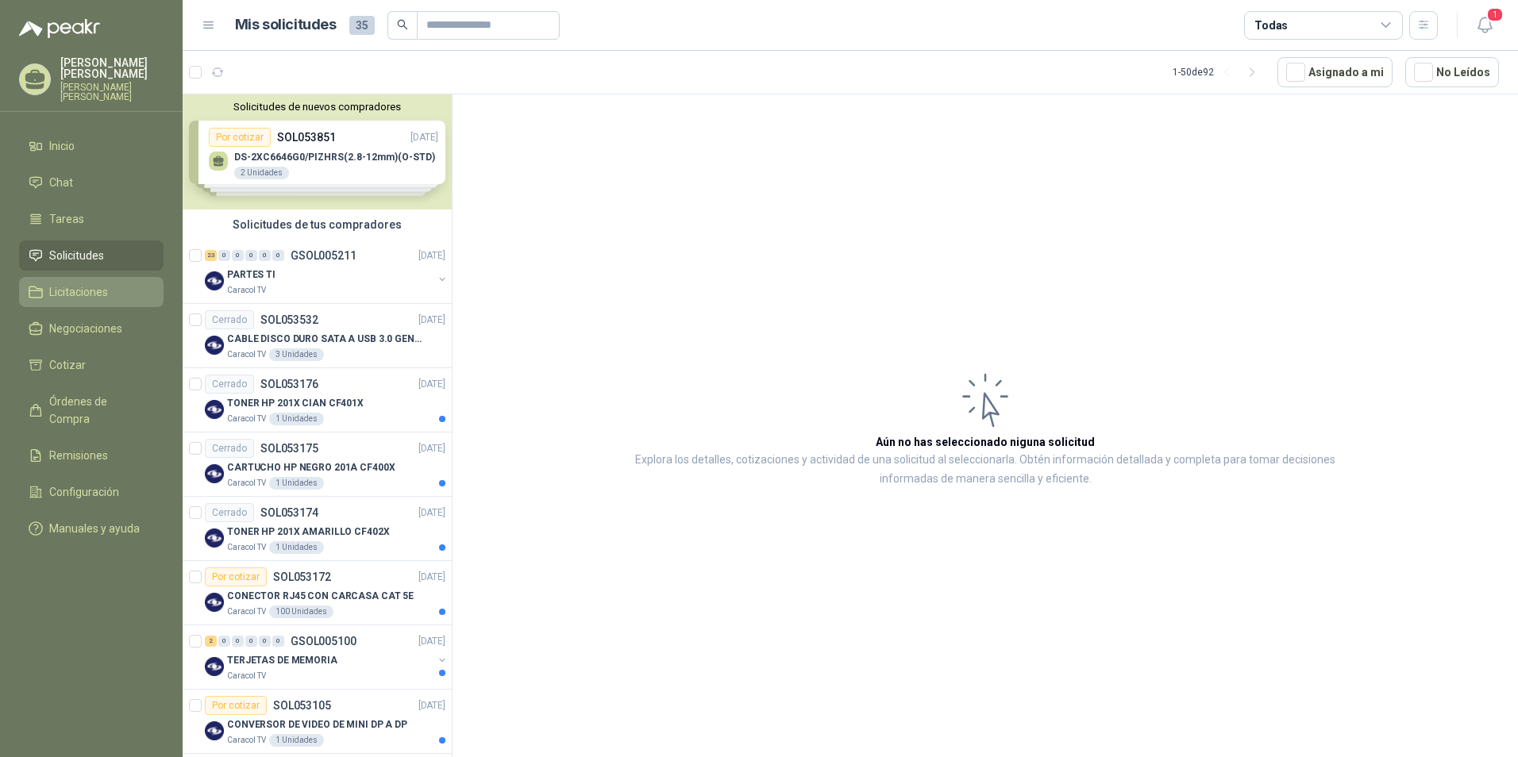
click at [74, 294] on span "Licitaciones" at bounding box center [78, 291] width 59 height 17
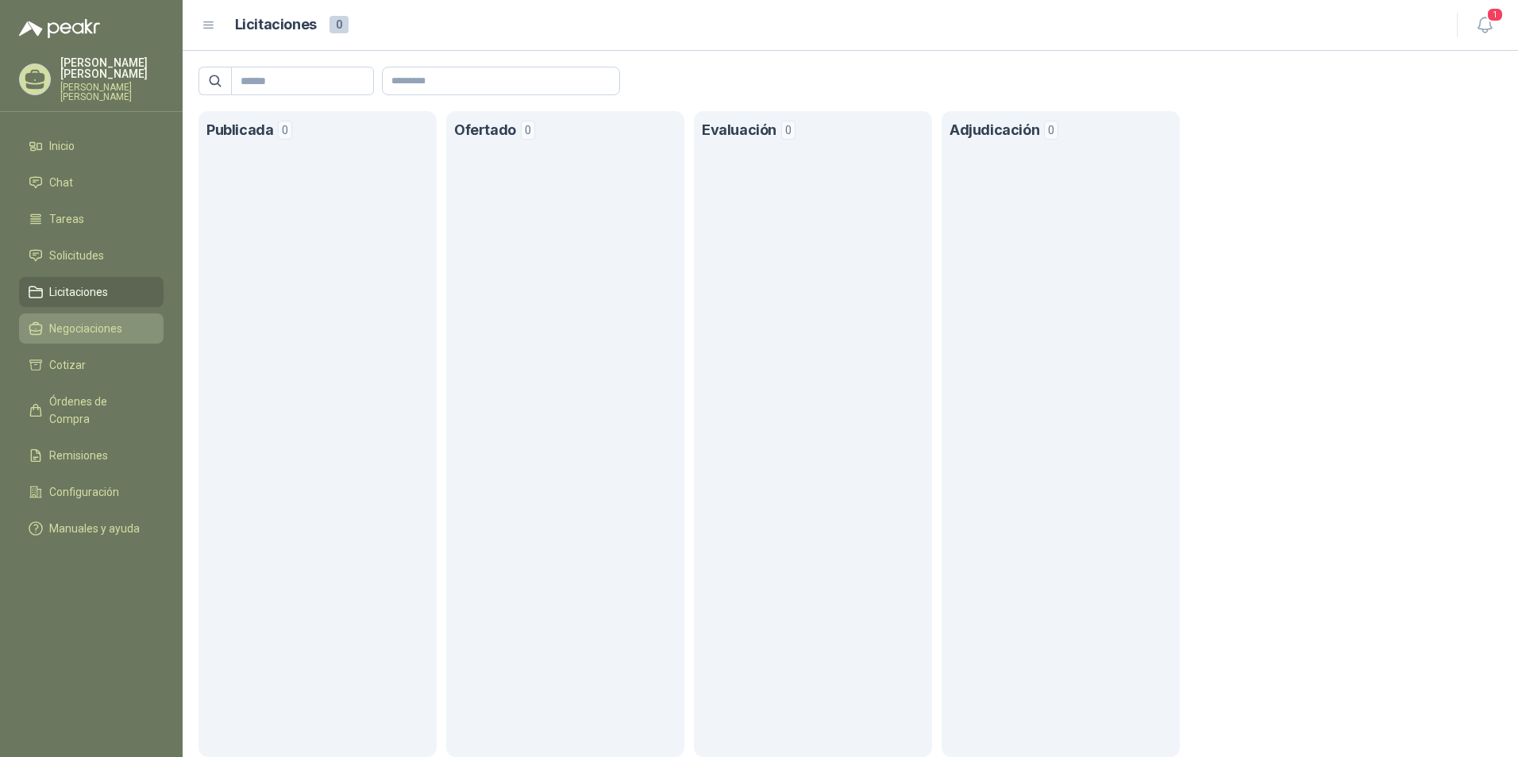
click at [81, 333] on span "Negociaciones" at bounding box center [85, 328] width 73 height 17
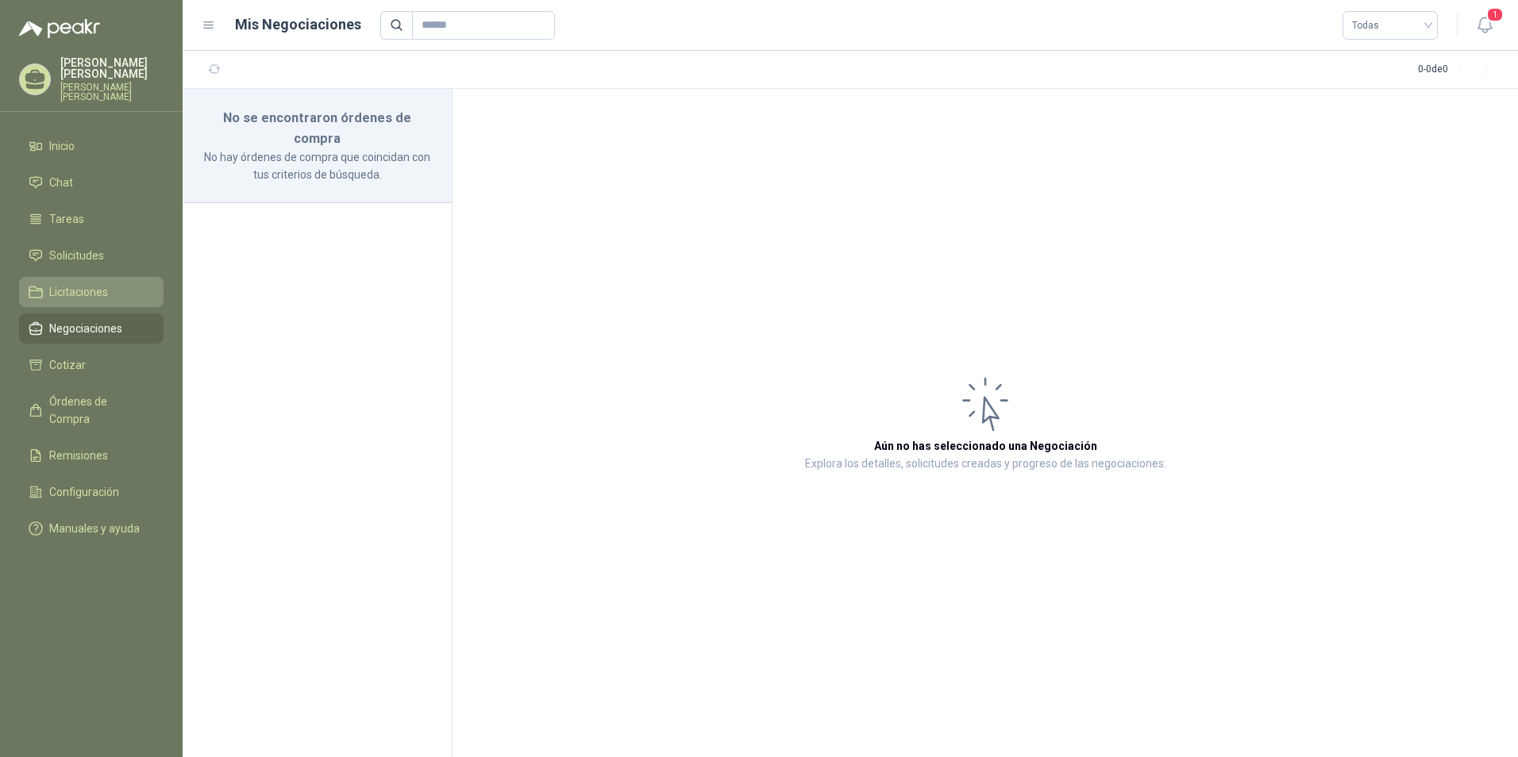
click at [91, 294] on span "Licitaciones" at bounding box center [78, 291] width 59 height 17
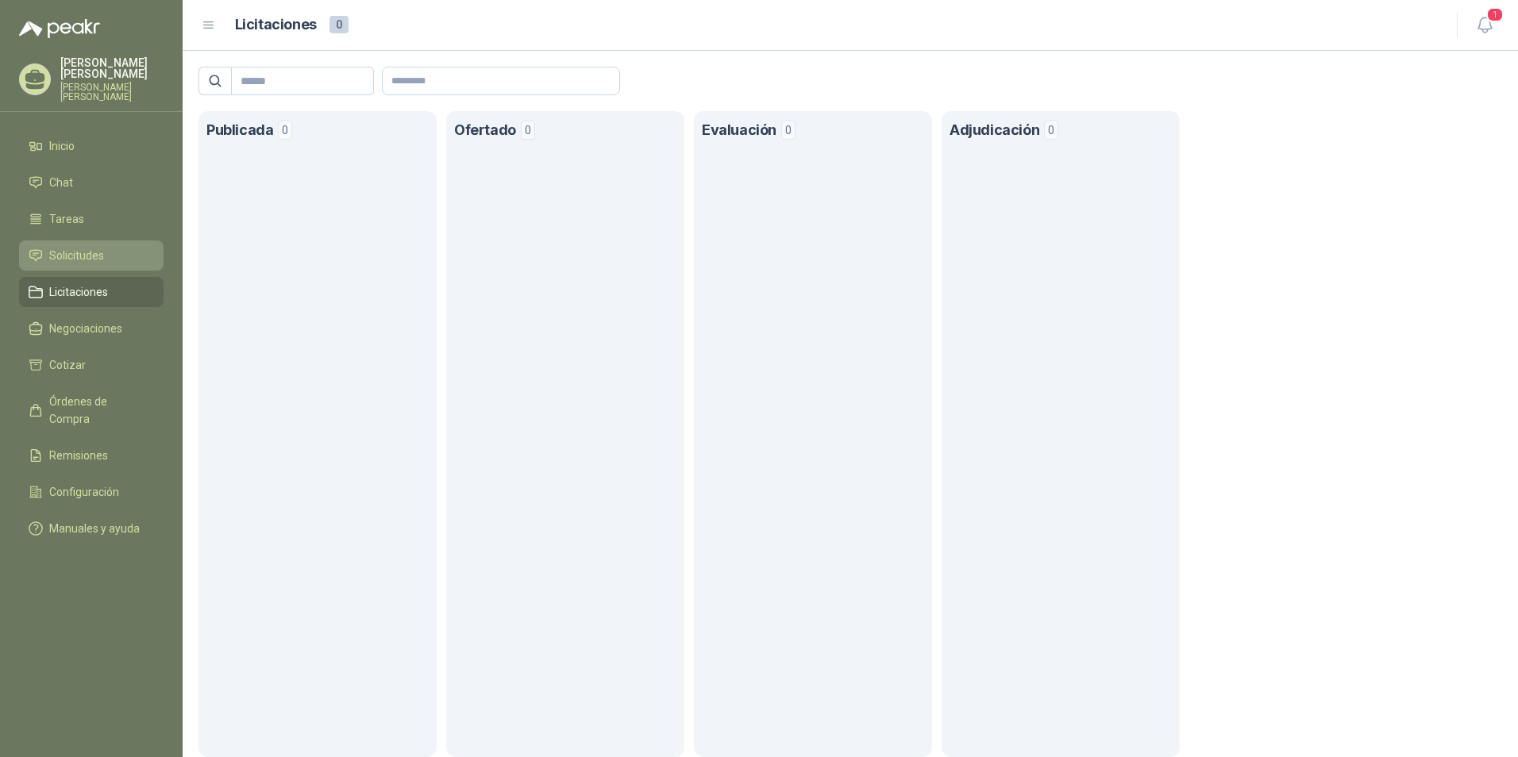
click at [89, 252] on span "Solicitudes" at bounding box center [76, 255] width 55 height 17
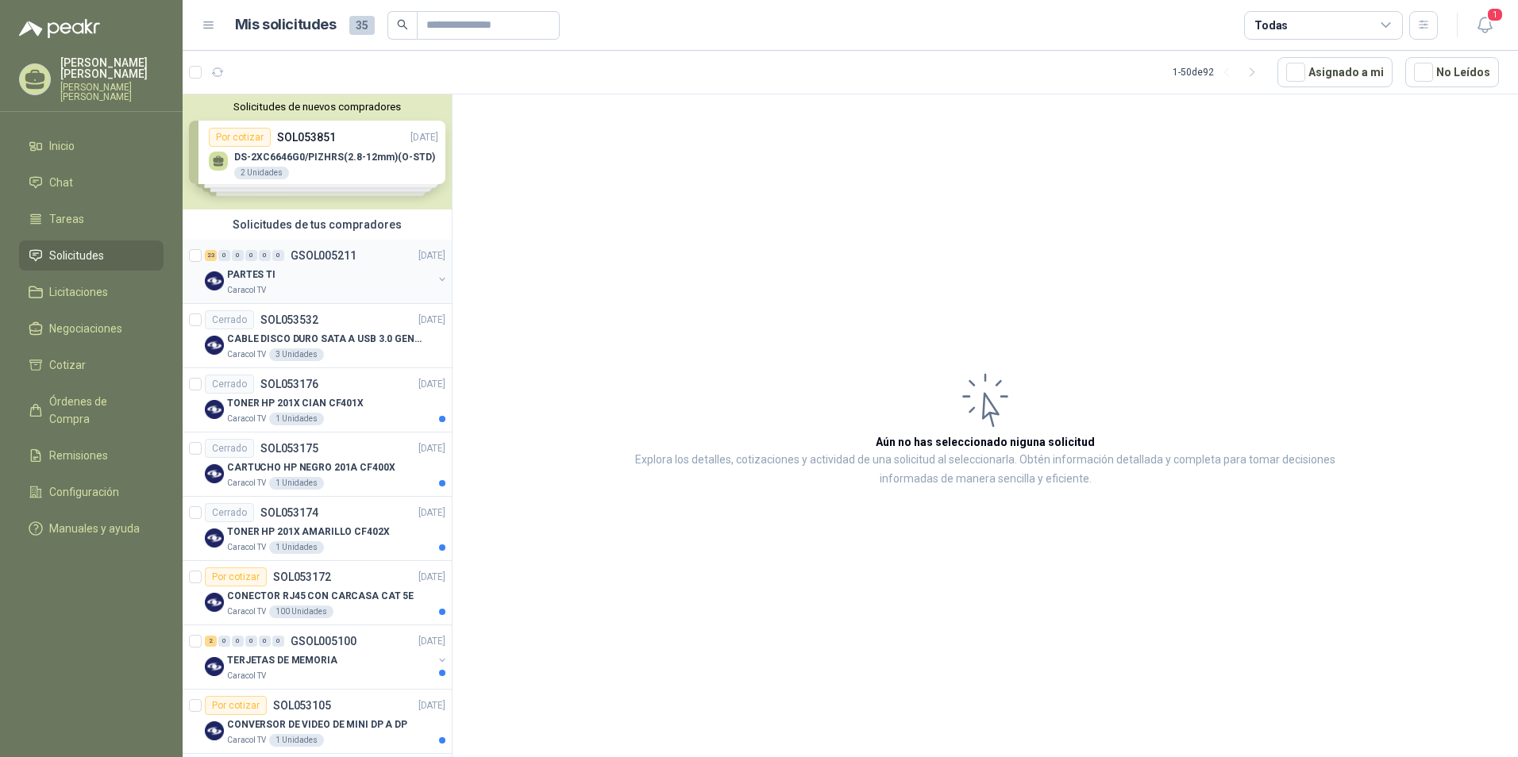
click at [308, 283] on div "PARTES TI" at bounding box center [330, 274] width 206 height 19
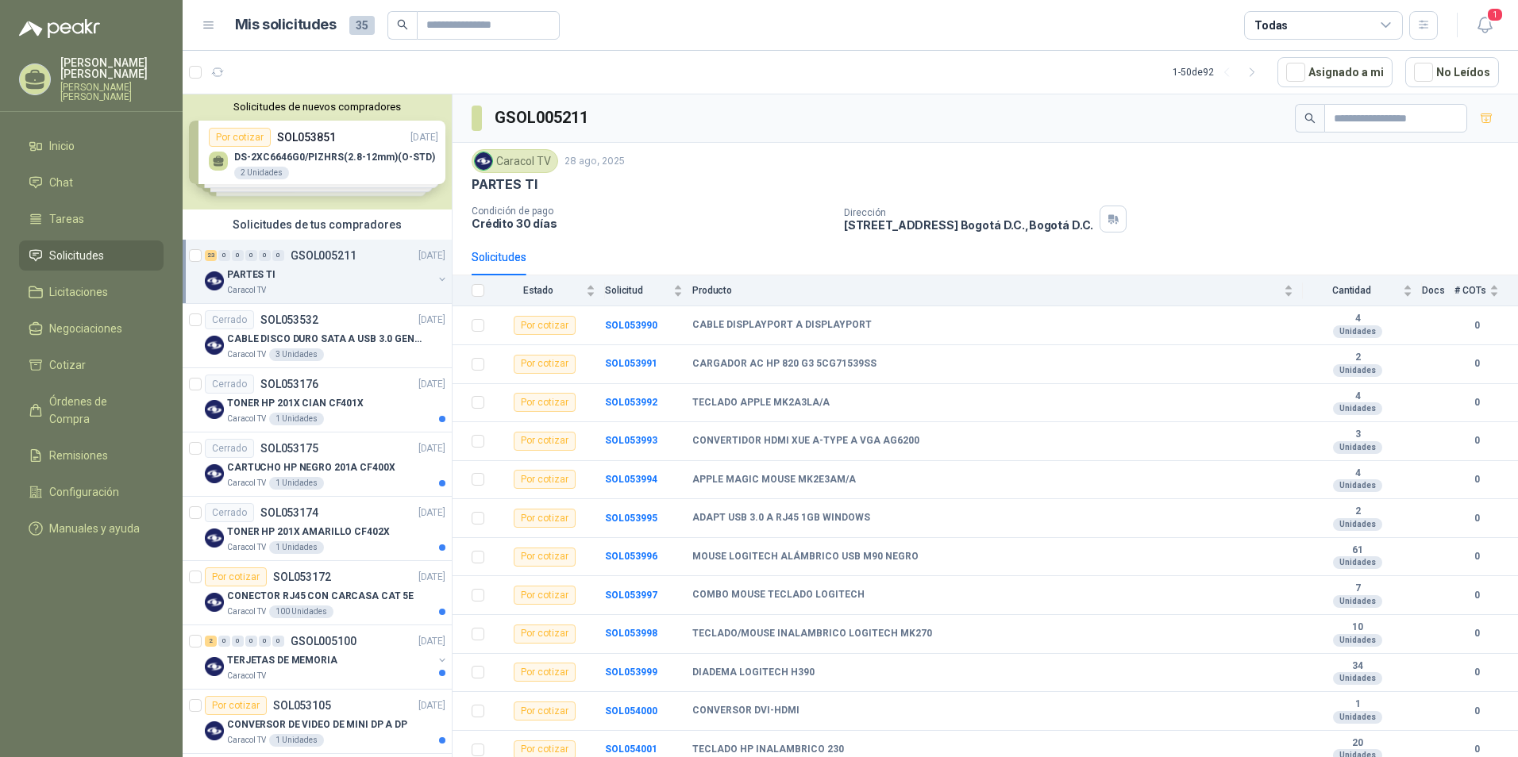
click at [331, 179] on div "Solicitudes de nuevos compradores Por cotizar SOL053851 [DATE] DS-2XC6646G0/PIZ…" at bounding box center [317, 151] width 269 height 115
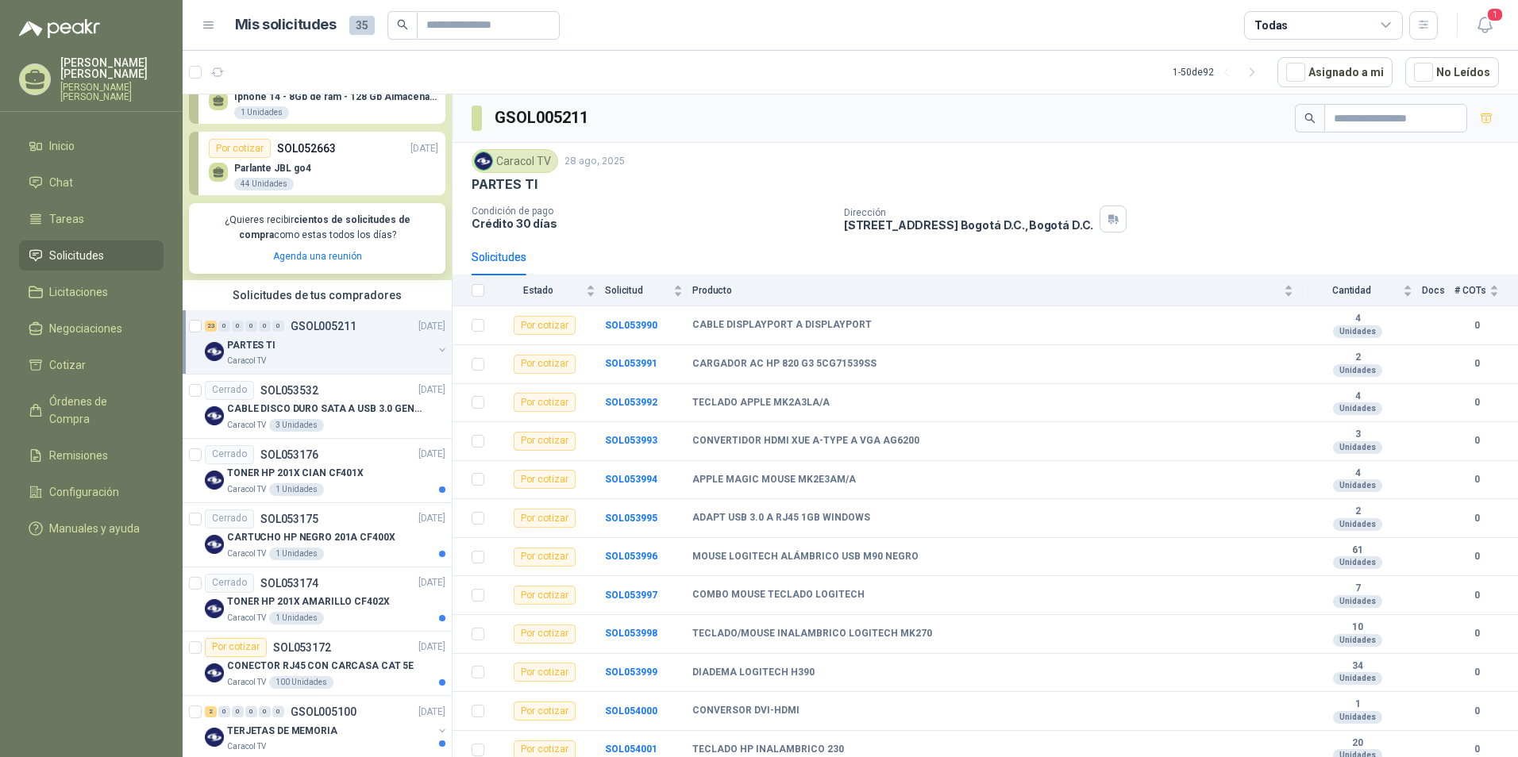
scroll to position [238, 0]
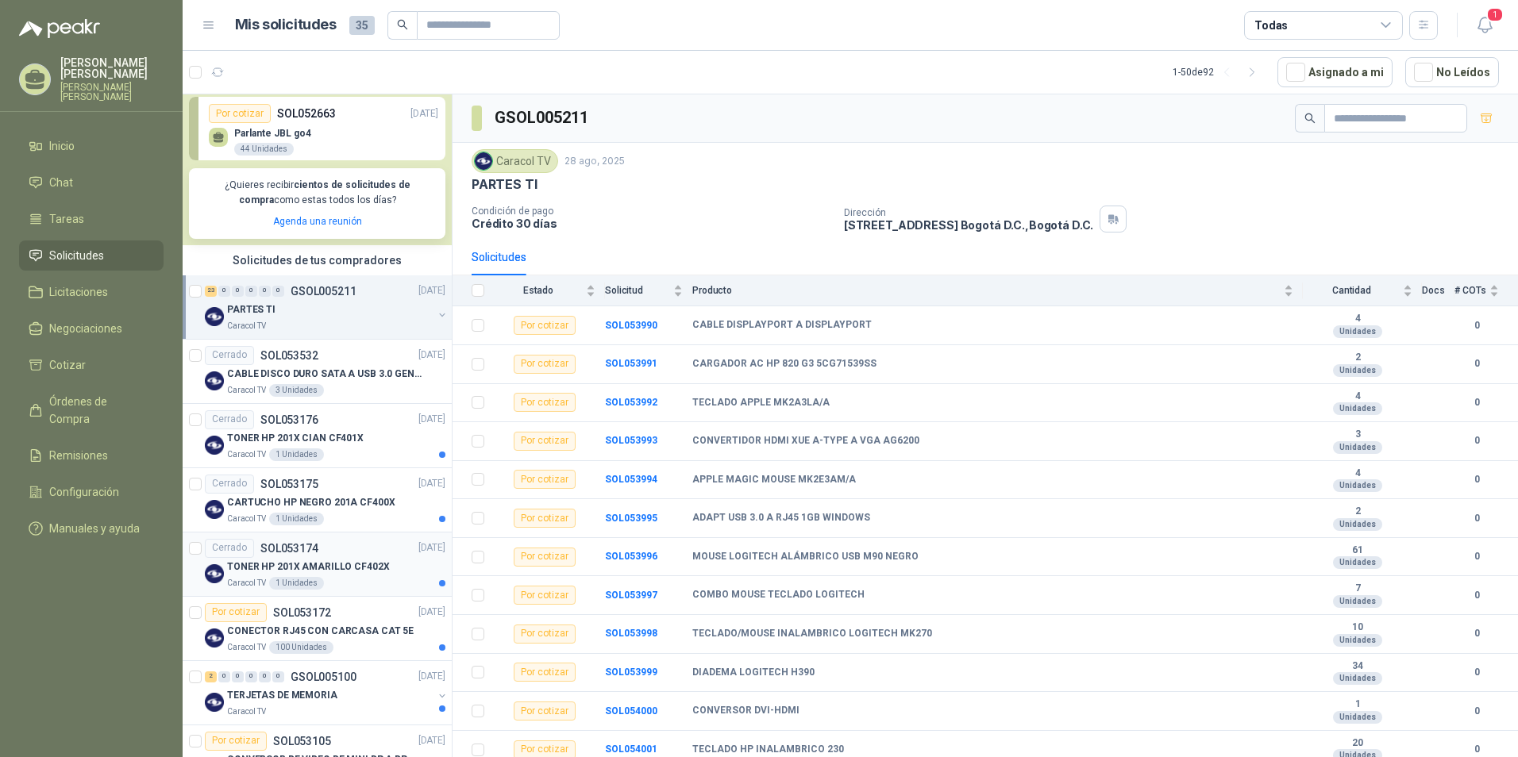
click at [376, 509] on p "TONER HP 201X AMARILLO CF402X" at bounding box center [308, 567] width 163 height 15
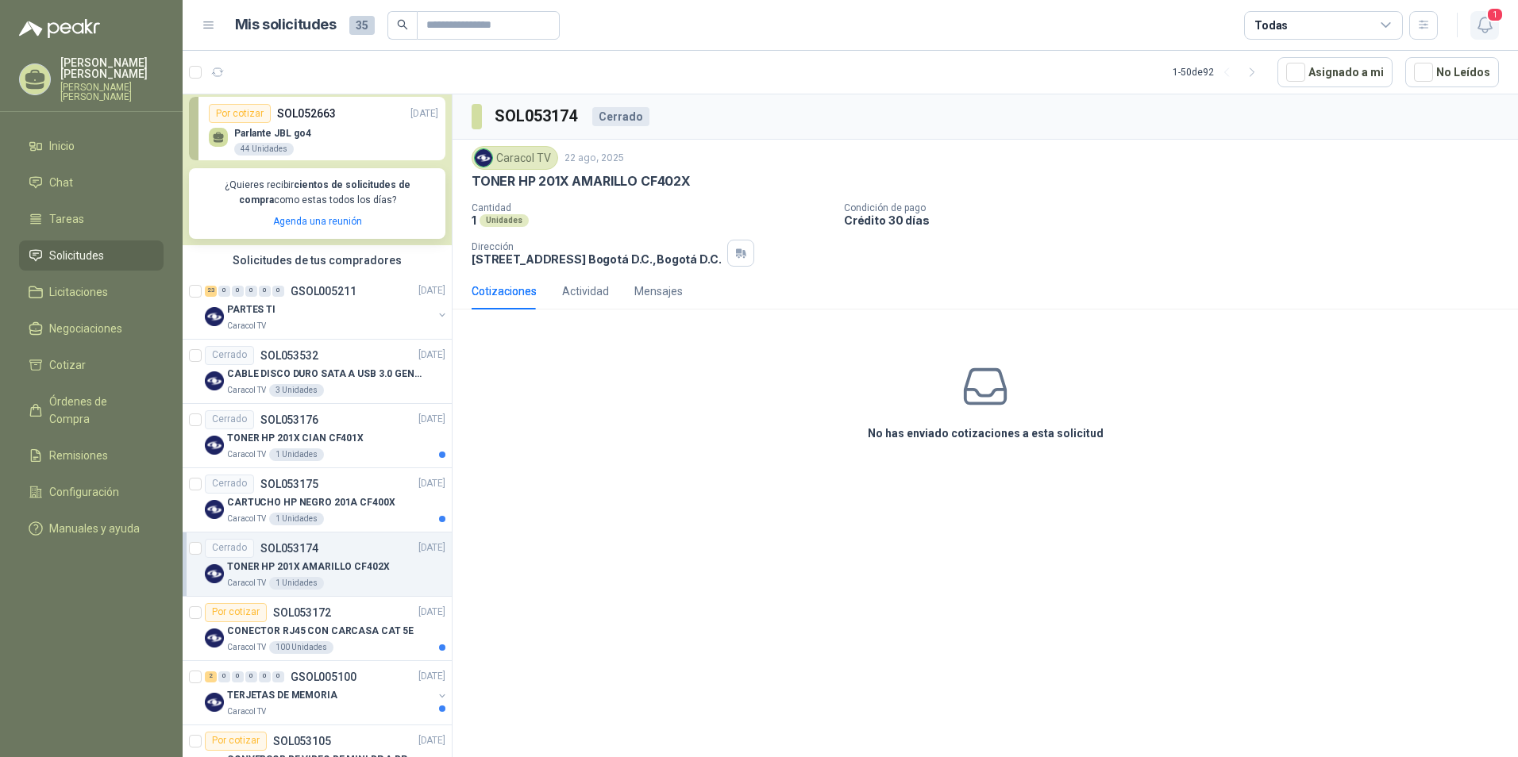
click at [1077, 21] on icon "button" at bounding box center [1485, 25] width 20 height 20
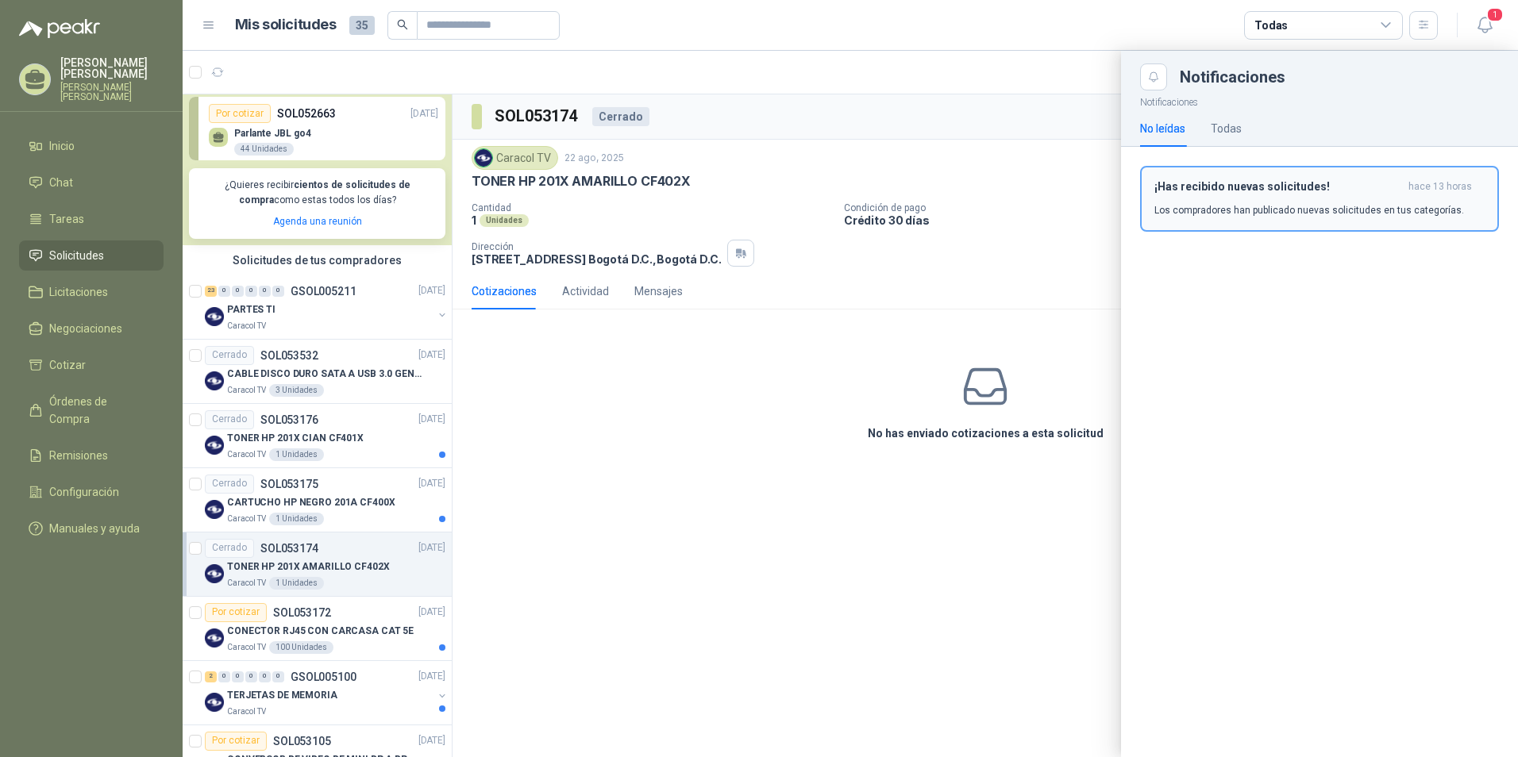
click at [1077, 209] on p "Los compradores han publicado nuevas solicitudes en tus categorías." at bounding box center [1309, 210] width 310 height 14
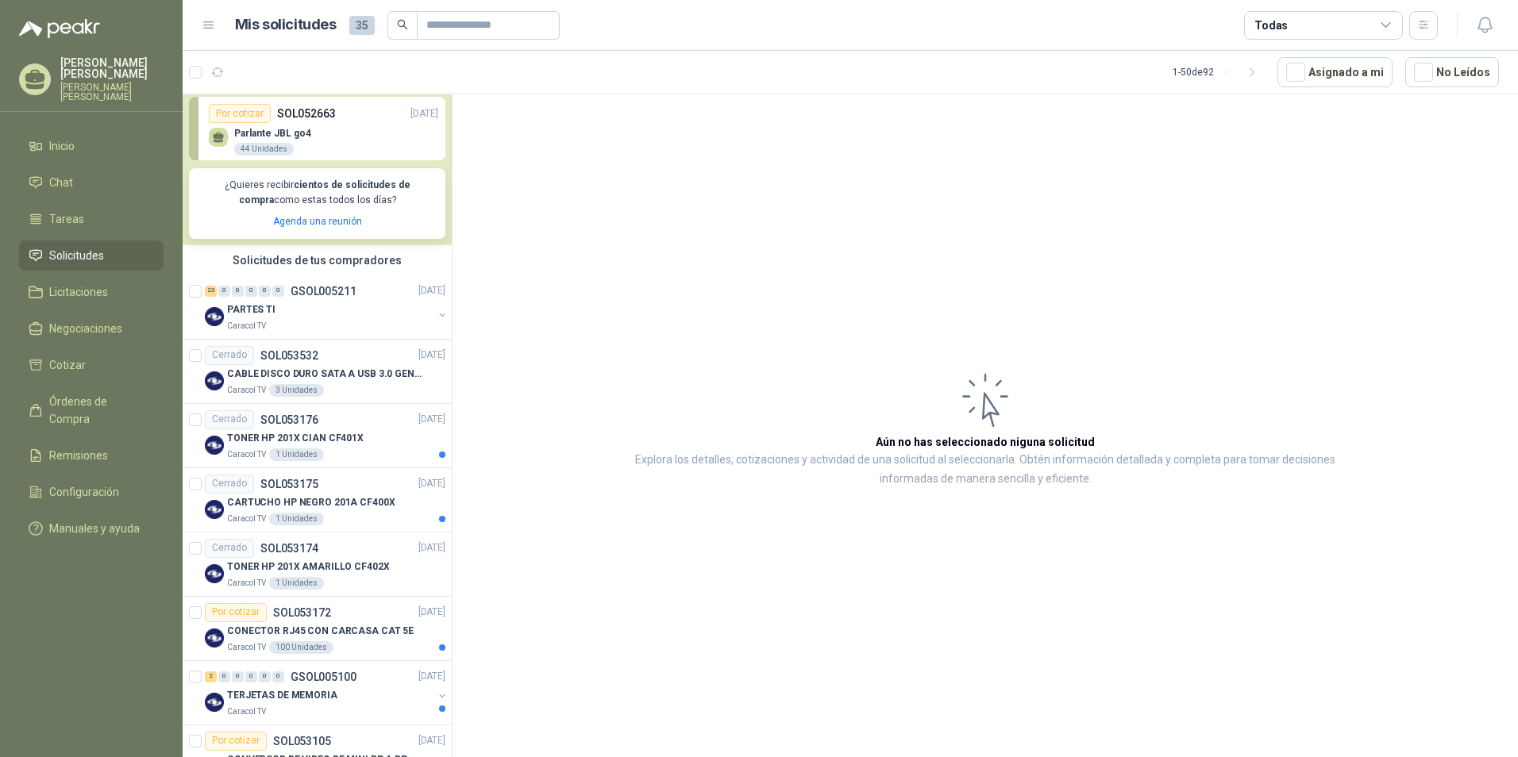
click at [343, 137] on div "Parlante JBL go4 44 Unidades" at bounding box center [323, 139] width 229 height 33
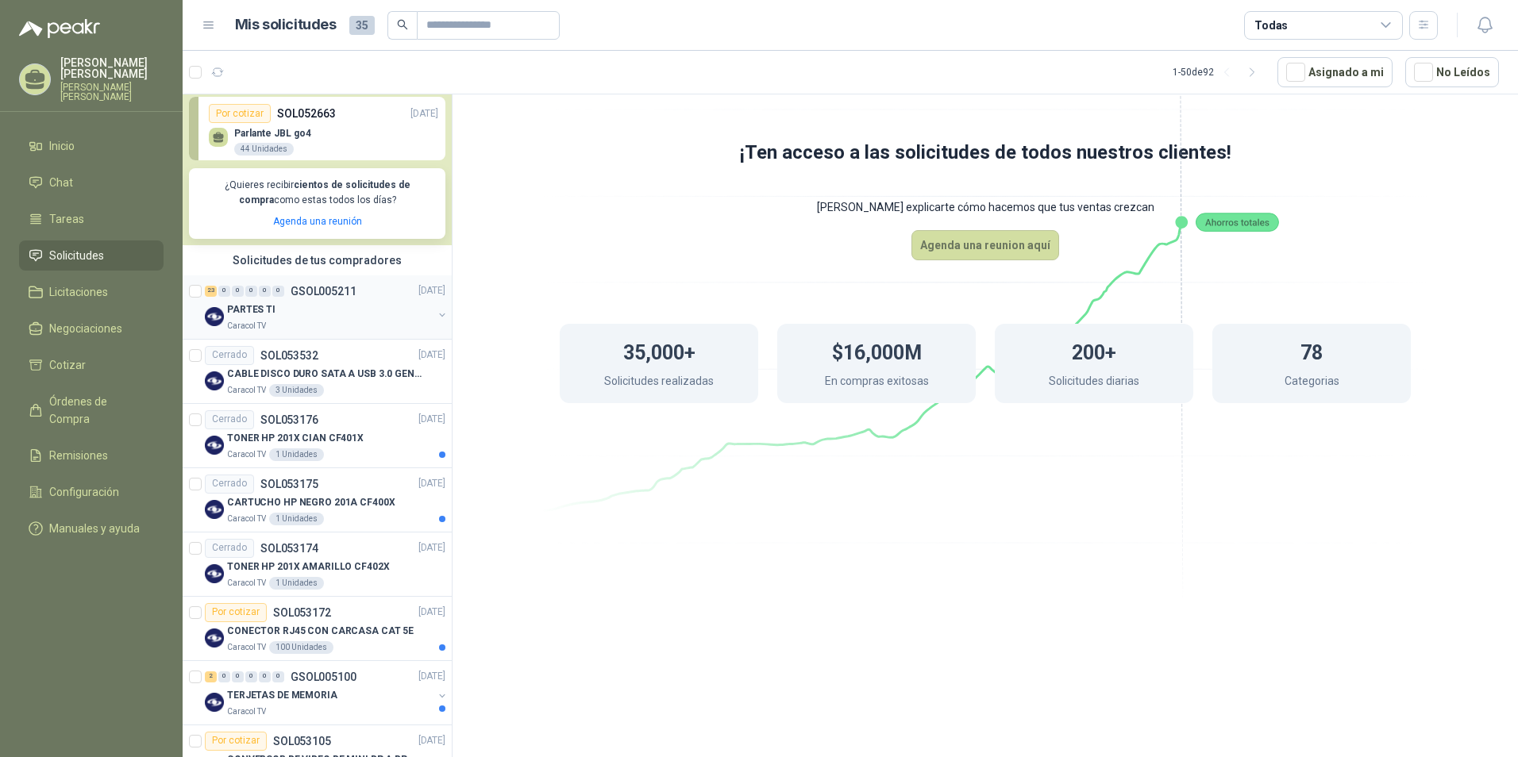
click at [292, 337] on div "23 0 0 0 0 0 GSOL005211 [DATE] PARTES TI Caracol TV" at bounding box center [317, 307] width 269 height 64
